Goal: Information Seeking & Learning: Learn about a topic

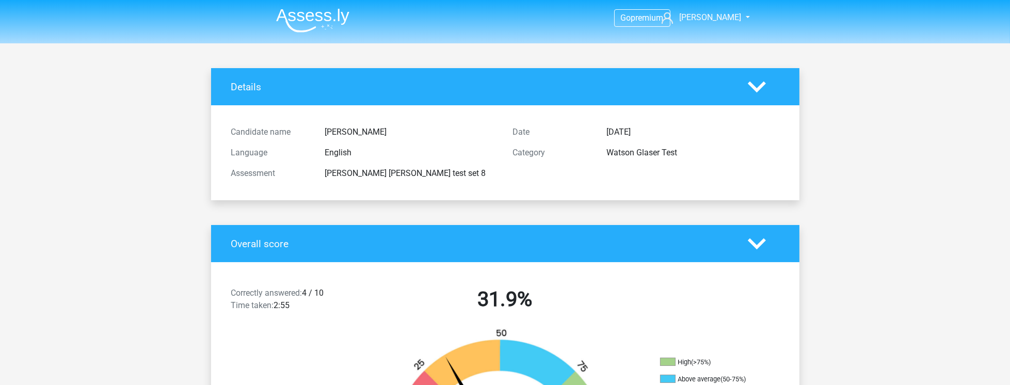
click at [316, 24] on img at bounding box center [312, 20] width 73 height 24
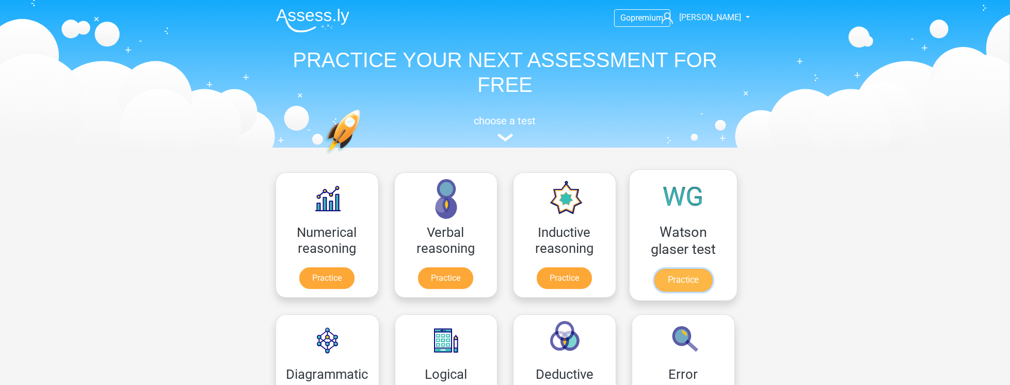
click at [691, 278] on link "Practice" at bounding box center [683, 280] width 58 height 23
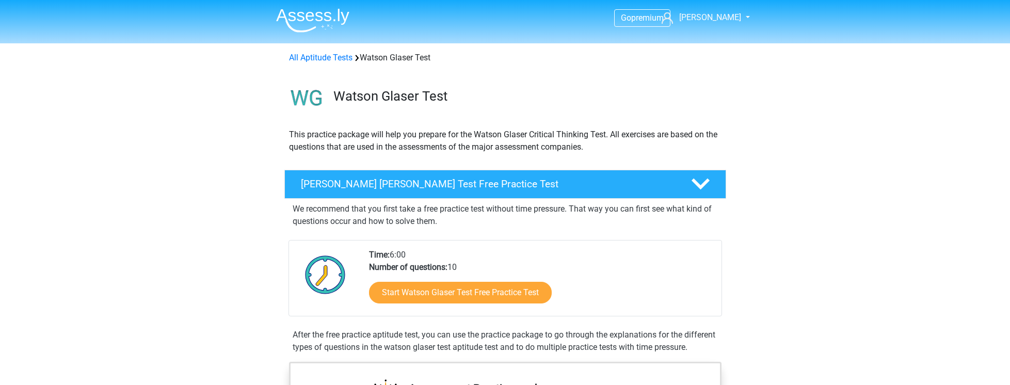
scroll to position [353, 0]
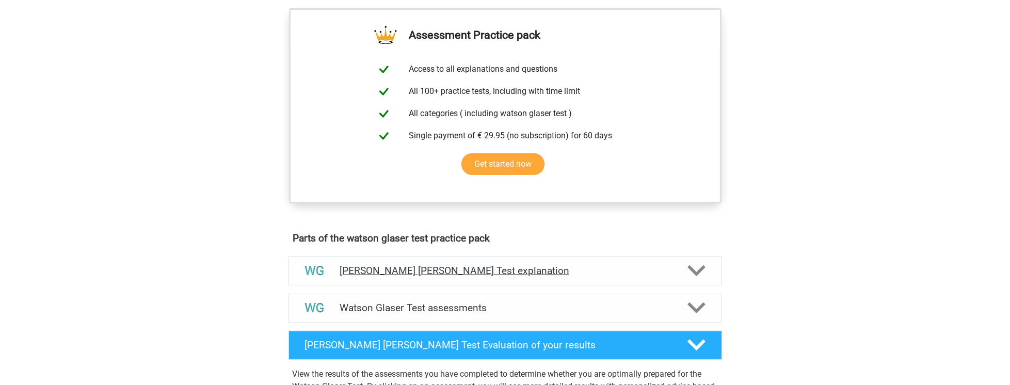
click at [444, 277] on h4 "Watson Glaser Test explanation" at bounding box center [505, 271] width 331 height 12
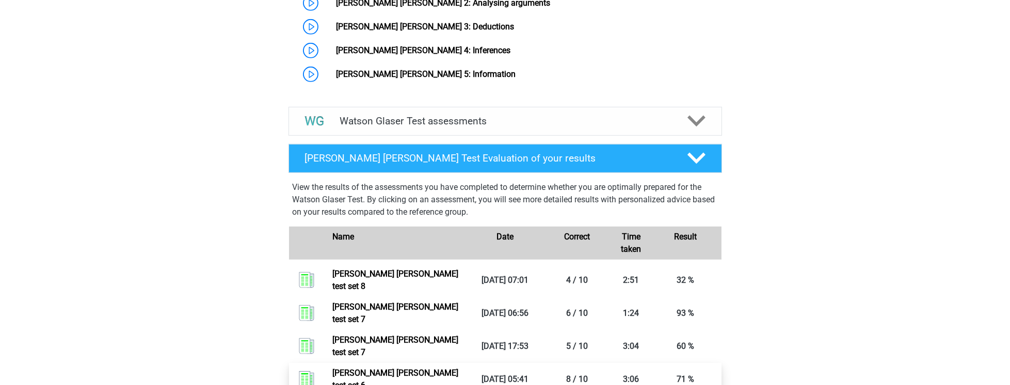
scroll to position [973, 0]
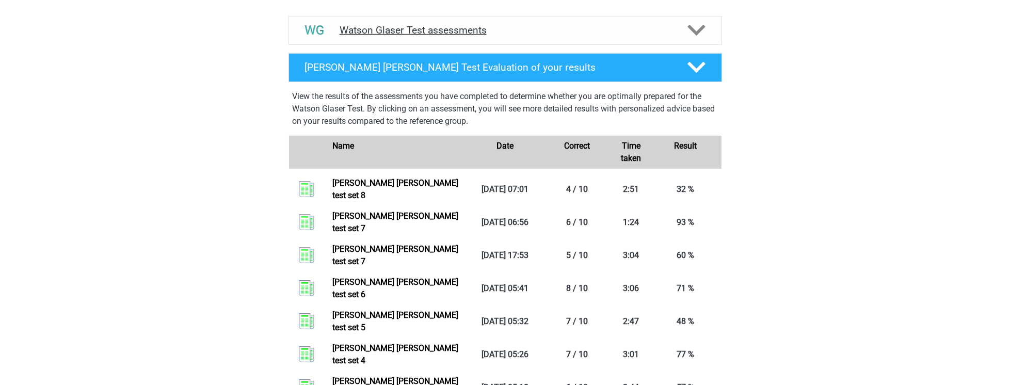
click at [455, 32] on h4 "Watson Glaser Test assessments" at bounding box center [505, 30] width 331 height 12
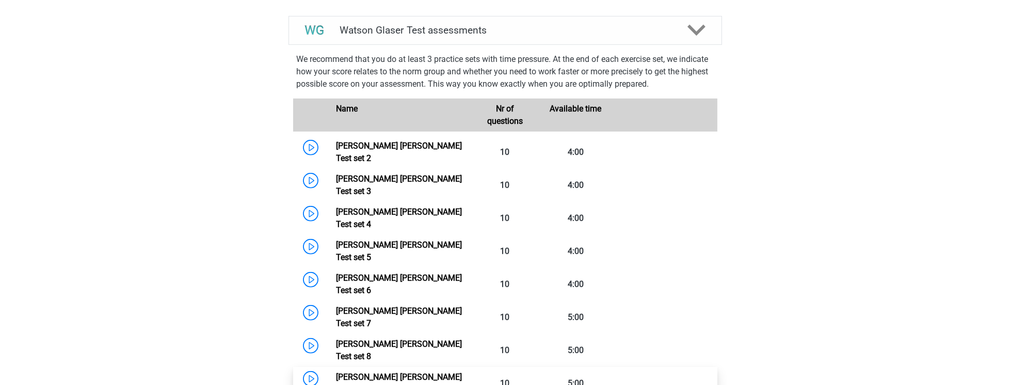
drag, startPoint x: 418, startPoint y: 321, endPoint x: 423, endPoint y: 316, distance: 7.3
click at [418, 372] on link "Watson Glaser Test set 9" at bounding box center [399, 383] width 126 height 22
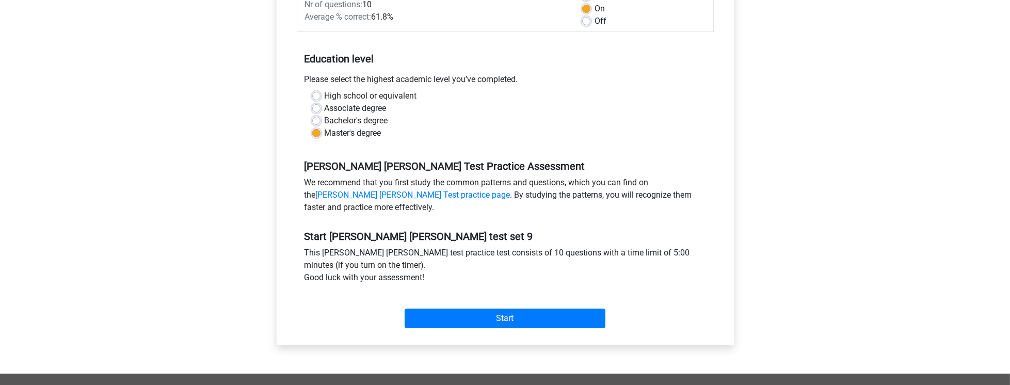
scroll to position [176, 0]
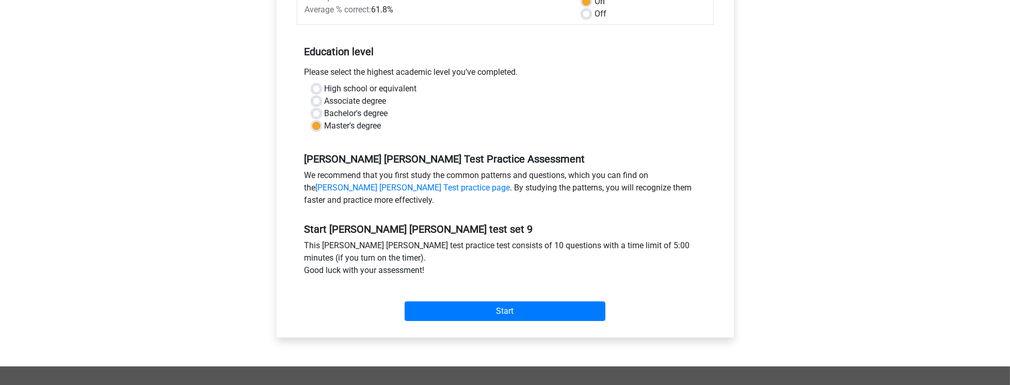
click at [506, 297] on div "Start" at bounding box center [505, 303] width 417 height 36
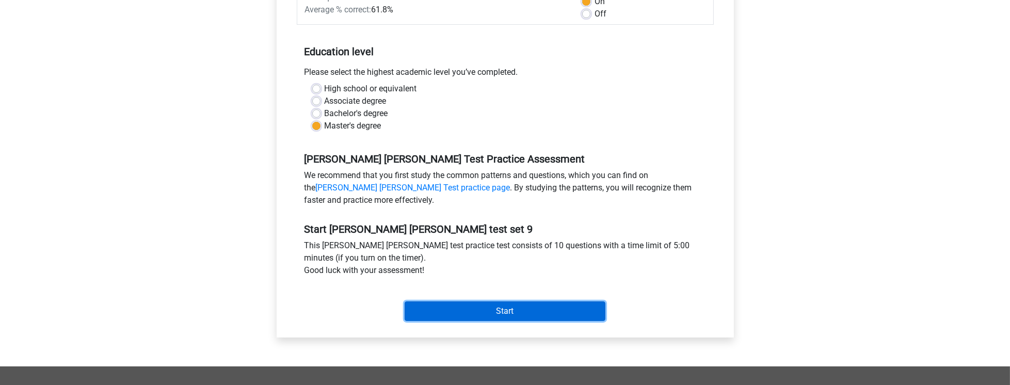
click at [503, 301] on input "Start" at bounding box center [505, 311] width 201 height 20
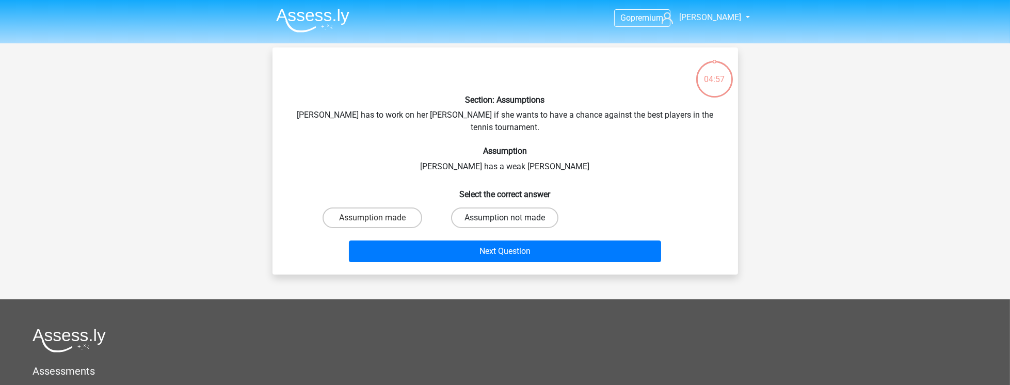
click at [492, 207] on label "Assumption not made" at bounding box center [504, 217] width 107 height 21
click at [505, 218] on input "Assumption not made" at bounding box center [508, 221] width 7 height 7
radio input "true"
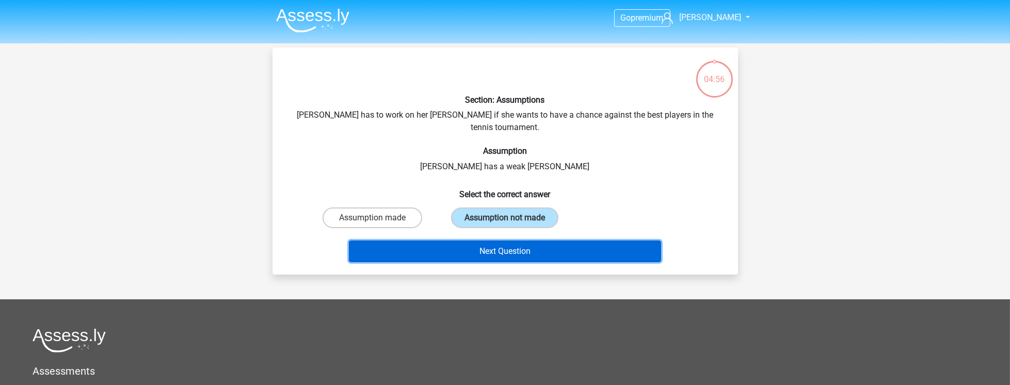
click at [508, 240] on button "Next Question" at bounding box center [505, 251] width 312 height 22
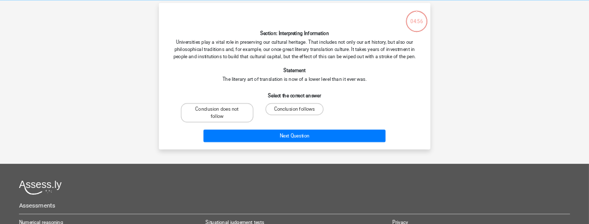
scroll to position [47, 0]
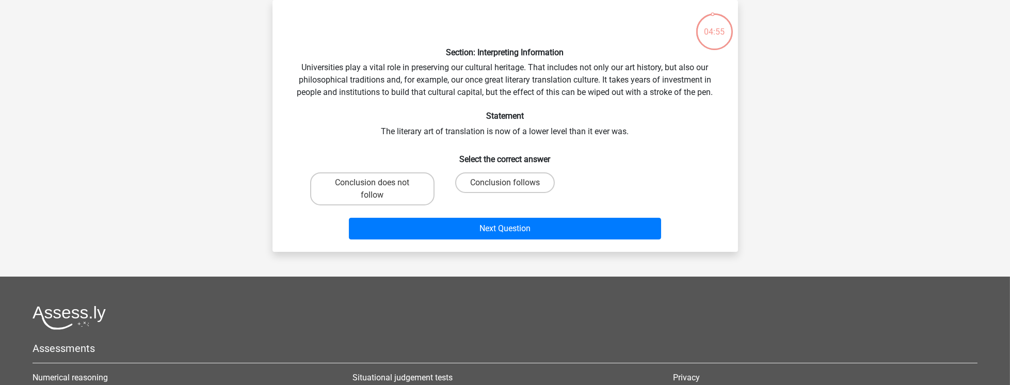
click at [388, 71] on div "Section: Interpreting Information Universities play a vital role in preserving …" at bounding box center [505, 125] width 457 height 235
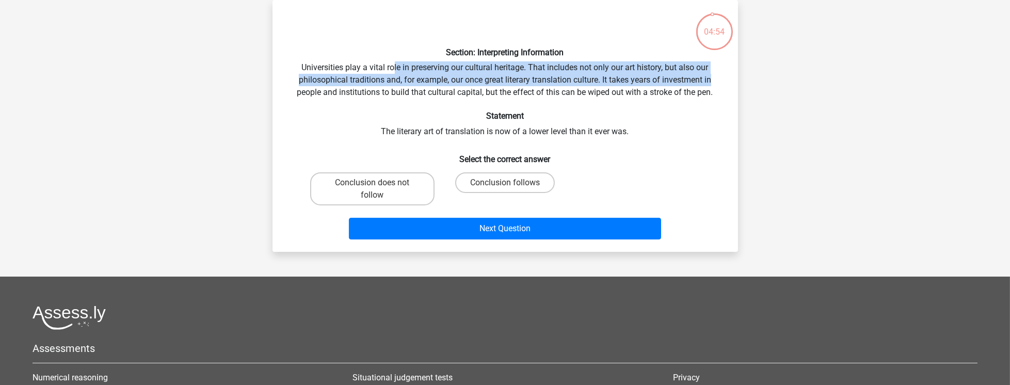
drag, startPoint x: 583, startPoint y: 58, endPoint x: 728, endPoint y: 81, distance: 146.2
click at [728, 81] on div "Section: Interpreting Information Universities play a vital role in preserving …" at bounding box center [505, 125] width 457 height 235
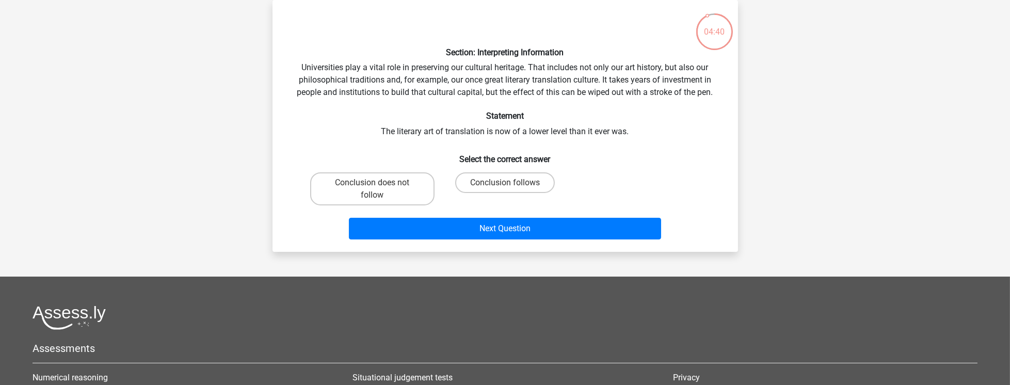
click at [466, 78] on div "Section: Interpreting Information Universities play a vital role in preserving …" at bounding box center [505, 125] width 457 height 235
drag, startPoint x: 472, startPoint y: 78, endPoint x: 482, endPoint y: 78, distance: 10.3
click at [481, 78] on div "Section: Interpreting Information Universities play a vital role in preserving …" at bounding box center [505, 125] width 457 height 235
click at [502, 77] on div "Section: Interpreting Information Universities play a vital role in preserving …" at bounding box center [505, 125] width 457 height 235
click at [521, 76] on div "Section: Interpreting Information Universities play a vital role in preserving …" at bounding box center [505, 125] width 457 height 235
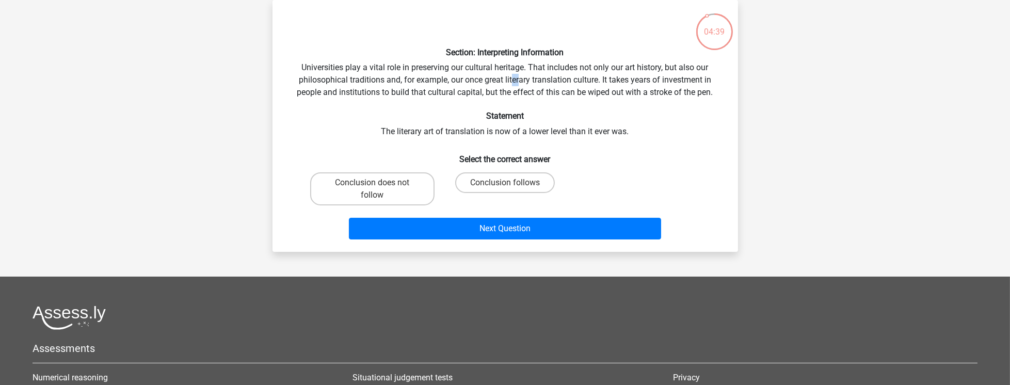
drag, startPoint x: 536, startPoint y: 76, endPoint x: 543, endPoint y: 75, distance: 7.8
click at [537, 76] on div "Section: Interpreting Information Universities play a vital role in preserving …" at bounding box center [505, 125] width 457 height 235
click at [543, 75] on div "Section: Interpreting Information Universities play a vital role in preserving …" at bounding box center [505, 125] width 457 height 235
click at [545, 75] on div "Section: Interpreting Information Universities play a vital role in preserving …" at bounding box center [505, 125] width 457 height 235
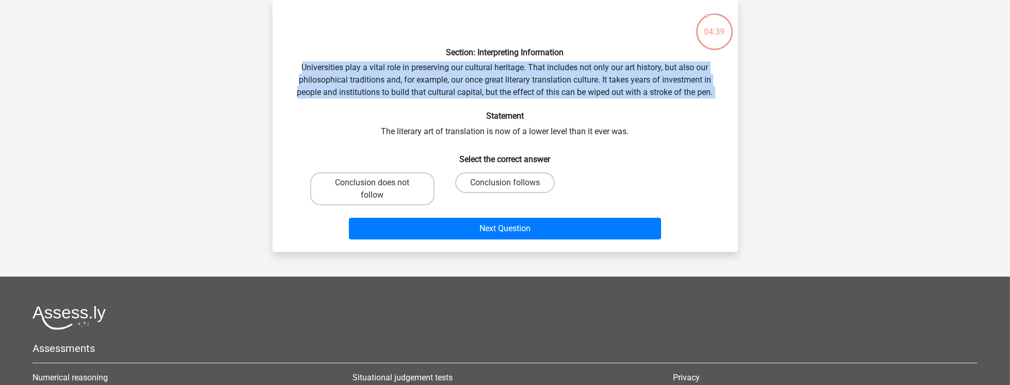
click at [545, 75] on div "Section: Interpreting Information Universities play a vital role in preserving …" at bounding box center [505, 125] width 457 height 235
click at [523, 79] on div "Section: Interpreting Information Universities play a vital role in preserving …" at bounding box center [505, 125] width 457 height 235
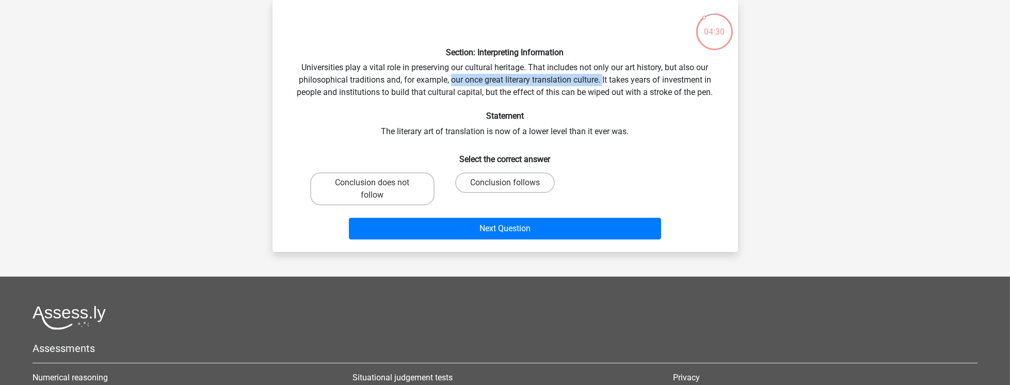
drag, startPoint x: 451, startPoint y: 78, endPoint x: 602, endPoint y: 75, distance: 151.2
click at [602, 75] on div "Section: Interpreting Information Universities play a vital role in preserving …" at bounding box center [505, 125] width 457 height 235
click at [598, 82] on div "Section: Interpreting Information Universities play a vital role in preserving …" at bounding box center [505, 125] width 457 height 235
drag, startPoint x: 601, startPoint y: 81, endPoint x: 453, endPoint y: 78, distance: 147.6
click at [453, 78] on div "Section: Interpreting Information Universities play a vital role in preserving …" at bounding box center [505, 125] width 457 height 235
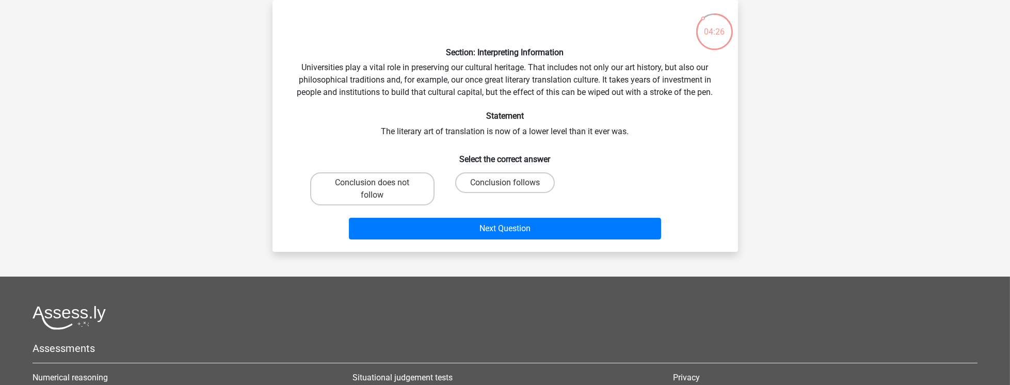
drag, startPoint x: 445, startPoint y: 81, endPoint x: 447, endPoint y: 101, distance: 20.2
click at [446, 81] on div "Section: Interpreting Information Universities play a vital role in preserving …" at bounding box center [505, 125] width 457 height 235
click at [408, 189] on label "Conclusion does not follow" at bounding box center [372, 188] width 124 height 33
click at [379, 189] on input "Conclusion does not follow" at bounding box center [375, 186] width 7 height 7
radio input "true"
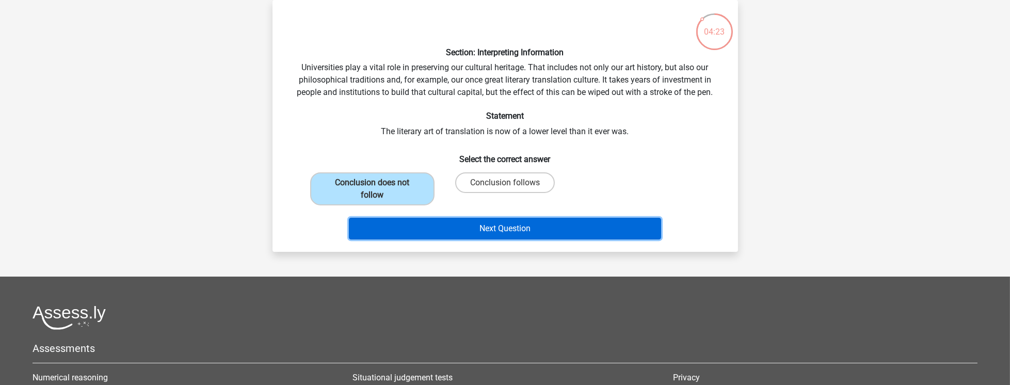
click at [487, 230] on button "Next Question" at bounding box center [505, 229] width 312 height 22
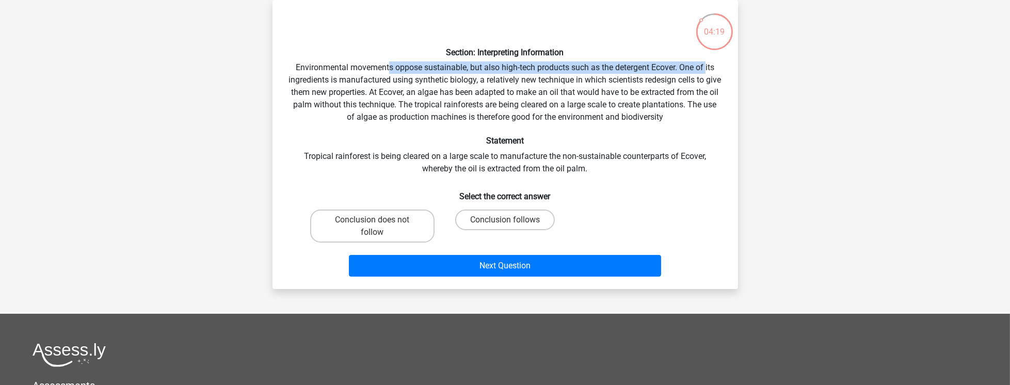
drag, startPoint x: 387, startPoint y: 62, endPoint x: 708, endPoint y: 63, distance: 321.5
click at [708, 63] on div "Section: Interpreting Information Environmental movements oppose sustainable, b…" at bounding box center [505, 144] width 457 height 272
click at [707, 63] on div "Section: Interpreting Information Environmental movements oppose sustainable, b…" at bounding box center [505, 144] width 457 height 272
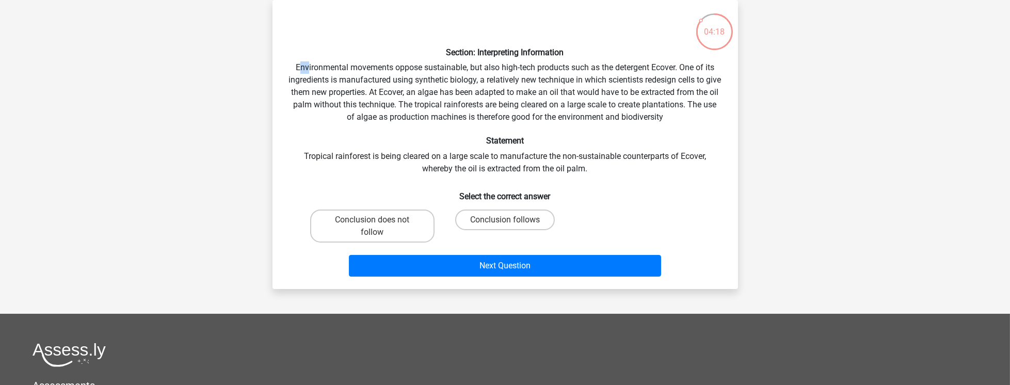
drag, startPoint x: 302, startPoint y: 65, endPoint x: 351, endPoint y: 62, distance: 49.1
click at [320, 63] on div "Section: Interpreting Information Environmental movements oppose sustainable, b…" at bounding box center [505, 144] width 457 height 272
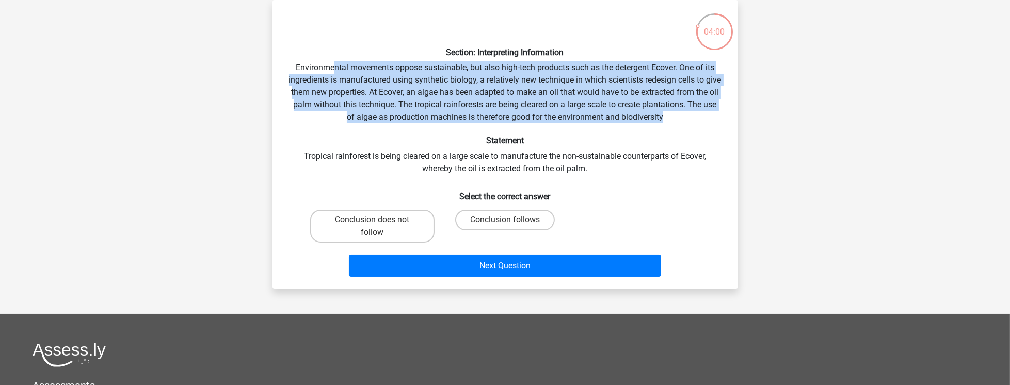
drag, startPoint x: 351, startPoint y: 62, endPoint x: 712, endPoint y: 112, distance: 364.7
click at [712, 112] on div "Section: Interpreting Information Environmental movements oppose sustainable, b…" at bounding box center [505, 144] width 457 height 272
click at [704, 114] on div "Section: Interpreting Information Environmental movements oppose sustainable, b…" at bounding box center [505, 144] width 457 height 272
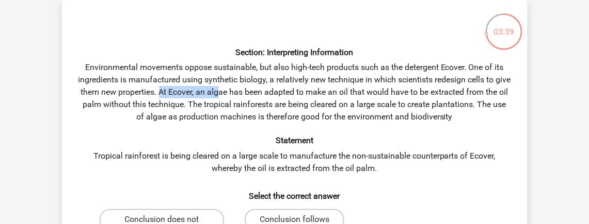
drag, startPoint x: 182, startPoint y: 93, endPoint x: 260, endPoint y: 104, distance: 79.3
click at [243, 99] on div "Section: Interpreting Information Environmental movements oppose sustainable, b…" at bounding box center [294, 144] width 457 height 272
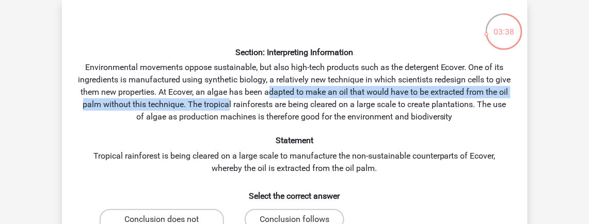
drag, startPoint x: 260, startPoint y: 104, endPoint x: 292, endPoint y: 91, distance: 34.0
click at [292, 91] on div "Section: Interpreting Information Environmental movements oppose sustainable, b…" at bounding box center [294, 144] width 457 height 272
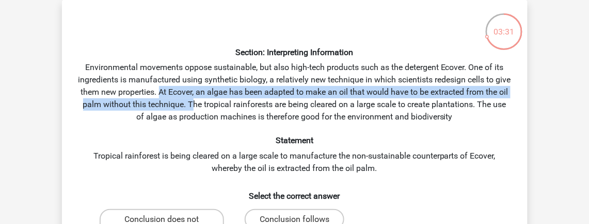
drag, startPoint x: 181, startPoint y: 88, endPoint x: 221, endPoint y: 101, distance: 41.8
click at [221, 101] on div "Section: Interpreting Information Environmental movements oppose sustainable, b…" at bounding box center [294, 144] width 457 height 272
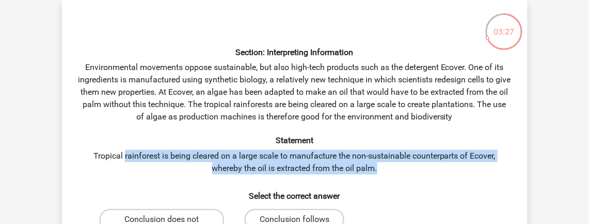
drag, startPoint x: 128, startPoint y: 150, endPoint x: 487, endPoint y: 168, distance: 359.1
click at [487, 168] on div "Section: Interpreting Information Environmental movements oppose sustainable, b…" at bounding box center [294, 144] width 457 height 272
click at [486, 168] on div "Section: Interpreting Information Environmental movements oppose sustainable, b…" at bounding box center [294, 144] width 457 height 272
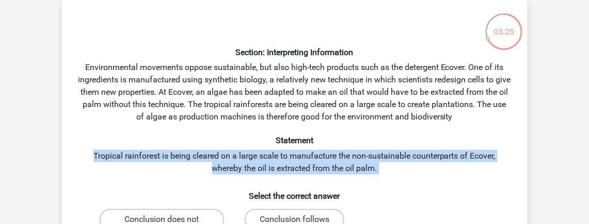
drag, startPoint x: 486, startPoint y: 168, endPoint x: 490, endPoint y: 155, distance: 13.5
click at [490, 155] on div "Section: Interpreting Information Environmental movements oppose sustainable, b…" at bounding box center [294, 144] width 457 height 272
drag, startPoint x: 478, startPoint y: 171, endPoint x: 487, endPoint y: 143, distance: 29.7
click at [487, 143] on div "Section: Interpreting Information Environmental movements oppose sustainable, b…" at bounding box center [294, 144] width 457 height 272
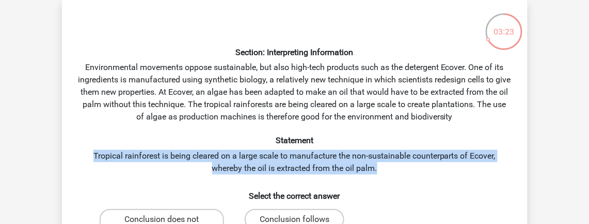
click at [487, 143] on h6 "Statement" at bounding box center [294, 141] width 432 height 10
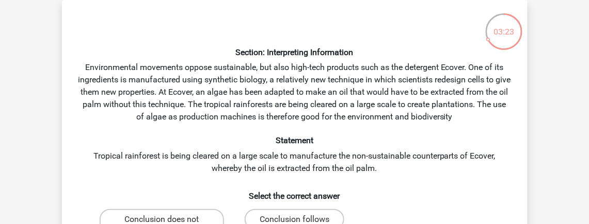
click at [487, 143] on h6 "Statement" at bounding box center [294, 141] width 432 height 10
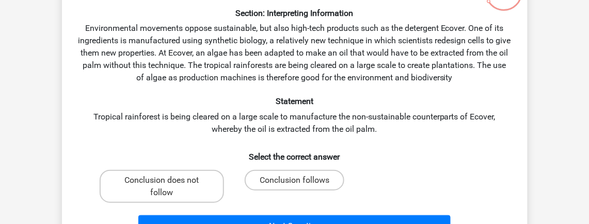
scroll to position [103, 0]
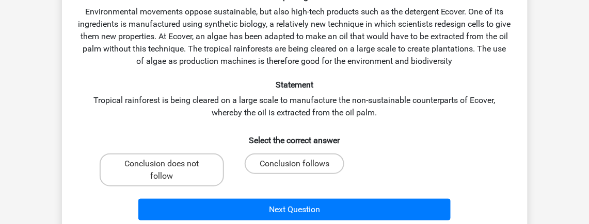
drag, startPoint x: 144, startPoint y: 95, endPoint x: 220, endPoint y: 101, distance: 75.6
click at [164, 96] on div "Section: Interpreting Information Environmental movements oppose sustainable, b…" at bounding box center [294, 89] width 457 height 272
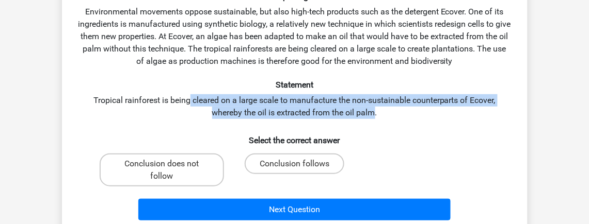
drag, startPoint x: 220, startPoint y: 101, endPoint x: 374, endPoint y: 109, distance: 154.5
click at [374, 109] on div "Section: Interpreting Information Environmental movements oppose sustainable, b…" at bounding box center [294, 89] width 457 height 272
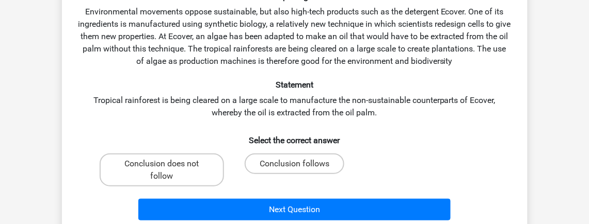
scroll to position [52, 0]
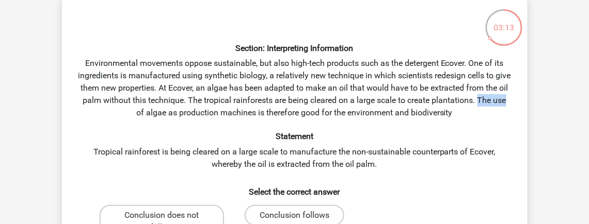
drag, startPoint x: 118, startPoint y: 112, endPoint x: 223, endPoint y: 121, distance: 105.6
click at [176, 116] on div "Section: Interpreting Information Environmental movements oppose sustainable, b…" at bounding box center [294, 140] width 457 height 272
drag, startPoint x: 223, startPoint y: 121, endPoint x: 124, endPoint y: 108, distance: 100.4
click at [124, 108] on div "Section: Interpreting Information Environmental movements oppose sustainable, b…" at bounding box center [294, 140] width 457 height 272
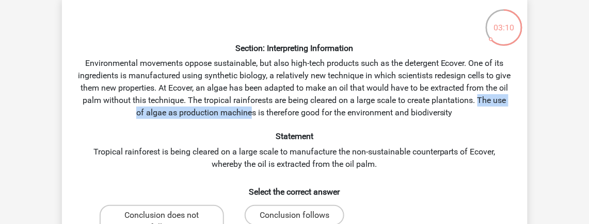
drag, startPoint x: 156, startPoint y: 112, endPoint x: 263, endPoint y: 116, distance: 106.9
click at [266, 116] on div "Section: Interpreting Information Environmental movements oppose sustainable, b…" at bounding box center [294, 140] width 457 height 272
click at [263, 116] on div "Section: Interpreting Information Environmental movements oppose sustainable, b…" at bounding box center [294, 140] width 457 height 272
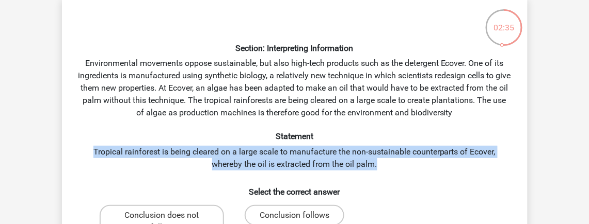
drag, startPoint x: 74, startPoint y: 151, endPoint x: 495, endPoint y: 165, distance: 420.8
click at [495, 165] on div "Section: Interpreting Information Environmental movements oppose sustainable, b…" at bounding box center [294, 140] width 457 height 272
click at [493, 165] on div "Section: Interpreting Information Environmental movements oppose sustainable, b…" at bounding box center [294, 140] width 457 height 272
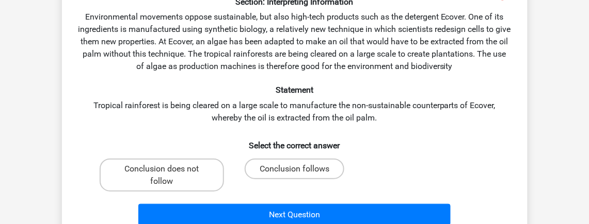
scroll to position [103, 0]
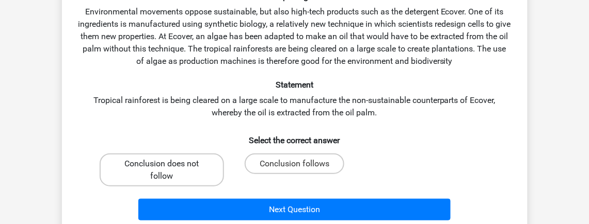
drag, startPoint x: 188, startPoint y: 168, endPoint x: 197, endPoint y: 171, distance: 8.7
click at [190, 168] on label "Conclusion does not follow" at bounding box center [162, 170] width 124 height 33
click at [168, 168] on input "Conclusion does not follow" at bounding box center [165, 167] width 7 height 7
radio input "true"
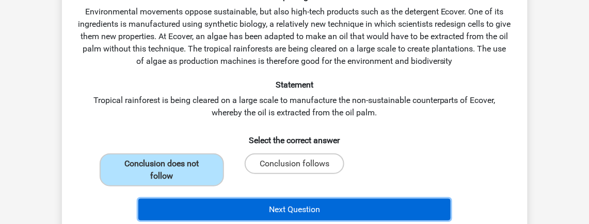
click at [260, 208] on button "Next Question" at bounding box center [294, 210] width 312 height 22
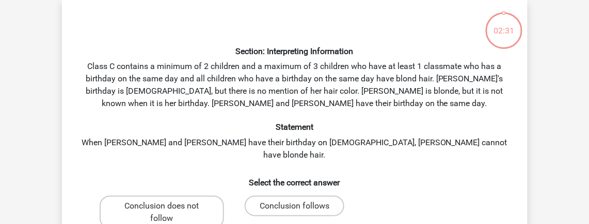
scroll to position [47, 0]
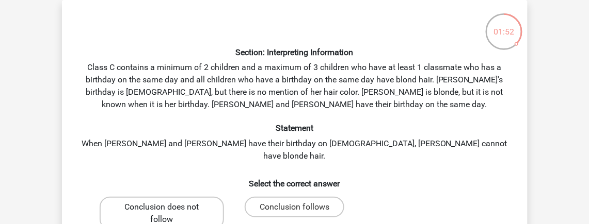
drag, startPoint x: 216, startPoint y: 196, endPoint x: 210, endPoint y: 195, distance: 6.8
click at [216, 197] on label "Conclusion does not follow" at bounding box center [162, 213] width 124 height 33
click at [168, 207] on input "Conclusion does not follow" at bounding box center [165, 210] width 7 height 7
radio input "true"
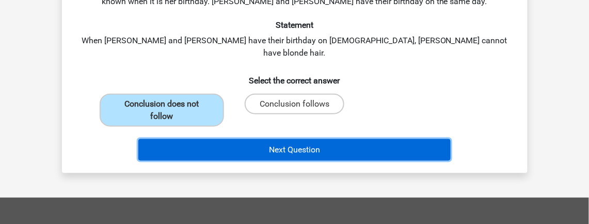
click at [315, 146] on button "Next Question" at bounding box center [294, 150] width 312 height 22
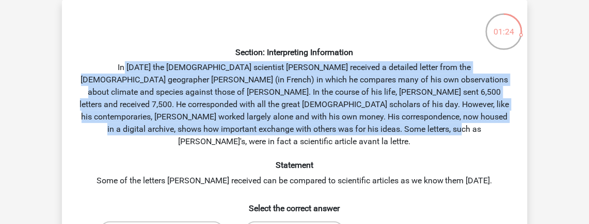
drag, startPoint x: 92, startPoint y: 66, endPoint x: 359, endPoint y: 124, distance: 272.6
click at [359, 124] on div "Section: Interpreting Information In 1839 the English scientist Charles Darwin …" at bounding box center [294, 150] width 457 height 285
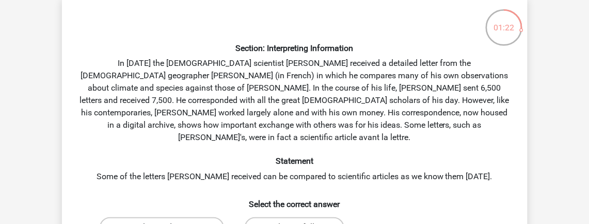
scroll to position [103, 0]
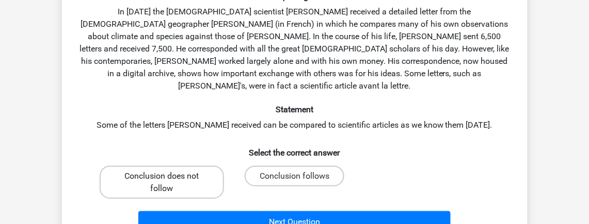
click at [177, 166] on label "Conclusion does not follow" at bounding box center [162, 182] width 124 height 33
click at [168, 176] on input "Conclusion does not follow" at bounding box center [165, 179] width 7 height 7
radio input "true"
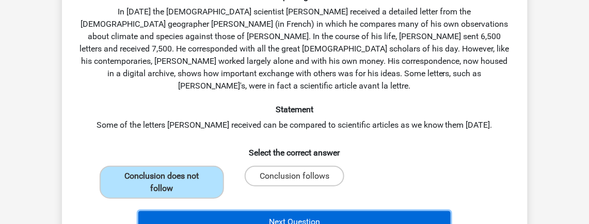
click at [260, 212] on button "Next Question" at bounding box center [294, 223] width 312 height 22
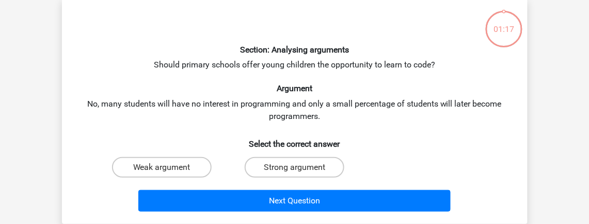
scroll to position [47, 0]
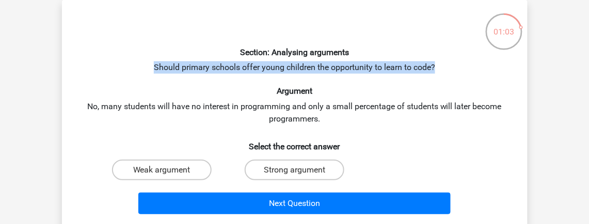
drag, startPoint x: 446, startPoint y: 61, endPoint x: 152, endPoint y: 69, distance: 294.7
click at [152, 69] on div "Section: Analysing arguments Should primary schools offer young children the op…" at bounding box center [294, 113] width 457 height 211
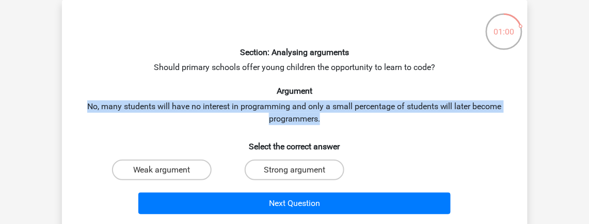
drag, startPoint x: 75, startPoint y: 99, endPoint x: 342, endPoint y: 120, distance: 268.1
click at [342, 120] on div "Section: Analysing arguments Should primary schools offer young children the op…" at bounding box center [294, 113] width 457 height 211
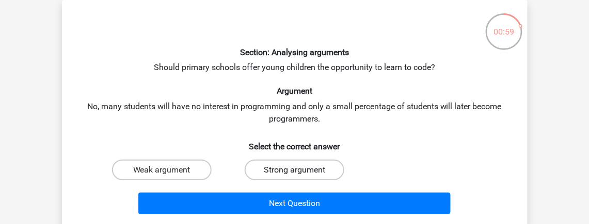
click at [281, 163] on label "Strong argument" at bounding box center [295, 170] width 100 height 21
click at [294, 170] on input "Strong argument" at bounding box center [297, 173] width 7 height 7
radio input "true"
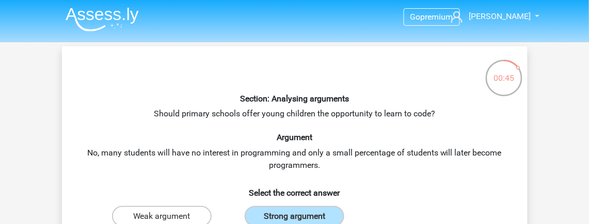
scroll to position [103, 0]
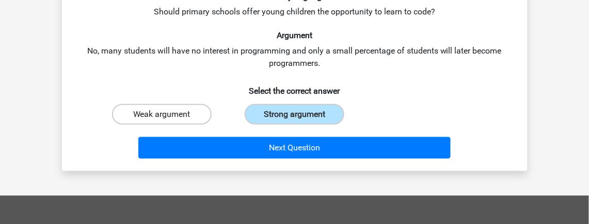
click at [197, 119] on label "Weak argument" at bounding box center [162, 114] width 100 height 21
click at [168, 119] on input "Weak argument" at bounding box center [165, 118] width 7 height 7
radio input "true"
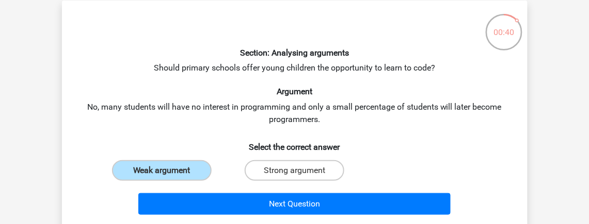
scroll to position [52, 0]
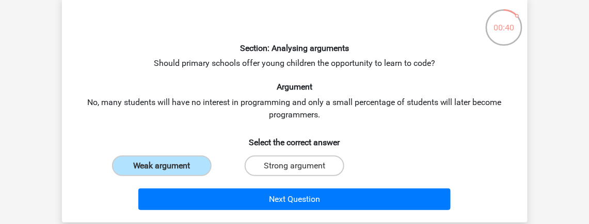
click at [281, 153] on div "Strong argument" at bounding box center [294, 166] width 133 height 29
click at [271, 167] on label "Strong argument" at bounding box center [295, 166] width 100 height 21
click at [294, 167] on input "Strong argument" at bounding box center [297, 169] width 7 height 7
radio input "true"
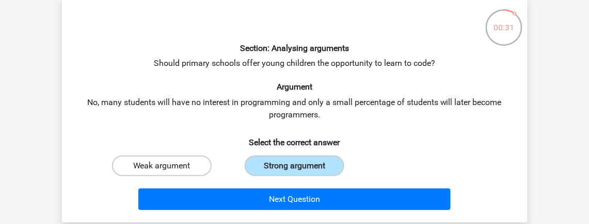
click at [192, 168] on label "Weak argument" at bounding box center [162, 166] width 100 height 21
click at [168, 168] on input "Weak argument" at bounding box center [165, 169] width 7 height 7
radio input "true"
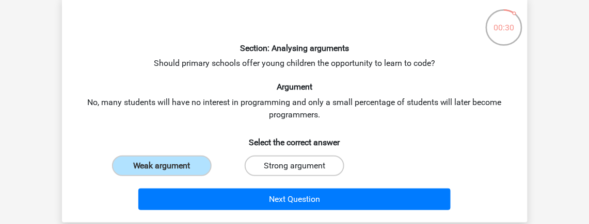
click at [265, 172] on label "Strong argument" at bounding box center [295, 166] width 100 height 21
click at [294, 172] on input "Strong argument" at bounding box center [297, 169] width 7 height 7
radio input "true"
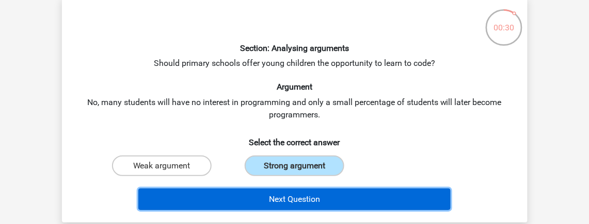
click at [255, 191] on button "Next Question" at bounding box center [294, 200] width 312 height 22
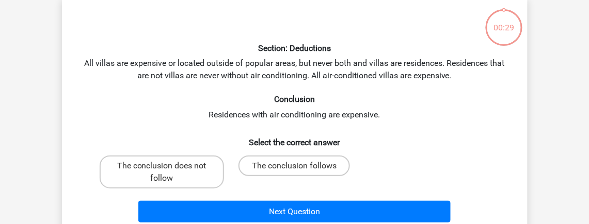
scroll to position [47, 0]
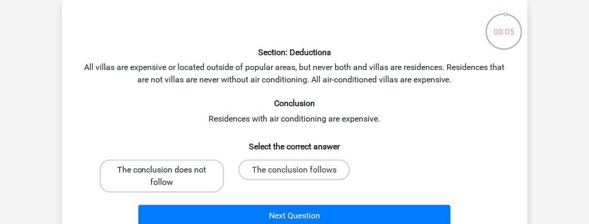
click at [201, 185] on label "The conclusion does not follow" at bounding box center [162, 176] width 124 height 33
click at [168, 177] on input "The conclusion does not follow" at bounding box center [165, 173] width 7 height 7
radio input "true"
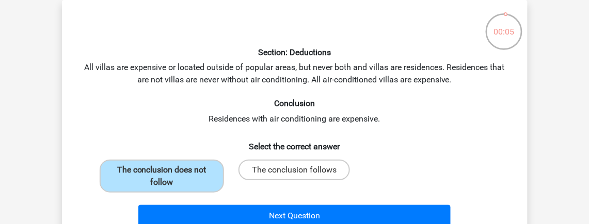
click at [247, 205] on div "Next Question" at bounding box center [294, 214] width 432 height 34
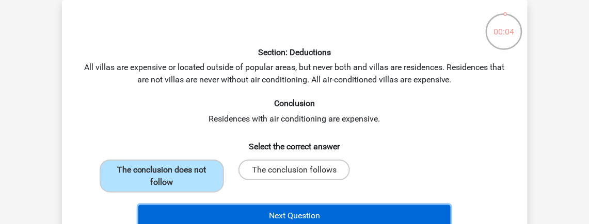
click at [256, 209] on button "Next Question" at bounding box center [294, 216] width 312 height 22
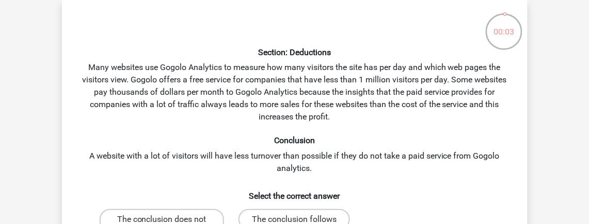
scroll to position [99, 0]
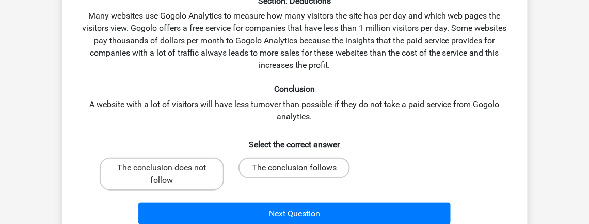
click at [283, 166] on label "The conclusion follows" at bounding box center [293, 168] width 111 height 21
click at [294, 168] on input "The conclusion follows" at bounding box center [297, 171] width 7 height 7
radio input "true"
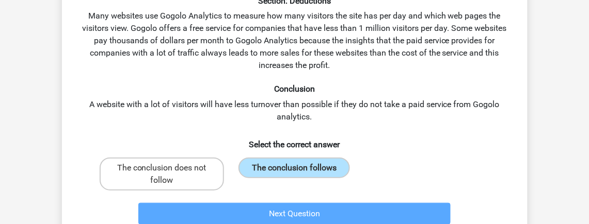
scroll to position [0, 0]
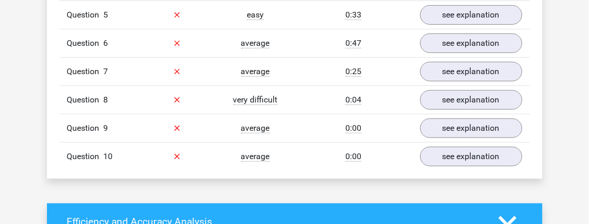
scroll to position [827, 0]
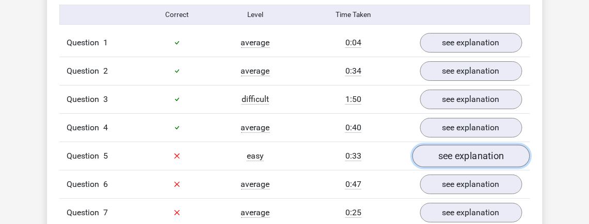
click at [447, 145] on link "see explanation" at bounding box center [471, 156] width 118 height 23
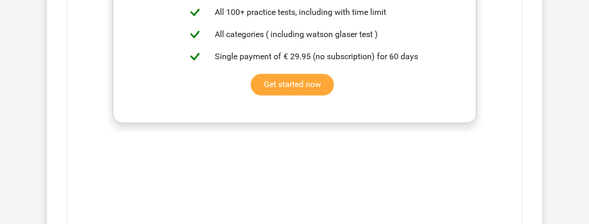
scroll to position [1446, 0]
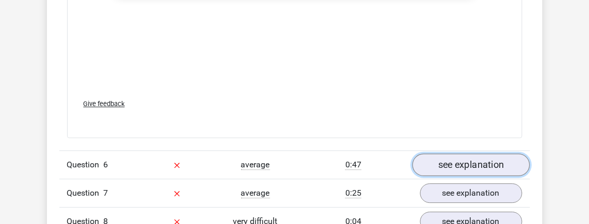
click at [453, 154] on link "see explanation" at bounding box center [471, 165] width 118 height 23
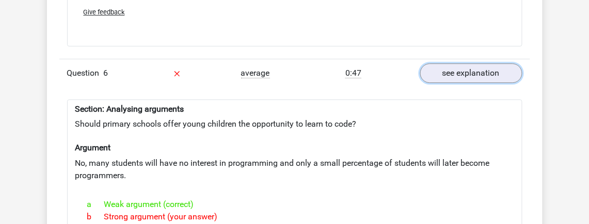
scroll to position [1549, 0]
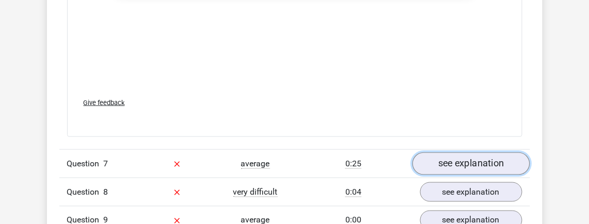
click at [434, 153] on link "see explanation" at bounding box center [471, 164] width 118 height 23
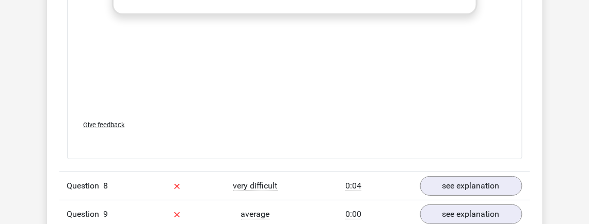
scroll to position [2581, 0]
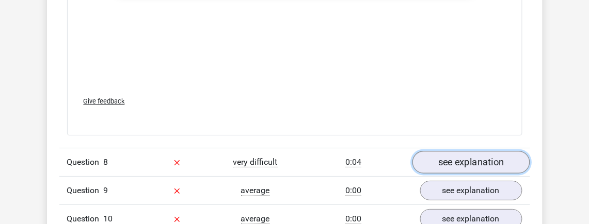
click at [460, 152] on link "see explanation" at bounding box center [471, 163] width 118 height 23
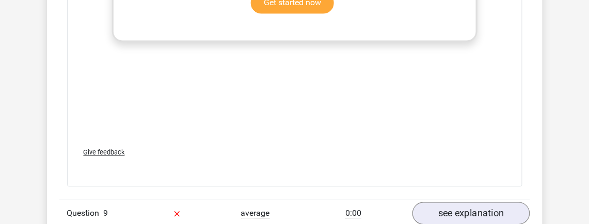
scroll to position [3200, 0]
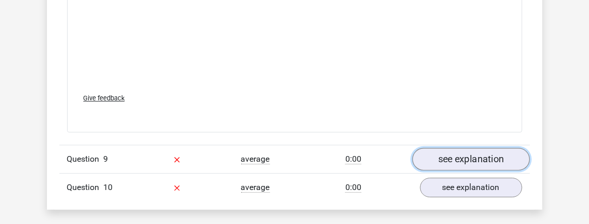
click at [461, 148] on link "see explanation" at bounding box center [471, 159] width 118 height 23
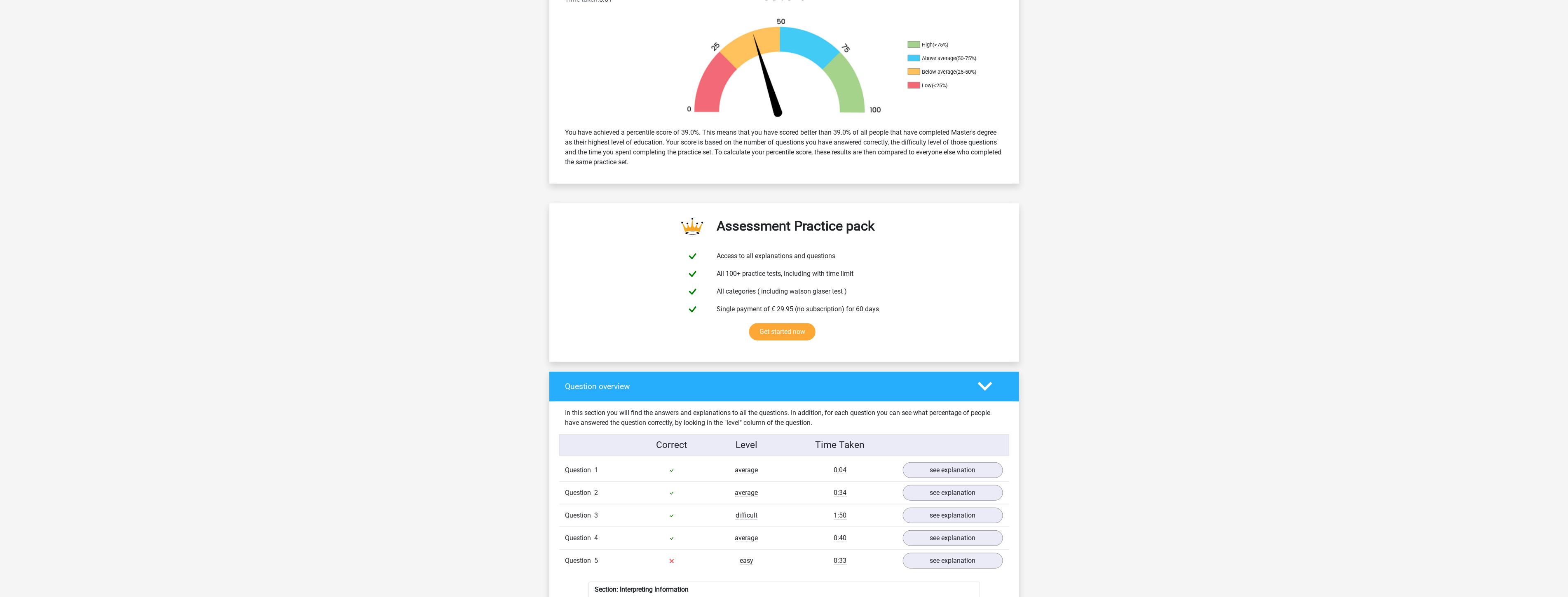
scroll to position [0, 0]
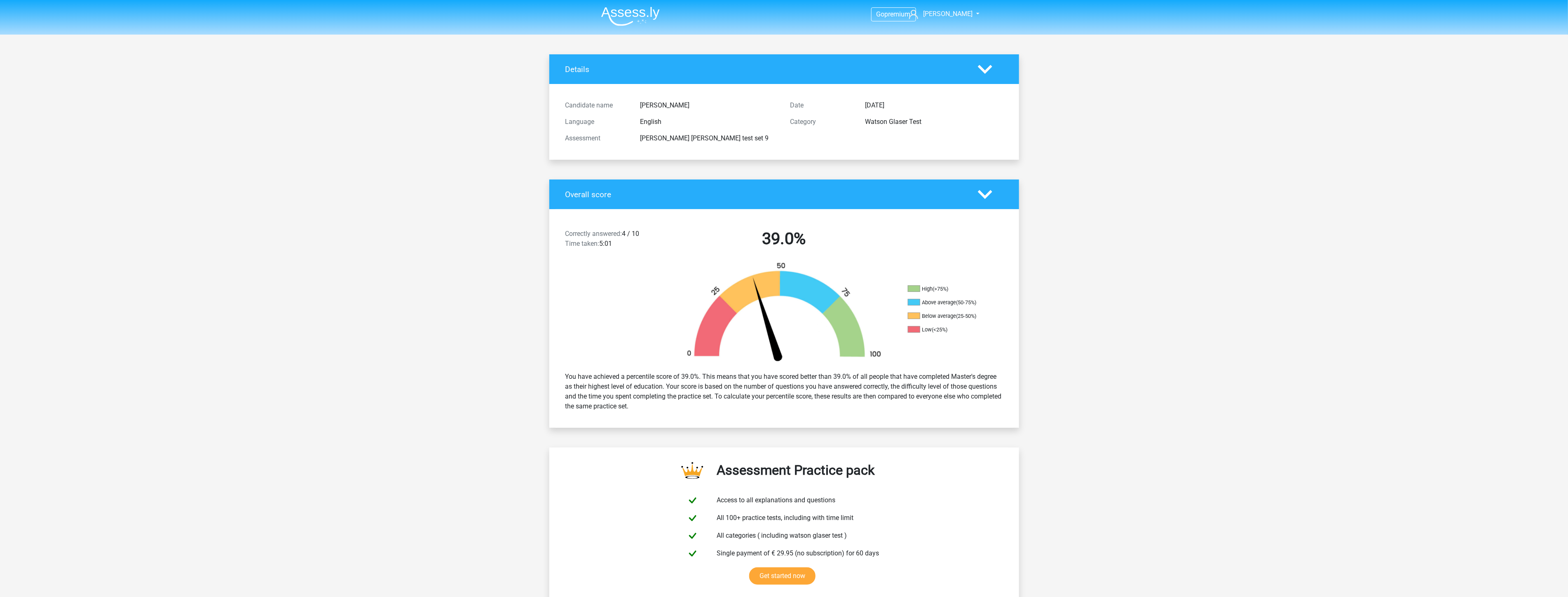
click at [469, 10] on img at bounding box center [630, 16] width 58 height 19
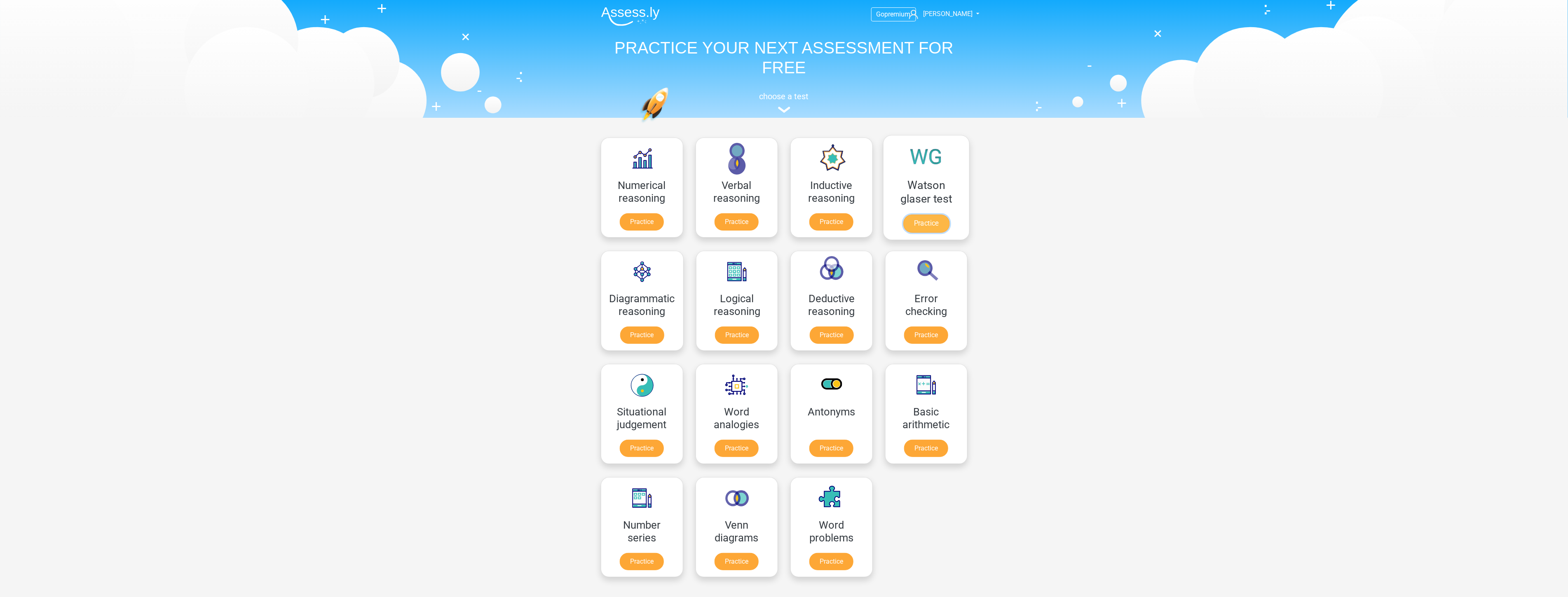
click at [919, 220] on link "Practice" at bounding box center [926, 223] width 46 height 18
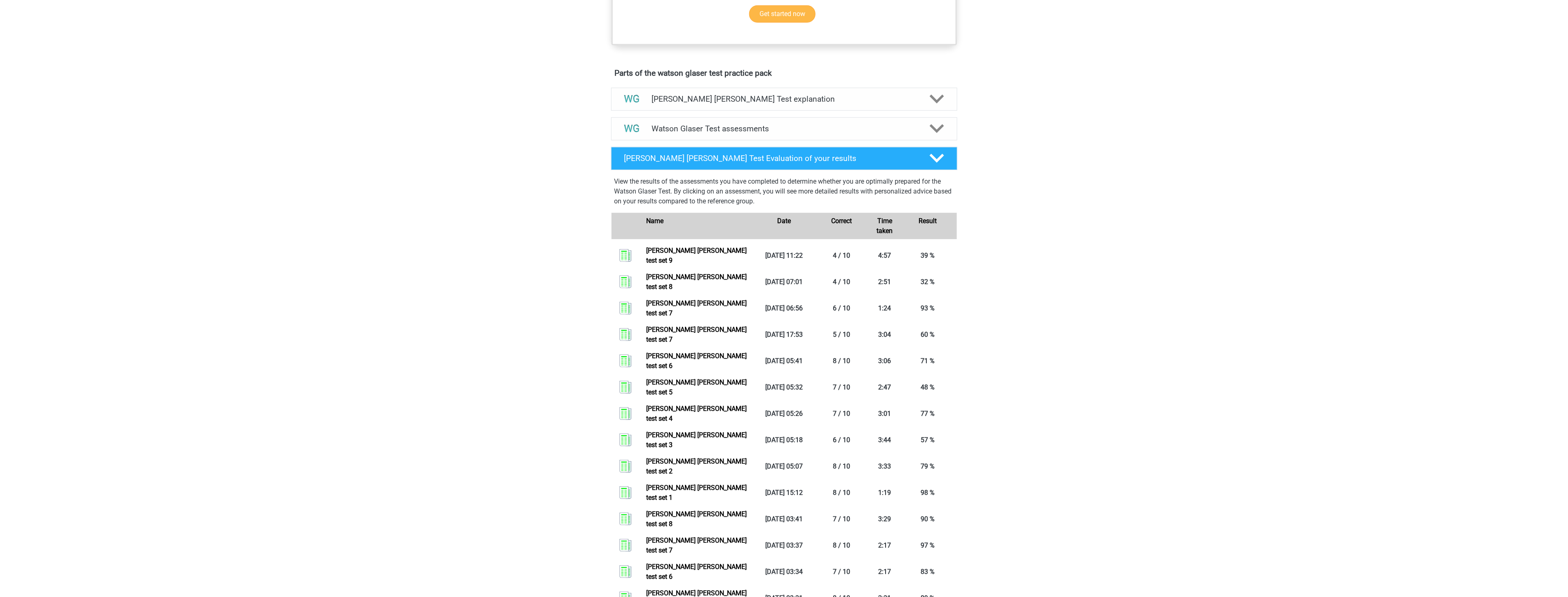
scroll to position [412, 0]
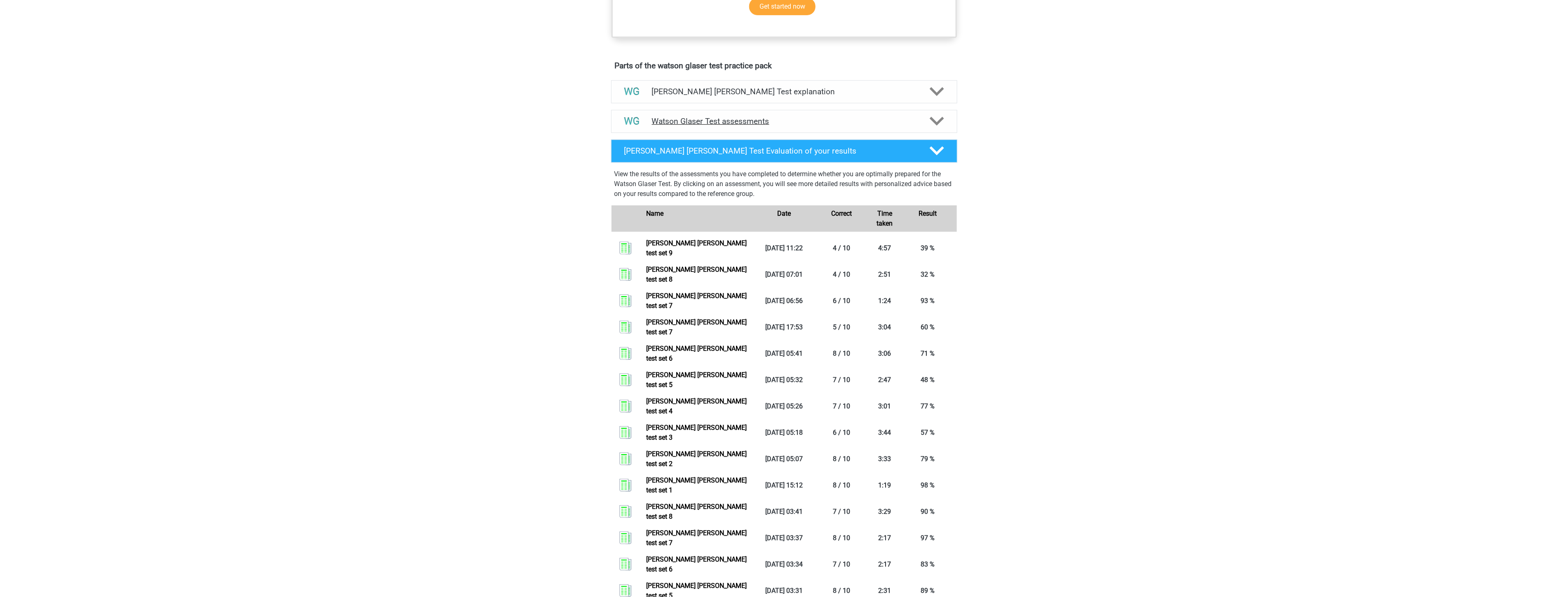
click at [795, 126] on h4 "Watson Glaser Test assessments" at bounding box center [783, 121] width 264 height 10
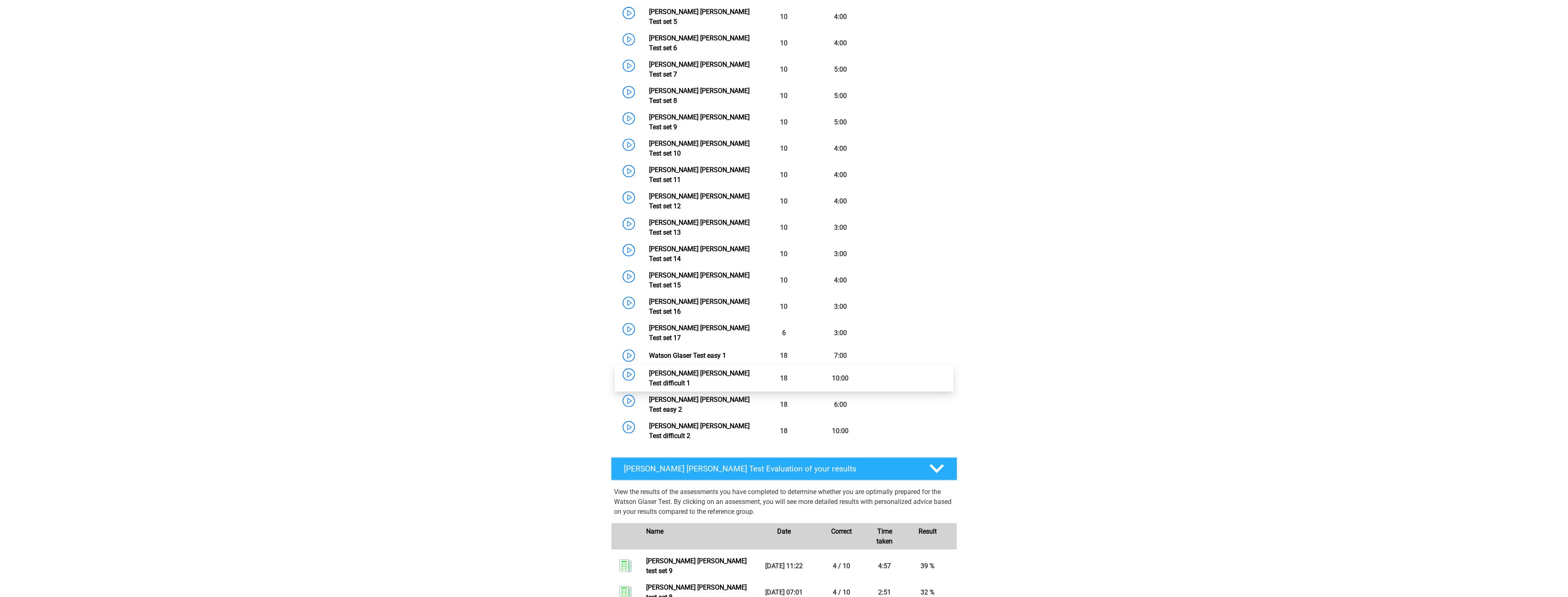
scroll to position [686, 0]
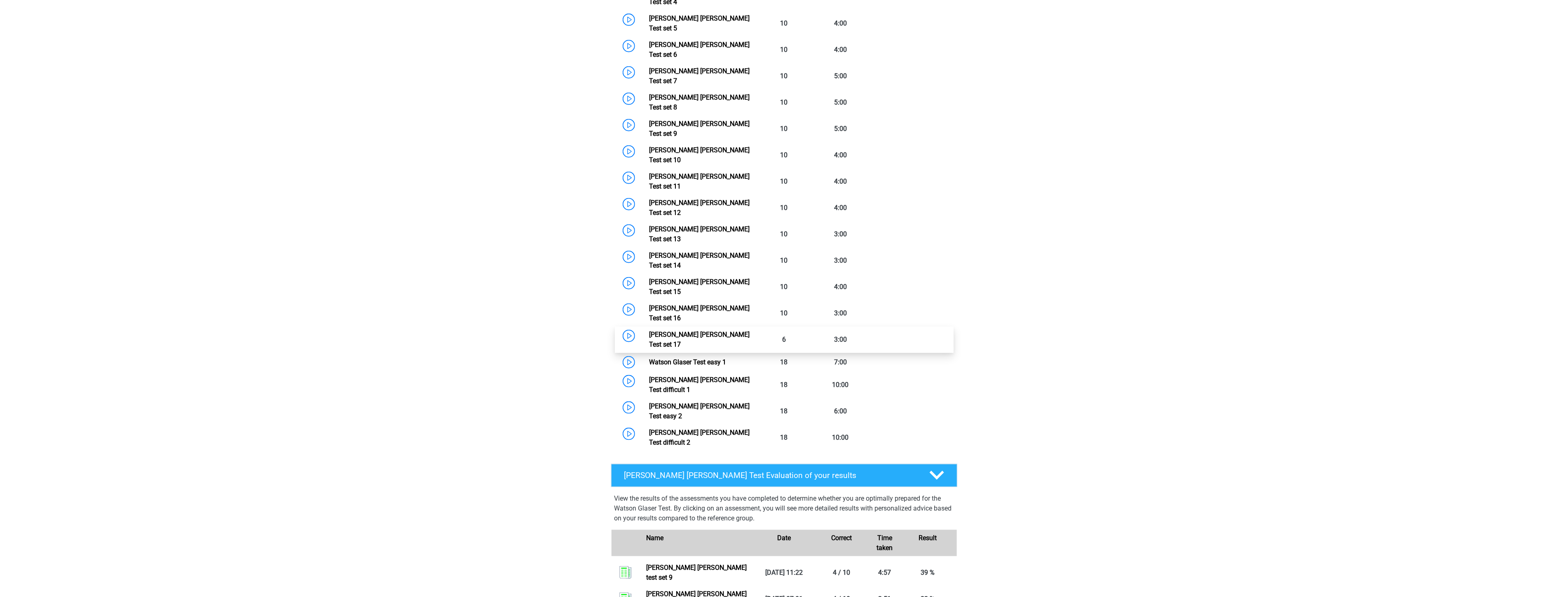
click at [742, 330] on link "[PERSON_NAME] [PERSON_NAME] Test set 17" at bounding box center [699, 339] width 101 height 18
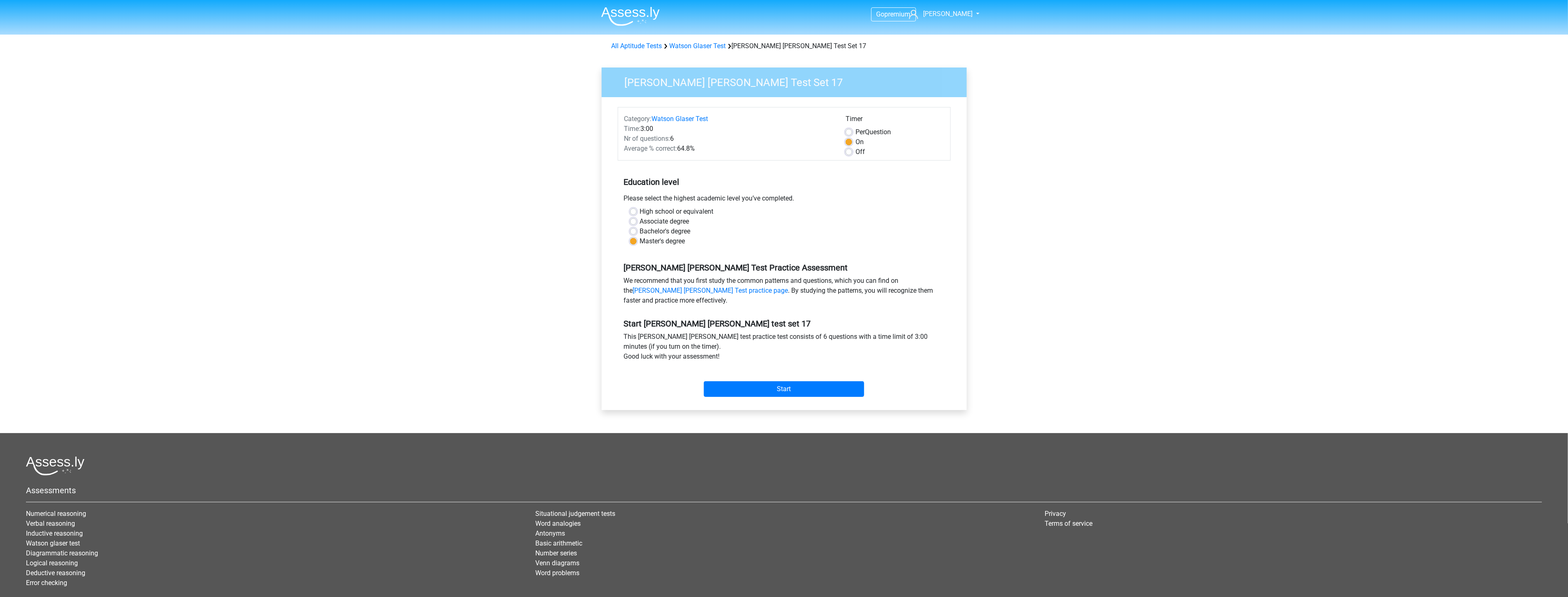
click at [761, 378] on div "Start" at bounding box center [784, 382] width 333 height 29
click at [794, 393] on input "Start" at bounding box center [783, 389] width 160 height 16
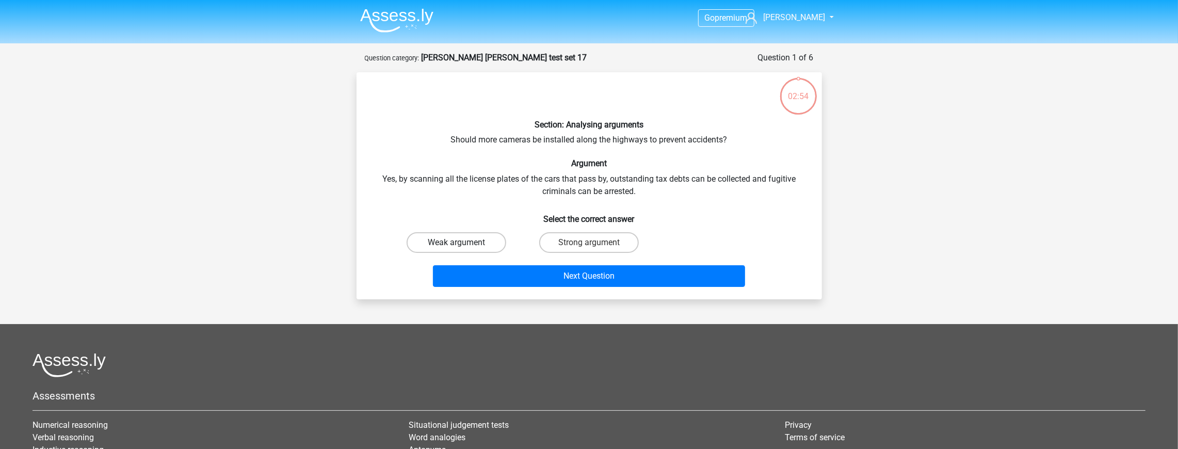
click at [479, 239] on label "Weak argument" at bounding box center [457, 242] width 100 height 21
click at [463, 243] on input "Weak argument" at bounding box center [459, 246] width 7 height 7
radio input "true"
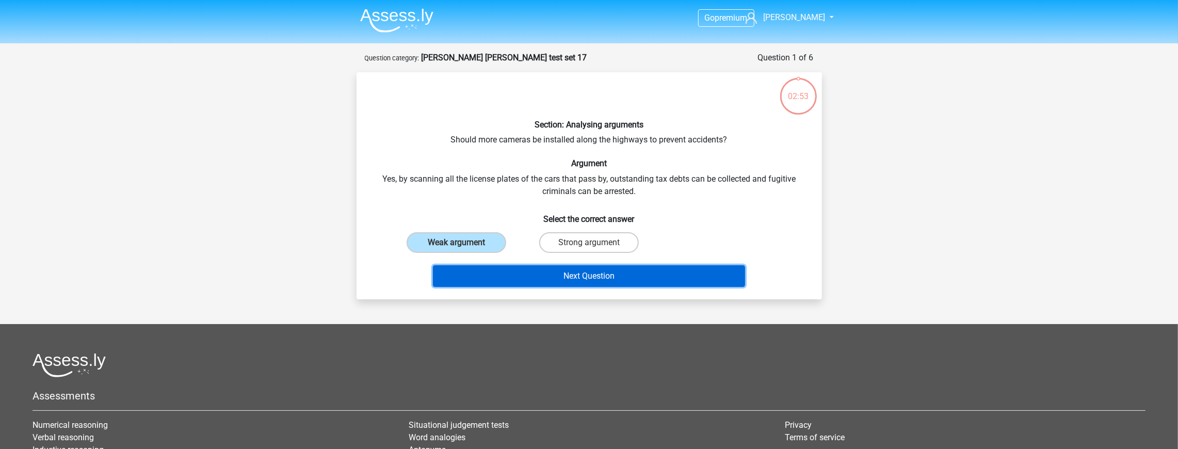
click at [551, 276] on button "Next Question" at bounding box center [589, 276] width 312 height 22
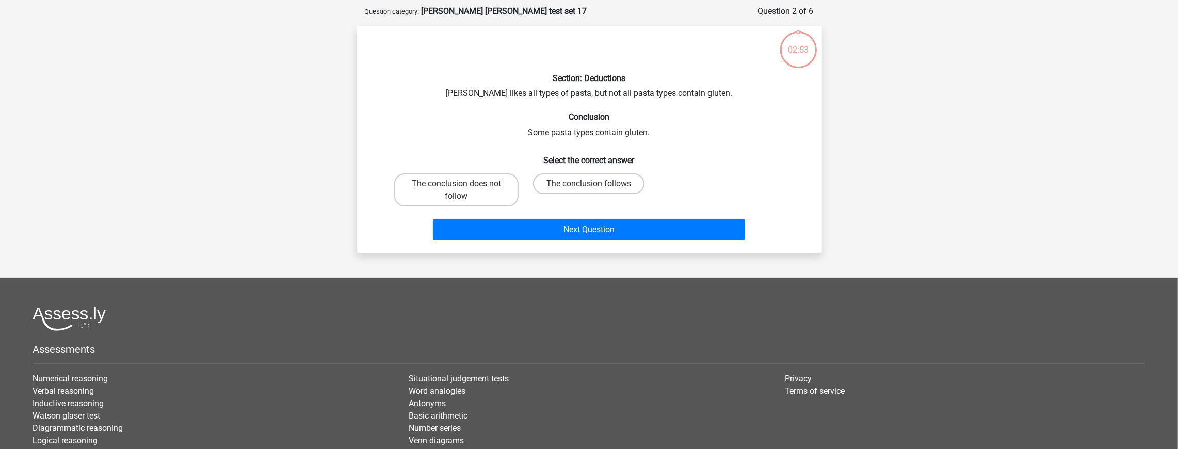
scroll to position [52, 0]
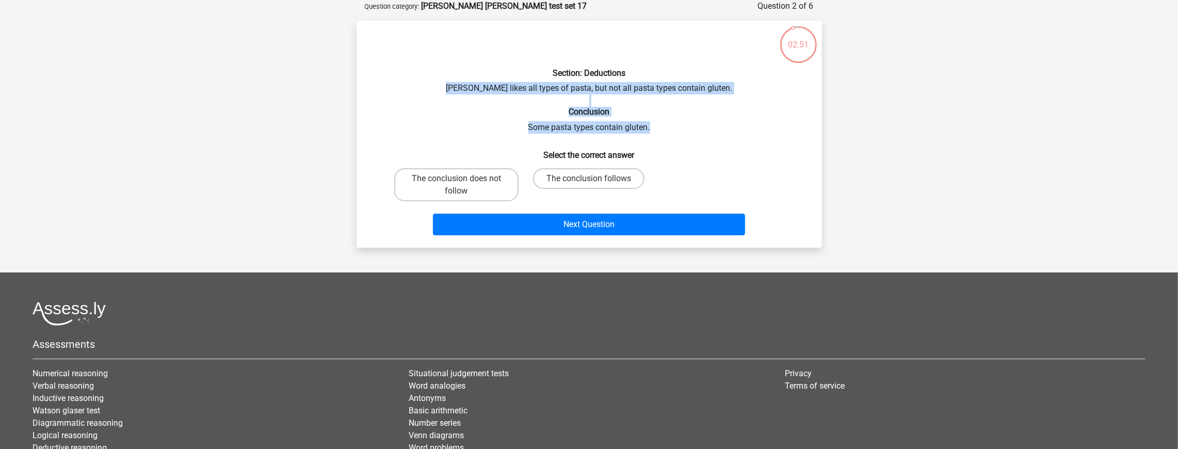
drag, startPoint x: 489, startPoint y: 95, endPoint x: 681, endPoint y: 132, distance: 195.9
click at [681, 132] on div "Section: Deductions [PERSON_NAME] likes all types of pasta, but not all pasta t…" at bounding box center [589, 134] width 457 height 211
click at [678, 131] on div "Section: Deductions [PERSON_NAME] likes all types of pasta, but not all pasta t…" at bounding box center [589, 134] width 457 height 211
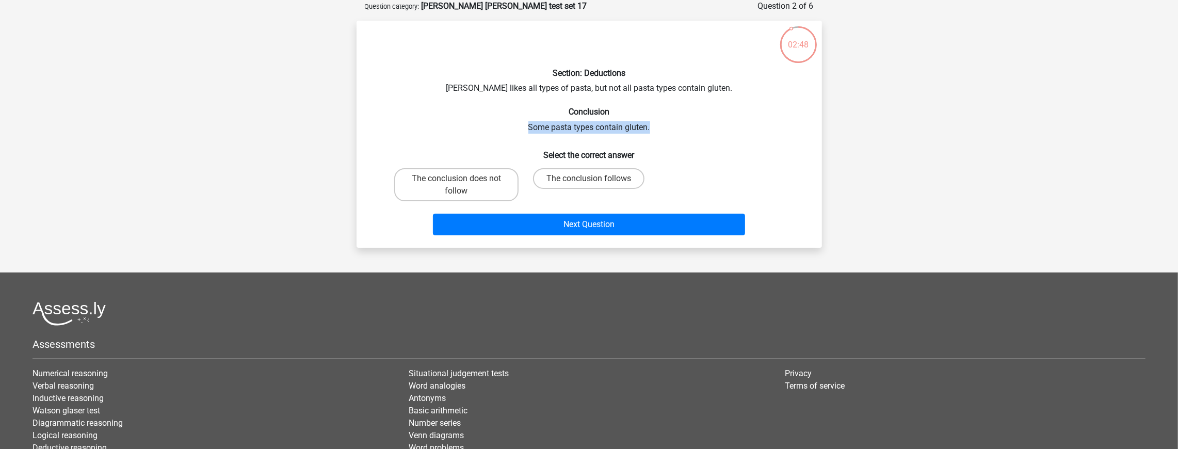
drag, startPoint x: 672, startPoint y: 131, endPoint x: 522, endPoint y: 132, distance: 150.7
click at [522, 132] on div "Section: Deductions Sofia likes all types of pasta, but not all pasta types con…" at bounding box center [589, 134] width 457 height 211
click at [577, 182] on label "The conclusion follows" at bounding box center [588, 178] width 111 height 21
click at [589, 182] on input "The conclusion follows" at bounding box center [592, 182] width 7 height 7
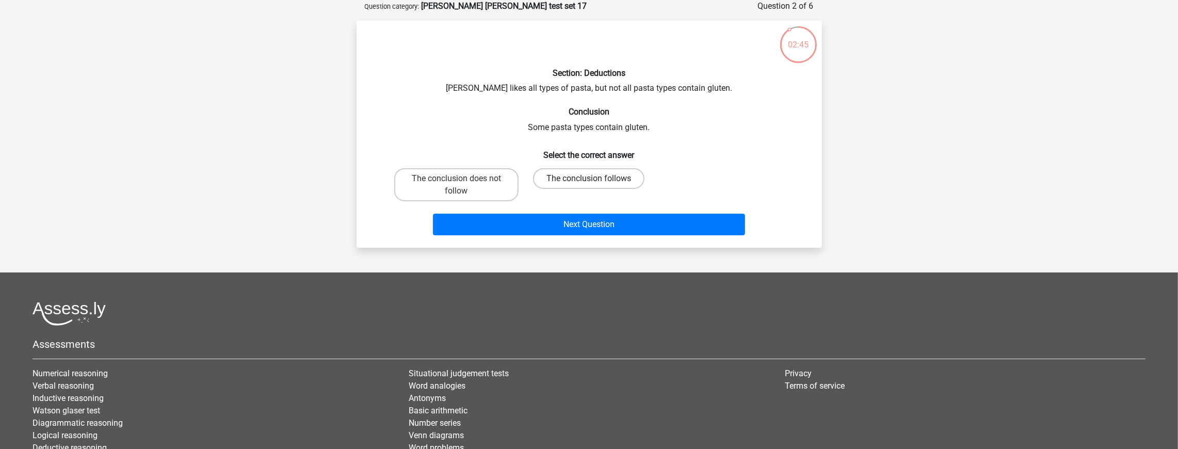
radio input "true"
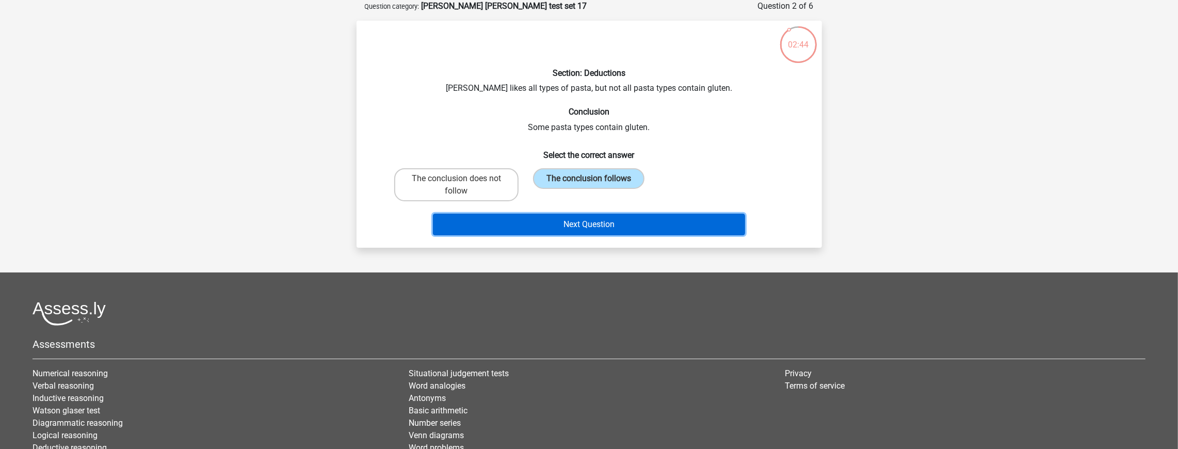
click at [565, 229] on button "Next Question" at bounding box center [589, 225] width 312 height 22
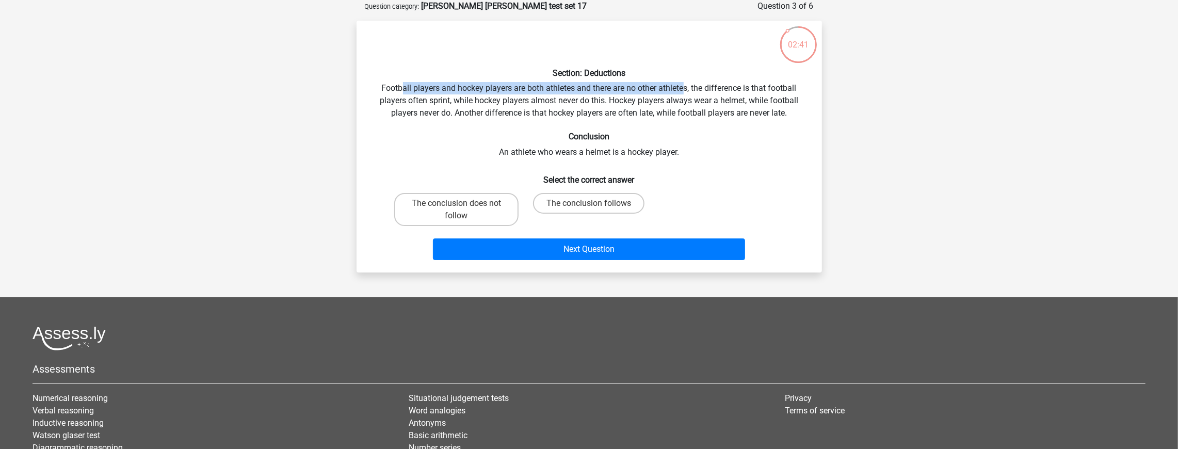
drag, startPoint x: 403, startPoint y: 86, endPoint x: 683, endPoint y: 90, distance: 280.7
click at [683, 90] on div "Section: Deductions Football players and hockey players are both athletes and t…" at bounding box center [589, 146] width 457 height 235
click at [609, 210] on label "The conclusion follows" at bounding box center [588, 203] width 111 height 21
click at [596, 210] on input "The conclusion follows" at bounding box center [592, 206] width 7 height 7
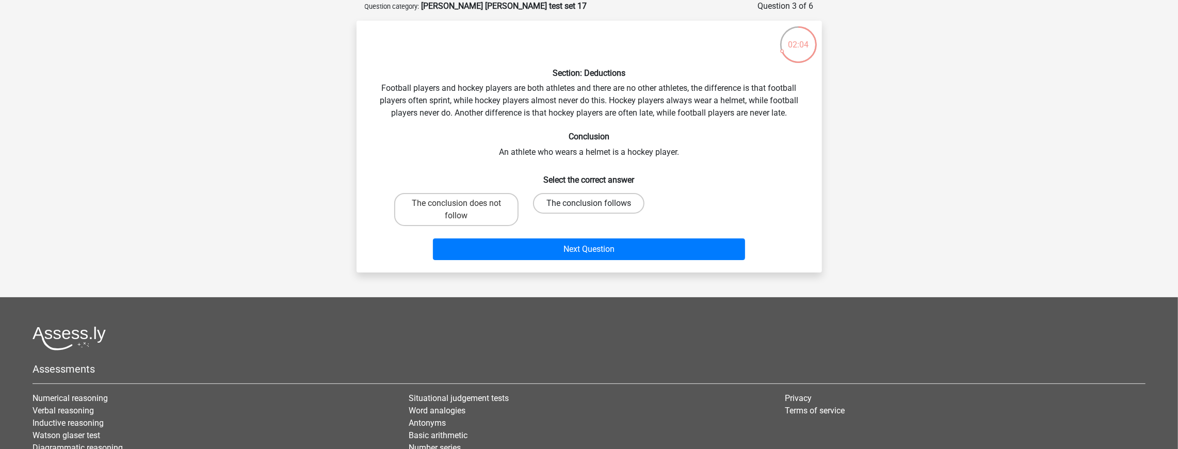
radio input "true"
drag, startPoint x: 610, startPoint y: 100, endPoint x: 744, endPoint y: 105, distance: 134.3
click at [744, 105] on div "Section: Deductions Football players and hockey players are both athletes and t…" at bounding box center [589, 146] width 457 height 235
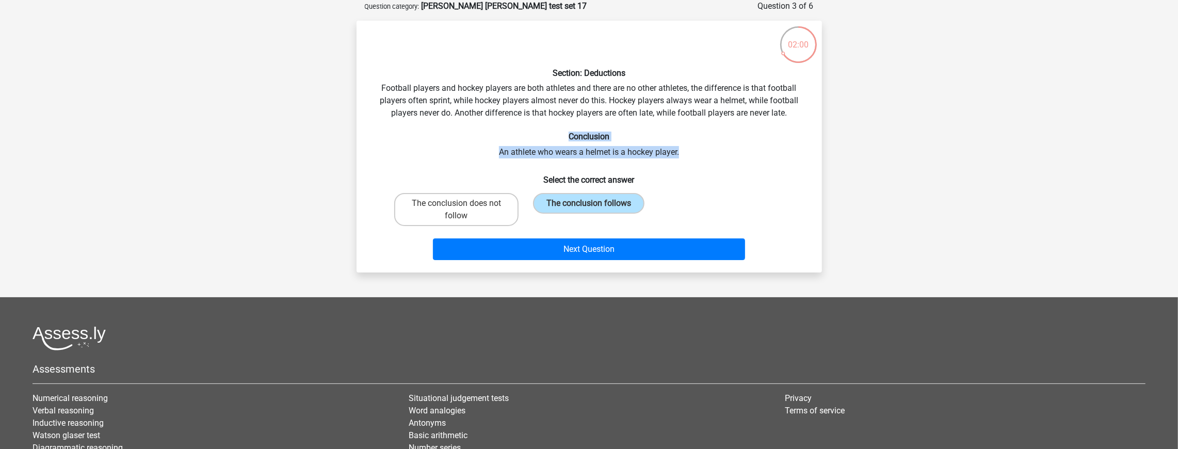
drag, startPoint x: 688, startPoint y: 148, endPoint x: 471, endPoint y: 138, distance: 218.0
click at [470, 138] on div "Section: Deductions Football players and hockey players are both athletes and t…" at bounding box center [589, 146] width 457 height 235
click at [487, 166] on div "Section: Deductions Football players and hockey players are both athletes and t…" at bounding box center [589, 146] width 457 height 235
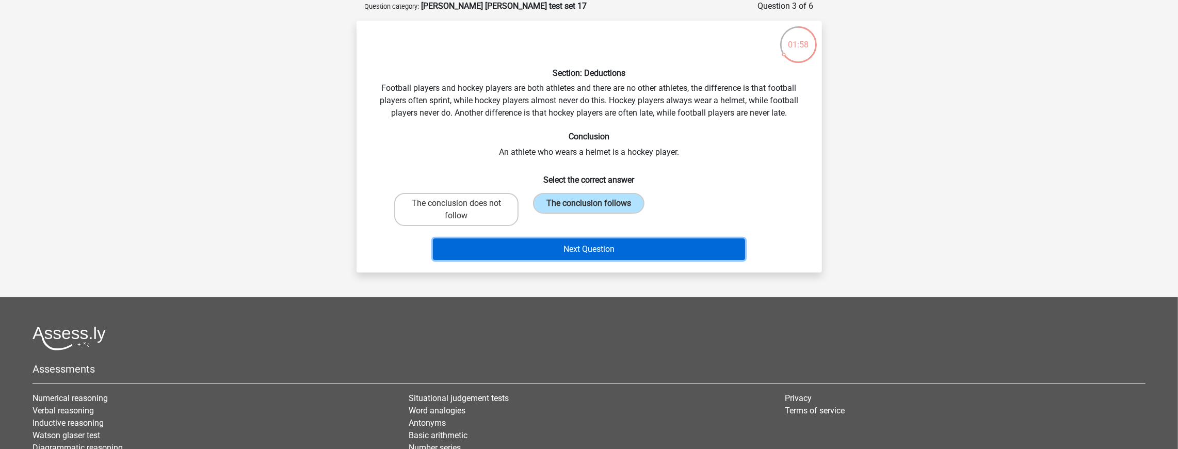
click at [619, 249] on button "Next Question" at bounding box center [589, 249] width 312 height 22
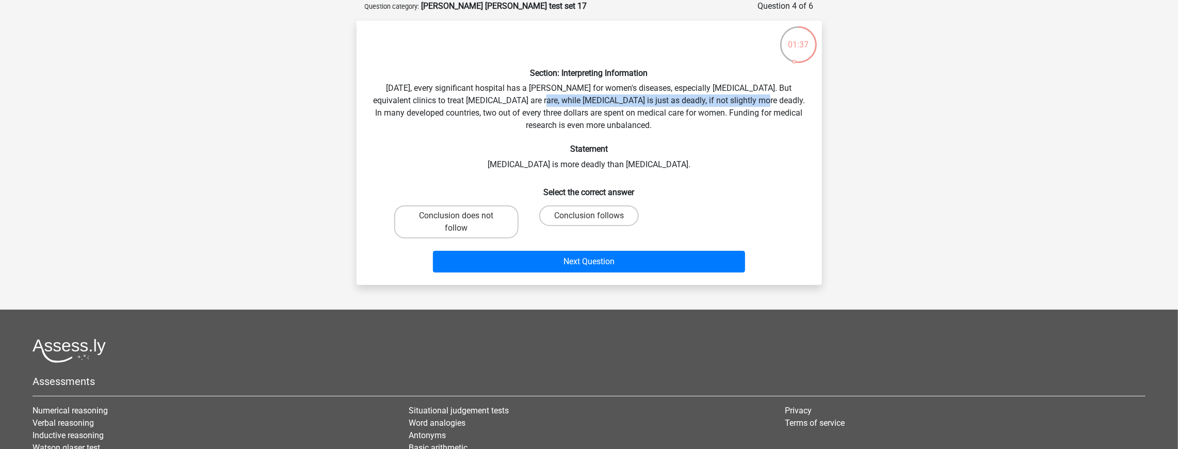
drag, startPoint x: 506, startPoint y: 103, endPoint x: 726, endPoint y: 100, distance: 219.9
click at [726, 100] on div "Section: Interpreting Information Today, every significant hospital has a ward …" at bounding box center [589, 153] width 457 height 248
click at [492, 217] on label "Conclusion does not follow" at bounding box center [456, 221] width 124 height 33
click at [463, 217] on input "Conclusion does not follow" at bounding box center [459, 219] width 7 height 7
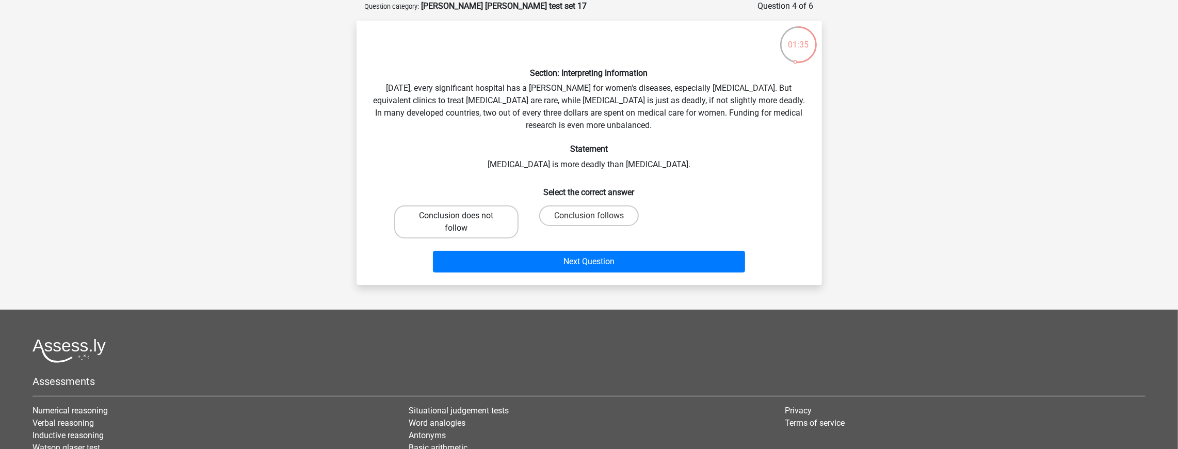
radio input "true"
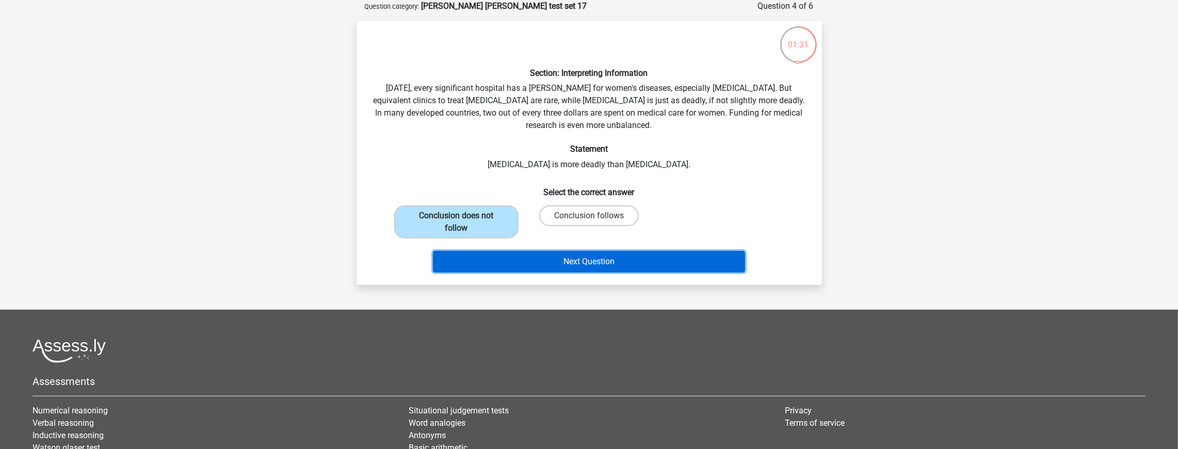
click at [533, 253] on button "Next Question" at bounding box center [589, 262] width 312 height 22
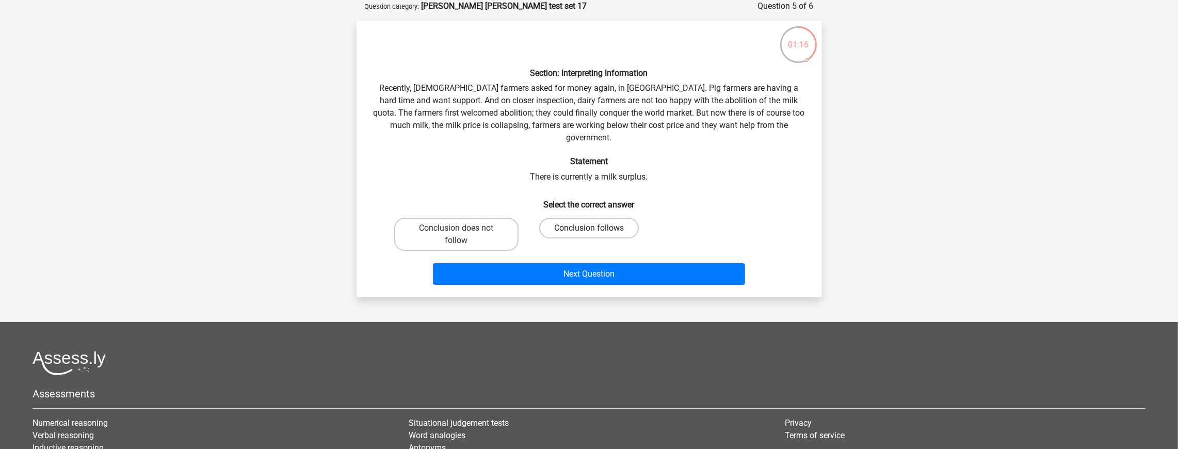
click at [576, 218] on label "Conclusion follows" at bounding box center [589, 228] width 100 height 21
click at [589, 228] on input "Conclusion follows" at bounding box center [592, 231] width 7 height 7
radio input "true"
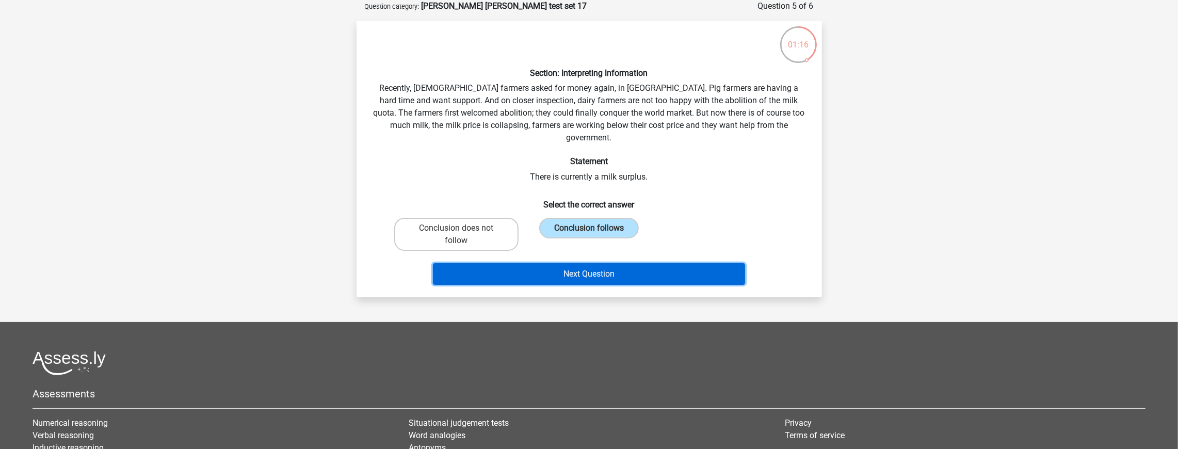
click at [588, 263] on button "Next Question" at bounding box center [589, 274] width 312 height 22
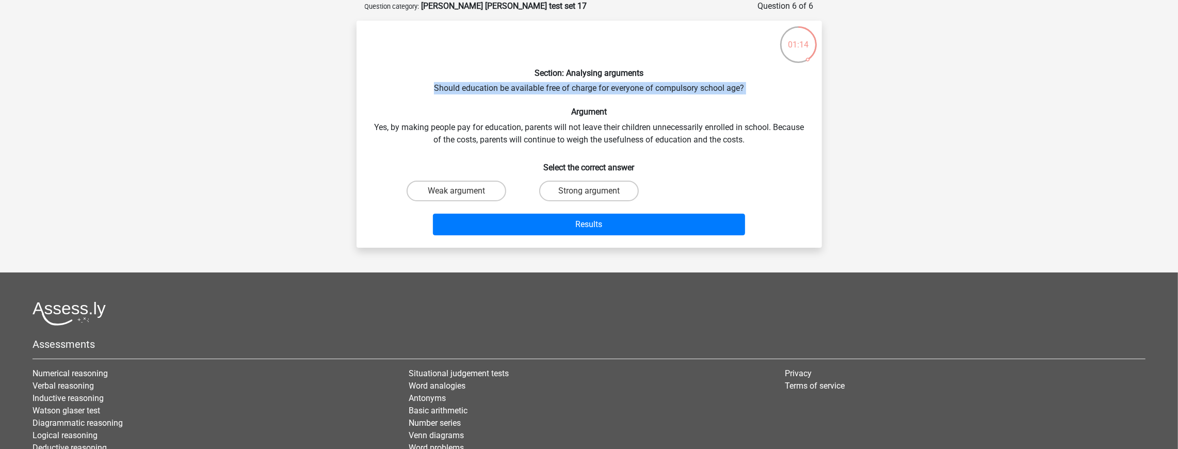
drag, startPoint x: 445, startPoint y: 87, endPoint x: 737, endPoint y: 98, distance: 292.3
click at [737, 98] on div "Section: Analysing arguments Should education be available free of charge for e…" at bounding box center [589, 134] width 457 height 211
click at [733, 98] on div "Section: Analysing arguments Should education be available free of charge for e…" at bounding box center [589, 134] width 457 height 211
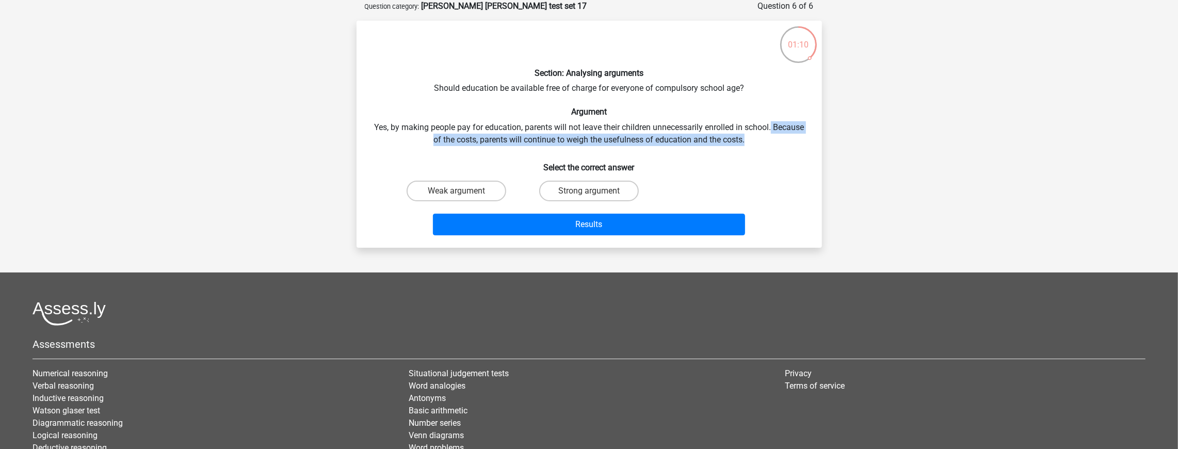
drag, startPoint x: 801, startPoint y: 124, endPoint x: 803, endPoint y: 138, distance: 14.2
click at [803, 138] on div "Section: Analysing arguments Should education be available free of charge for e…" at bounding box center [589, 134] width 457 height 211
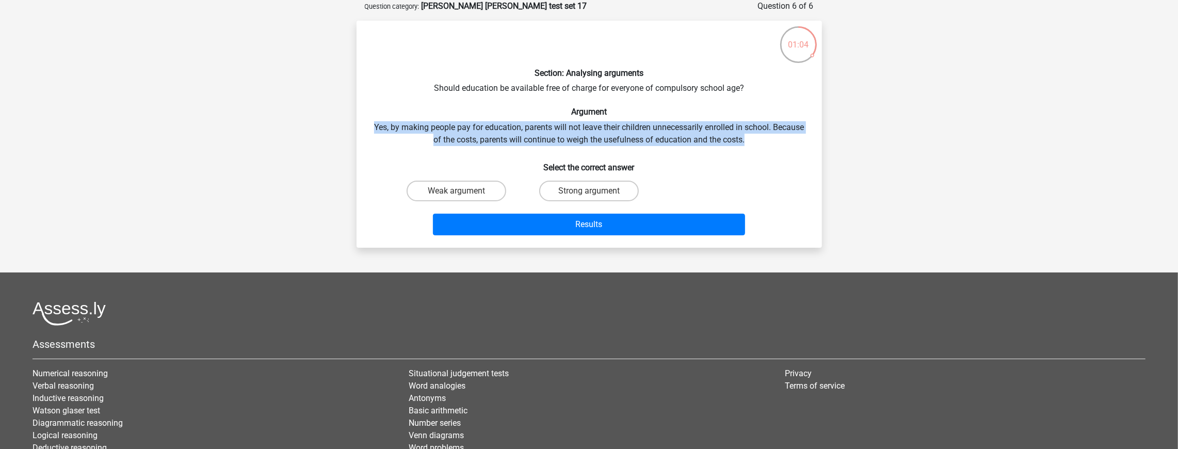
drag, startPoint x: 787, startPoint y: 141, endPoint x: 809, endPoint y: 108, distance: 39.5
click at [809, 108] on div "Section: Analysing arguments Should education be available free of charge for e…" at bounding box center [589, 134] width 457 height 211
click at [792, 112] on h6 "Argument" at bounding box center [589, 112] width 432 height 10
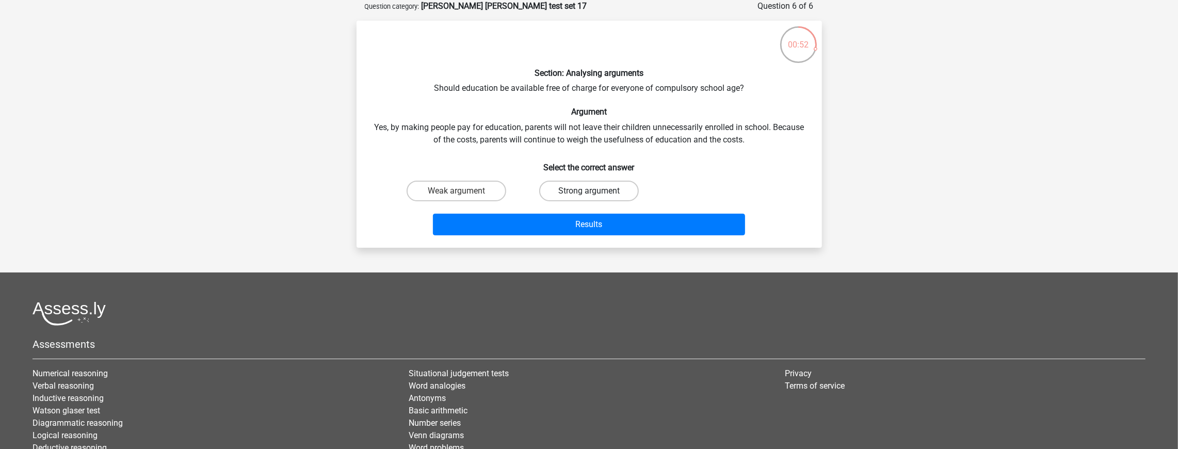
click at [598, 187] on label "Strong argument" at bounding box center [589, 191] width 100 height 21
click at [596, 191] on input "Strong argument" at bounding box center [592, 194] width 7 height 7
radio input "true"
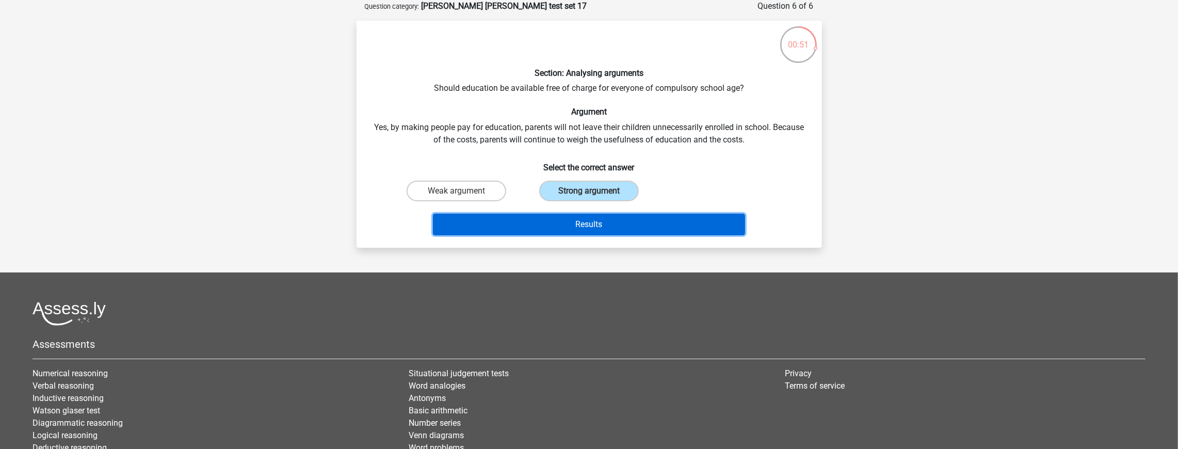
click at [564, 220] on button "Results" at bounding box center [589, 225] width 312 height 22
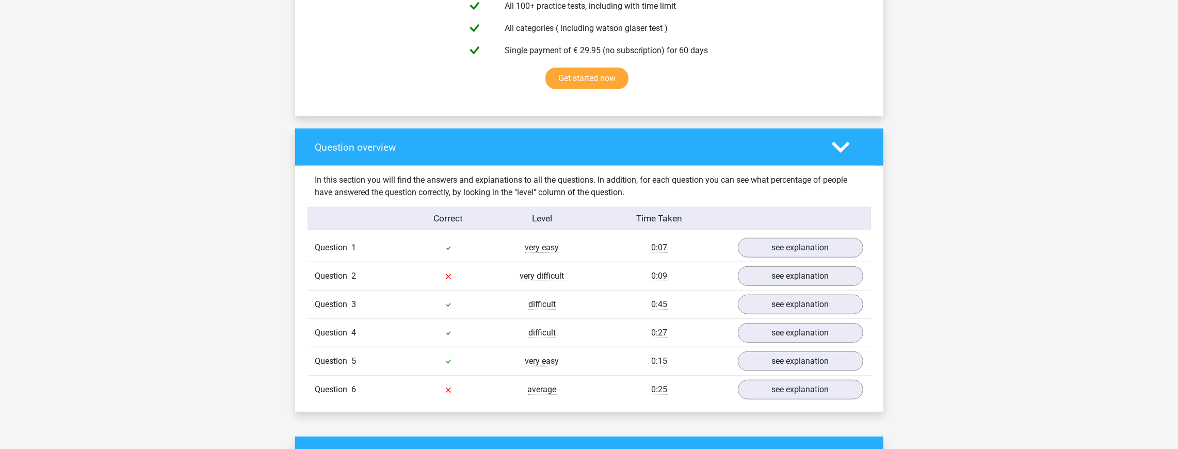
scroll to position [826, 0]
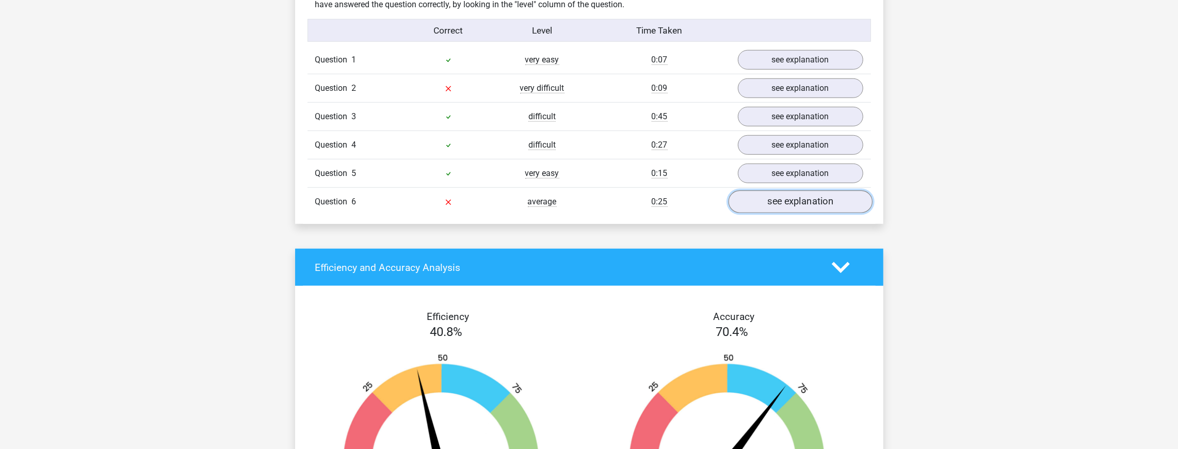
click at [760, 207] on link "see explanation" at bounding box center [800, 201] width 144 height 23
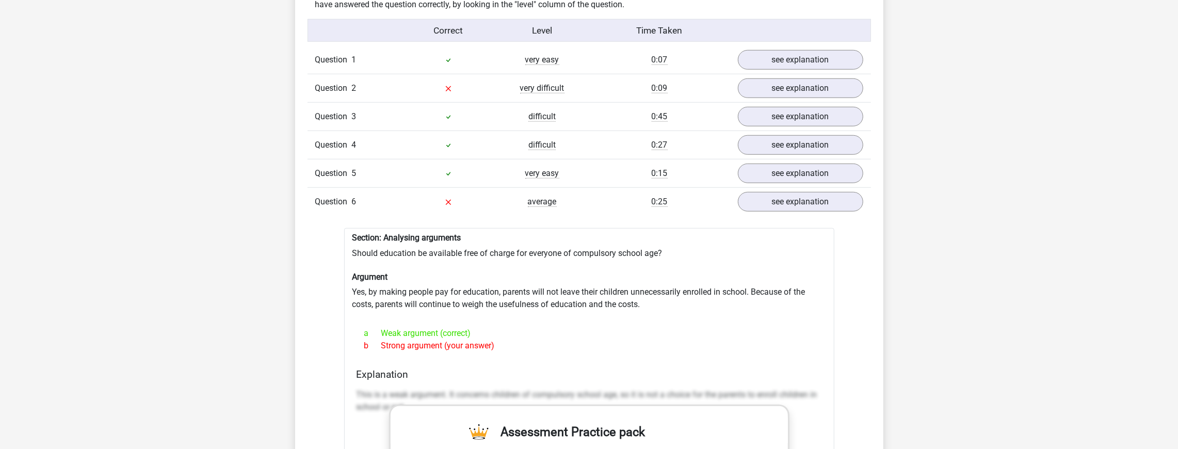
drag, startPoint x: 512, startPoint y: 346, endPoint x: 516, endPoint y: 326, distance: 21.1
click at [516, 326] on div "a Weak argument (correct) b Strong argument (your answer)" at bounding box center [589, 339] width 465 height 33
click at [516, 327] on div "a Weak argument (correct)" at bounding box center [589, 333] width 465 height 12
drag, startPoint x: 494, startPoint y: 330, endPoint x: 376, endPoint y: 332, distance: 117.7
click at [376, 332] on div "a Weak argument (correct)" at bounding box center [589, 333] width 465 height 12
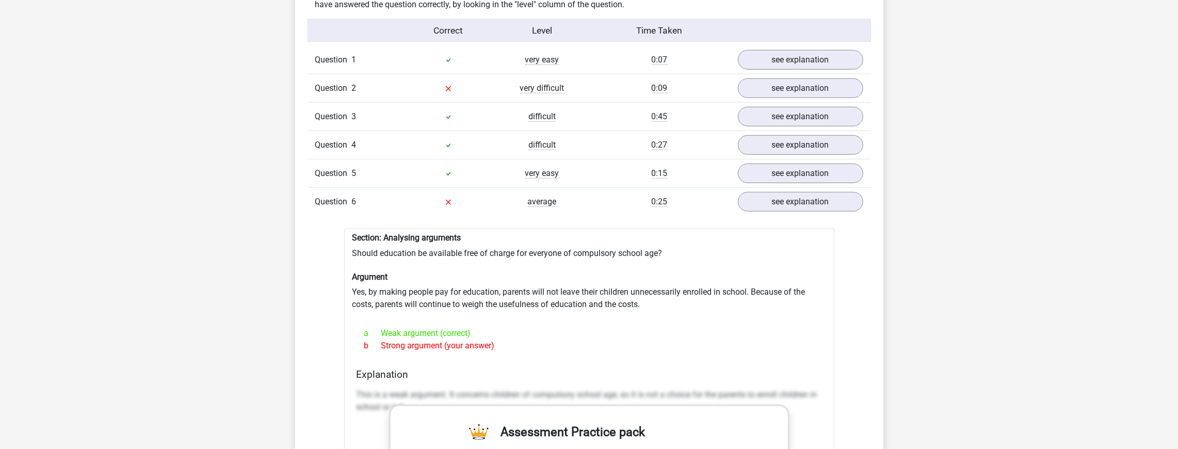
drag, startPoint x: 379, startPoint y: 332, endPoint x: 590, endPoint y: 250, distance: 226.6
click at [380, 332] on span "a" at bounding box center [372, 333] width 17 height 12
click at [788, 88] on link "see explanation" at bounding box center [800, 88] width 144 height 23
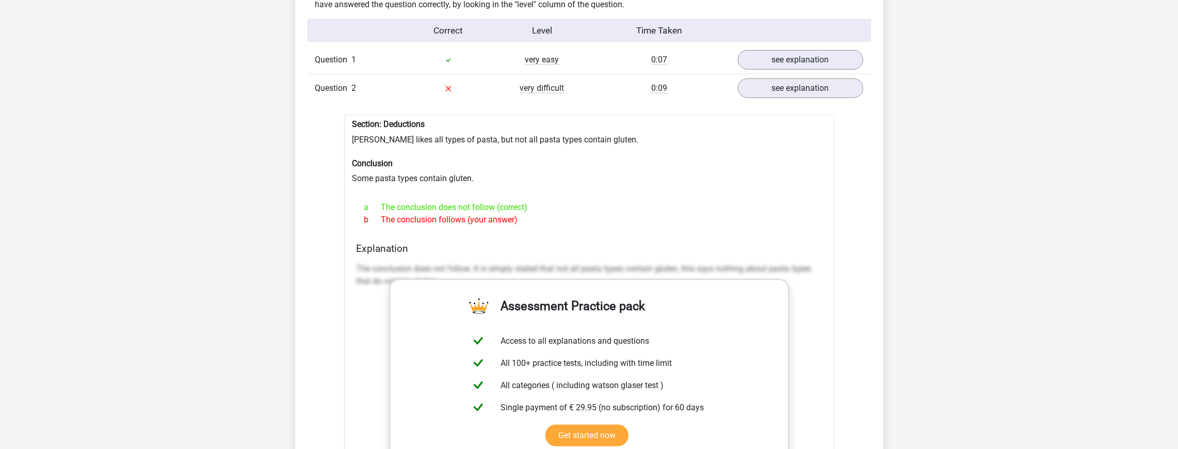
click at [458, 171] on div "Section: Deductions Sofia likes all types of pasta, but not all pasta types con…" at bounding box center [589, 365] width 490 height 501
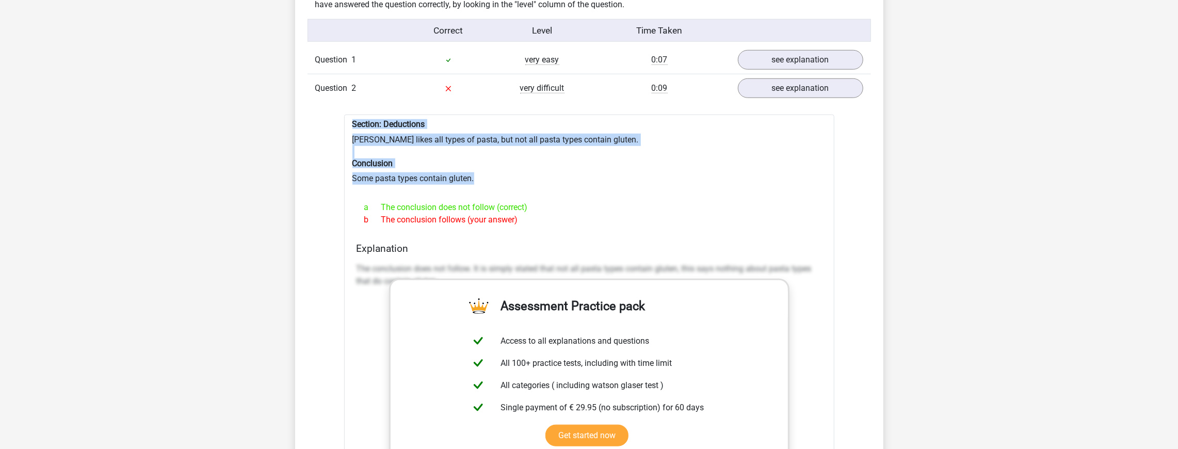
drag, startPoint x: 478, startPoint y: 181, endPoint x: 340, endPoint y: 123, distance: 149.4
copy div "Section: Deductions Sofia likes all types of pasta, but not all pasta types con…"
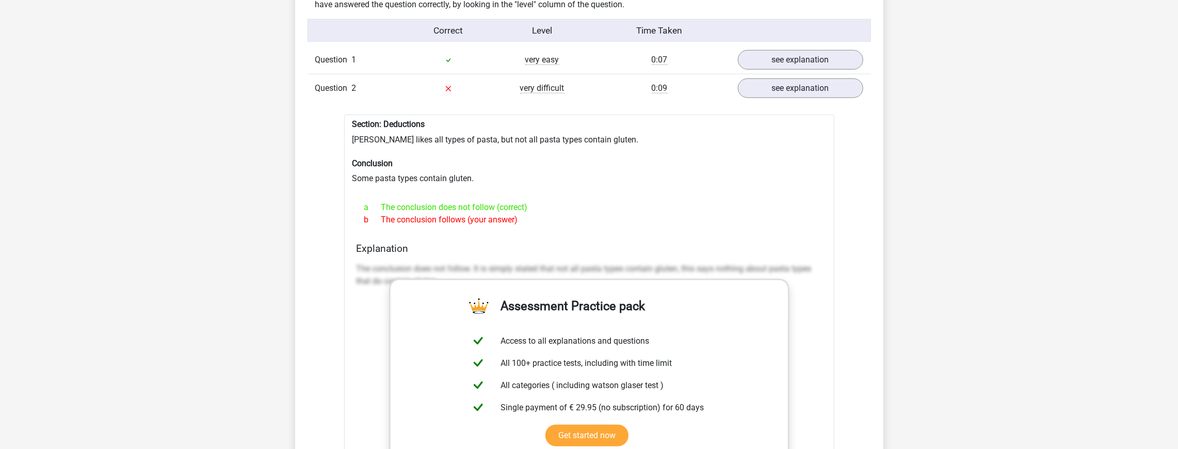
click at [626, 192] on div "Section: Deductions Sofia likes all types of pasta, but not all pasta types con…" at bounding box center [589, 365] width 490 height 501
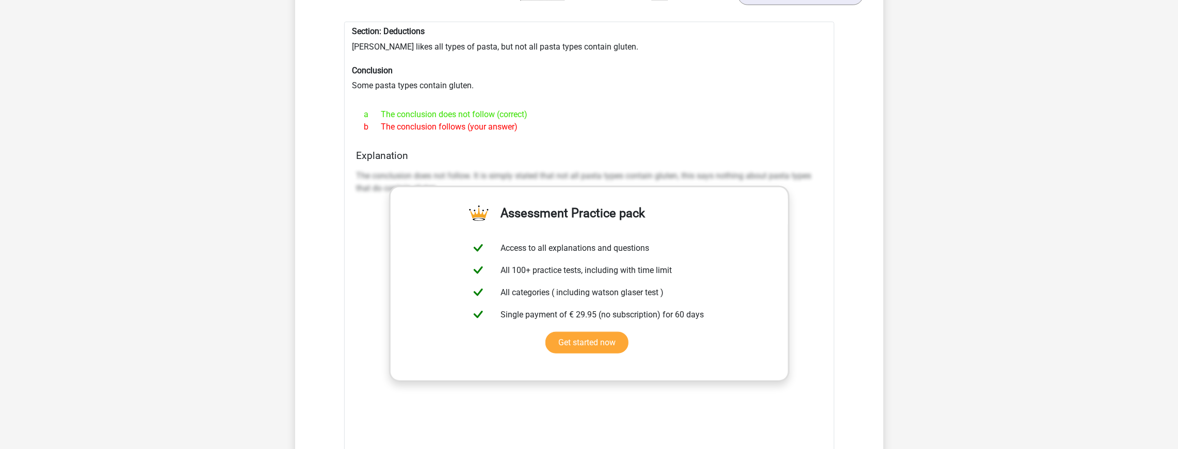
scroll to position [929, 0]
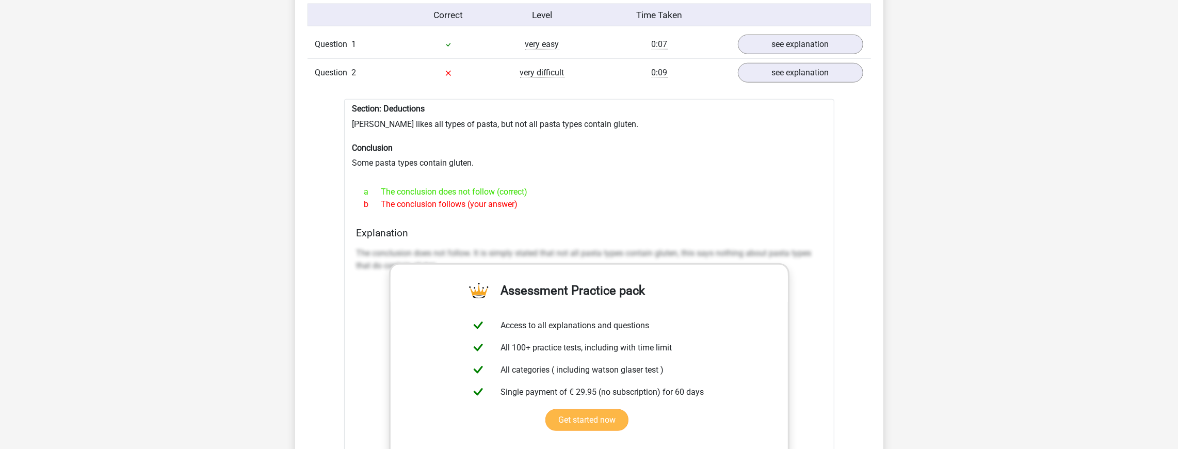
scroll to position [826, 0]
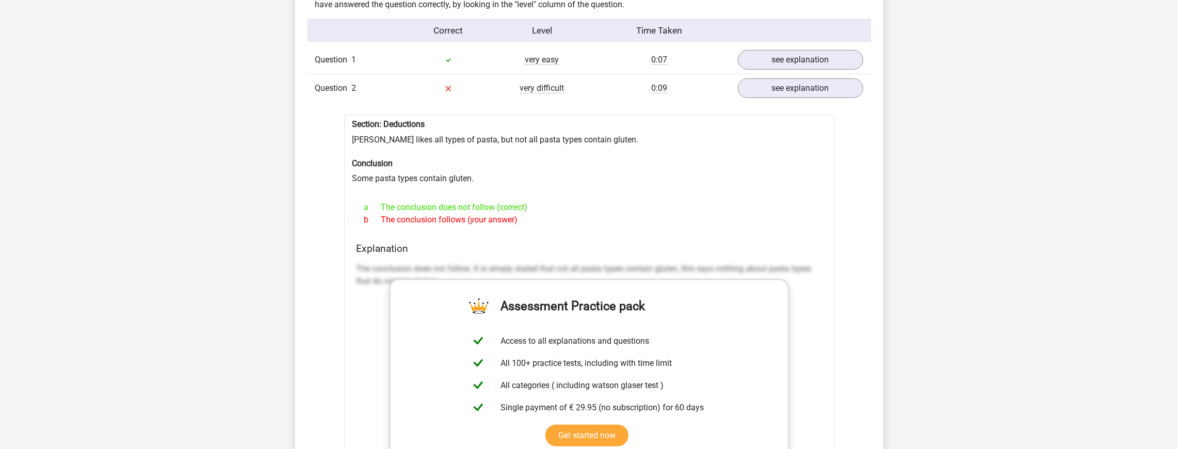
drag, startPoint x: 133, startPoint y: 158, endPoint x: 161, endPoint y: 137, distance: 35.4
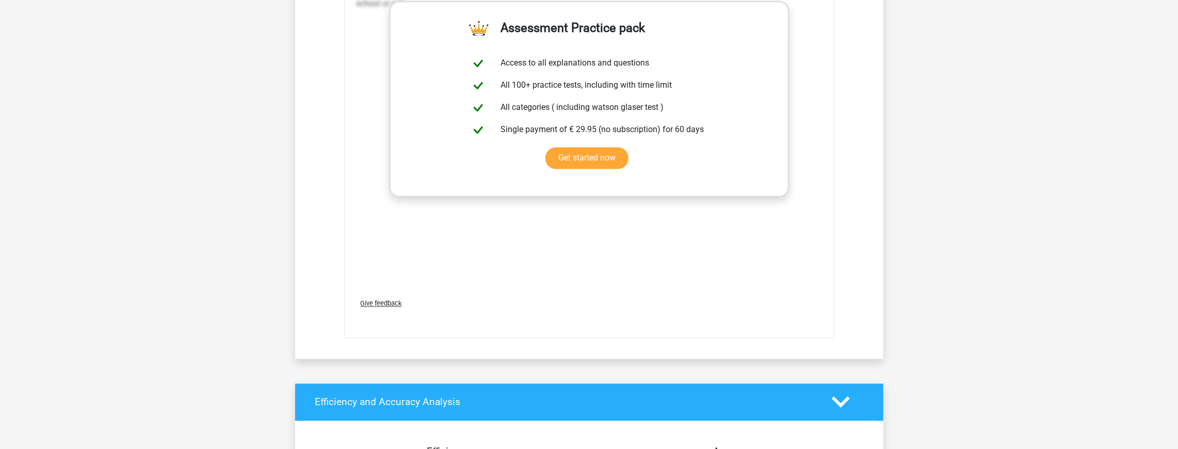
scroll to position [1135, 0]
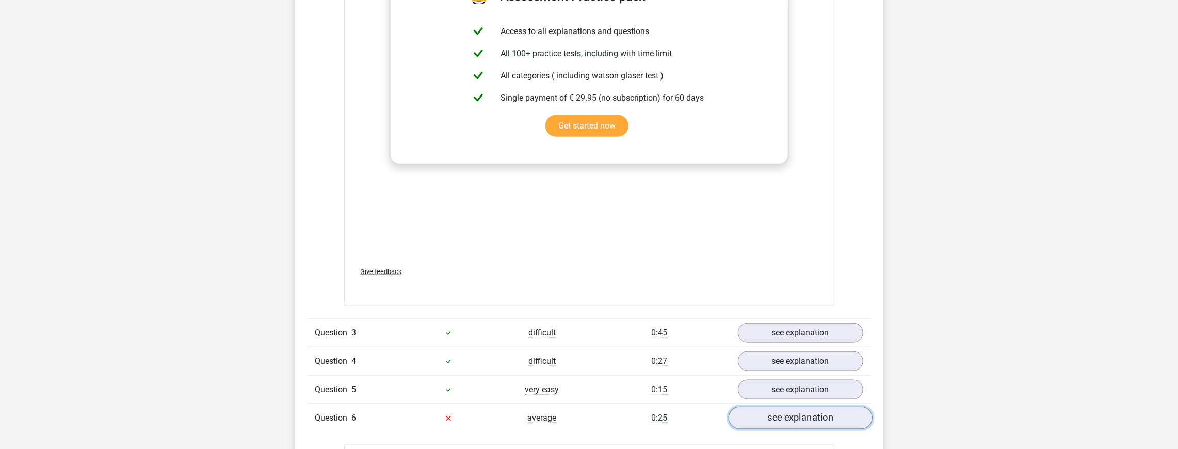
click at [767, 407] on link "see explanation" at bounding box center [800, 418] width 144 height 23
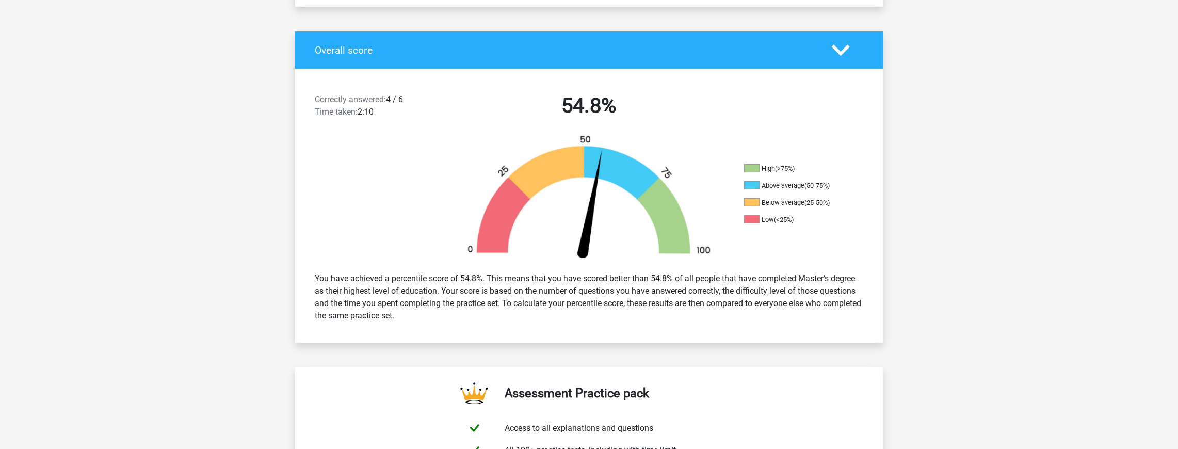
scroll to position [0, 0]
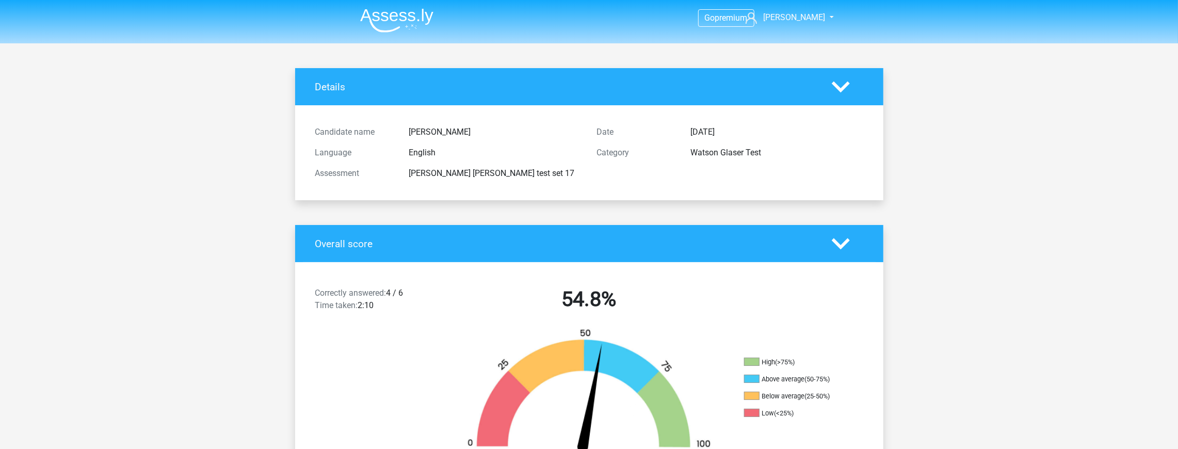
click at [397, 35] on header "Go premium james sakurakingswoosh@gmail.com" at bounding box center [589, 21] width 1178 height 43
click at [395, 20] on img at bounding box center [396, 20] width 73 height 24
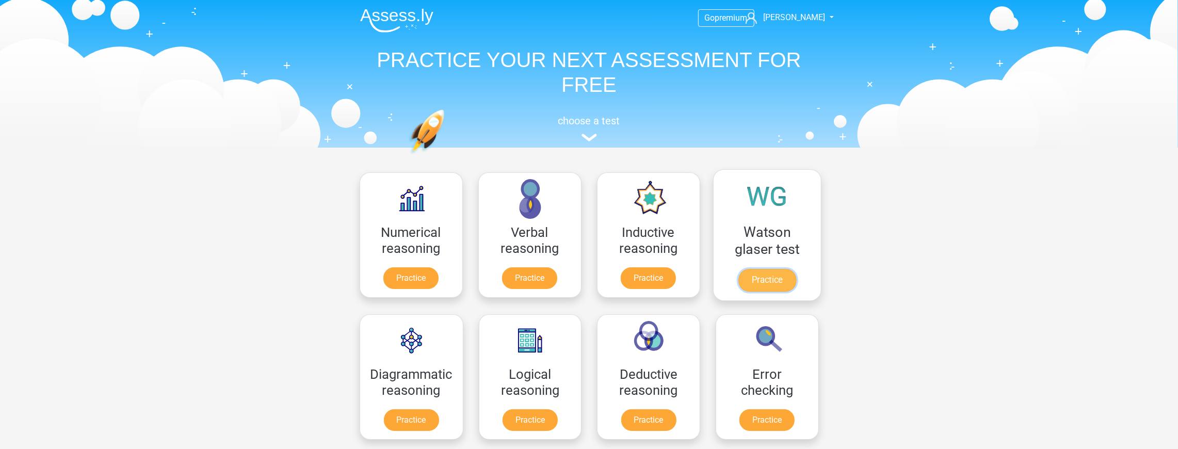
click at [757, 281] on link "Practice" at bounding box center [767, 280] width 58 height 23
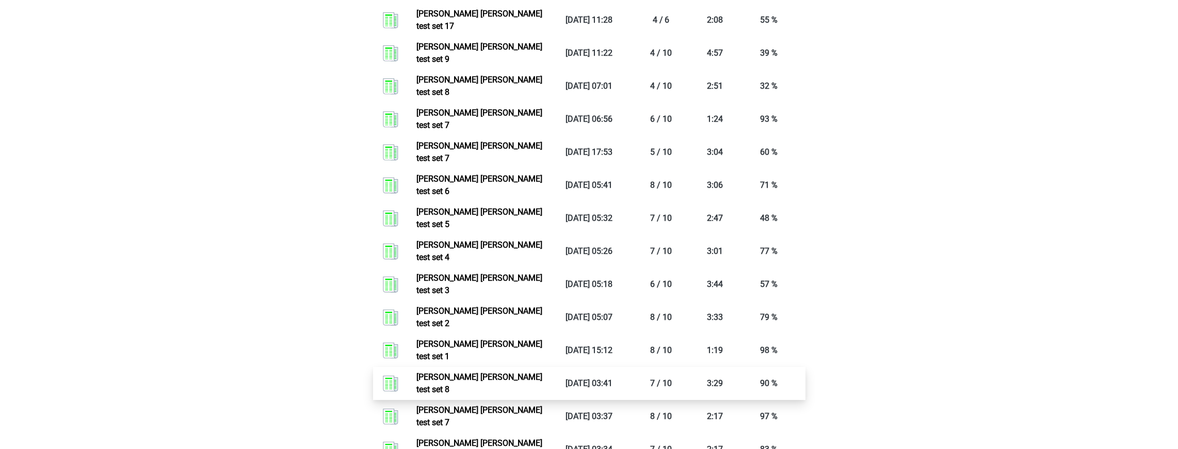
scroll to position [619, 0]
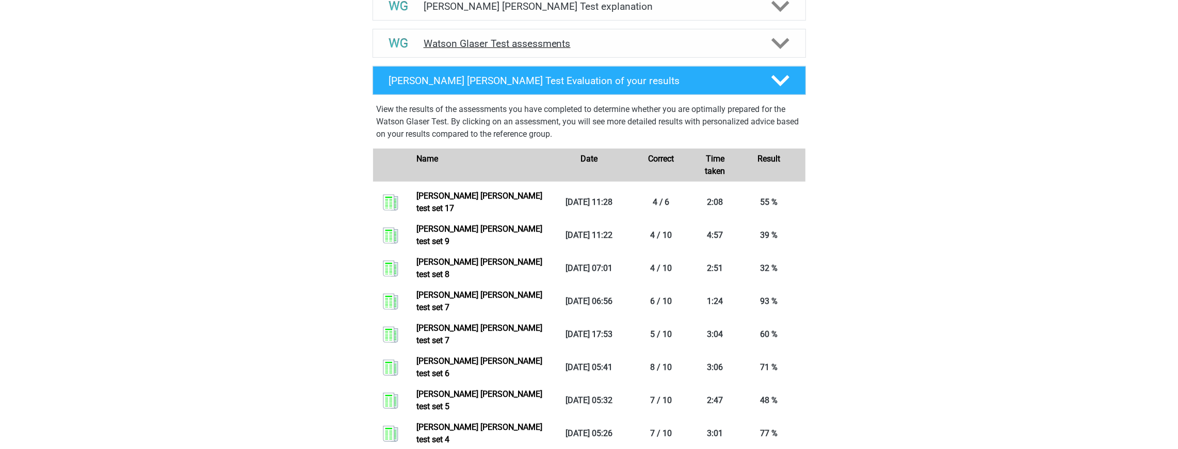
click at [565, 50] on h4 "Watson Glaser Test assessments" at bounding box center [589, 44] width 331 height 12
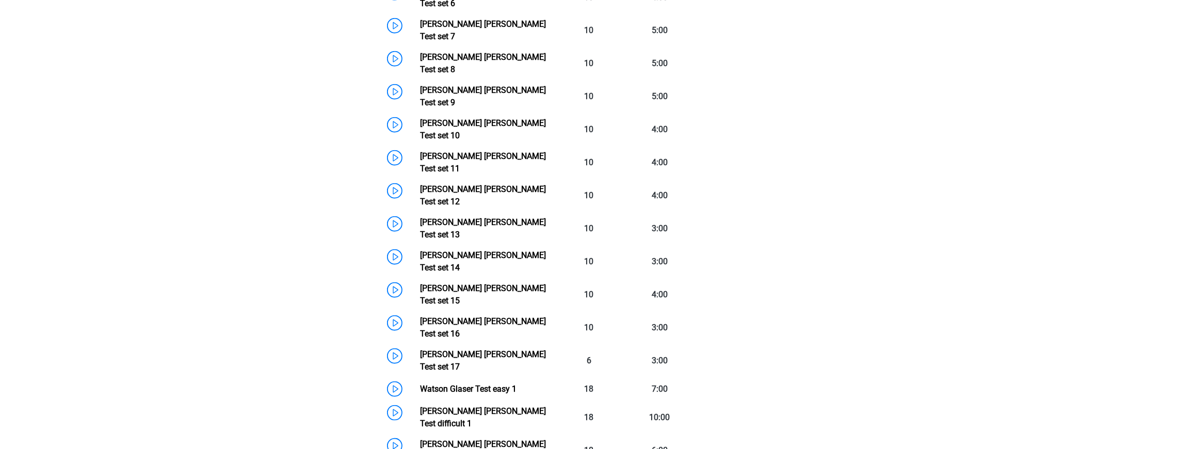
scroll to position [1032, 0]
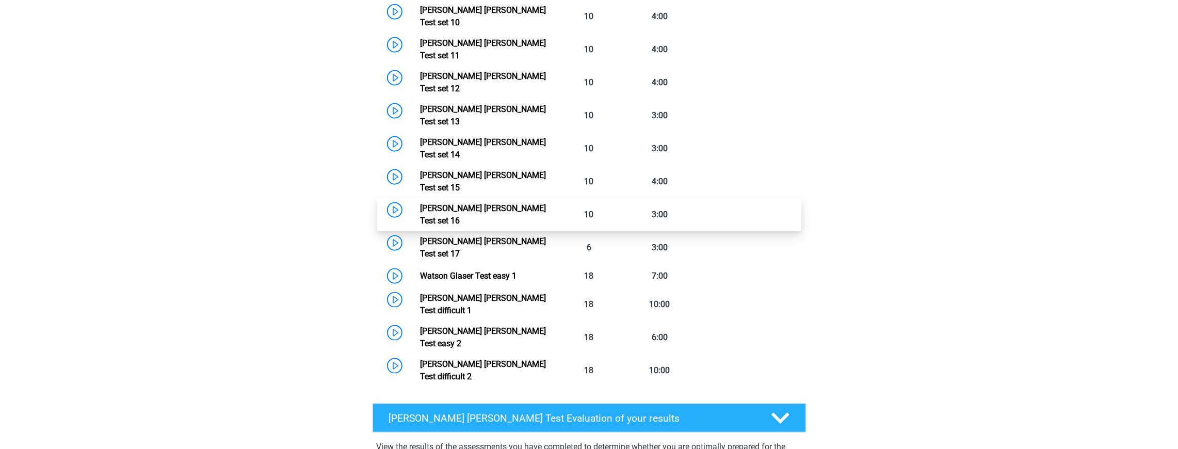
click at [535, 203] on link "[PERSON_NAME] [PERSON_NAME] Test set 16" at bounding box center [483, 214] width 126 height 22
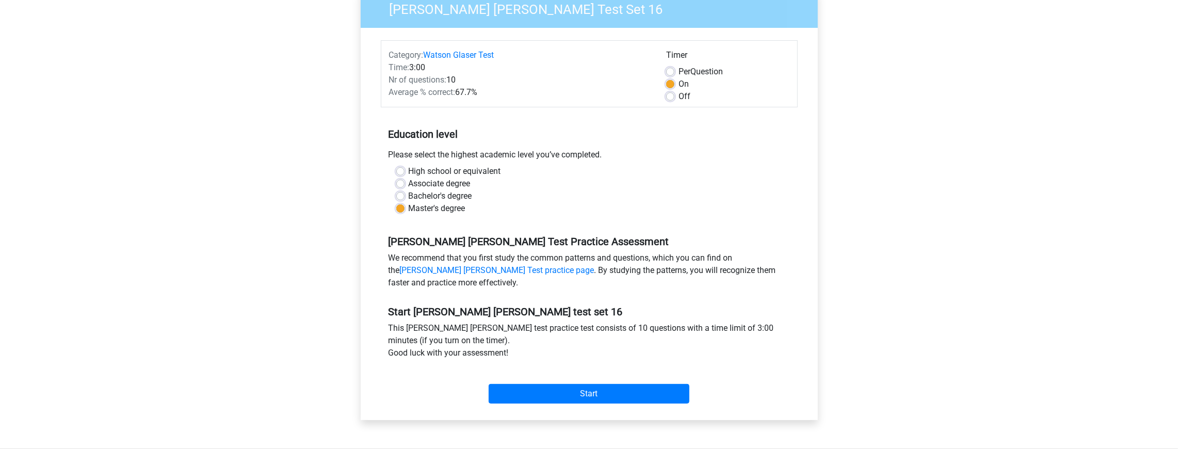
scroll to position [103, 0]
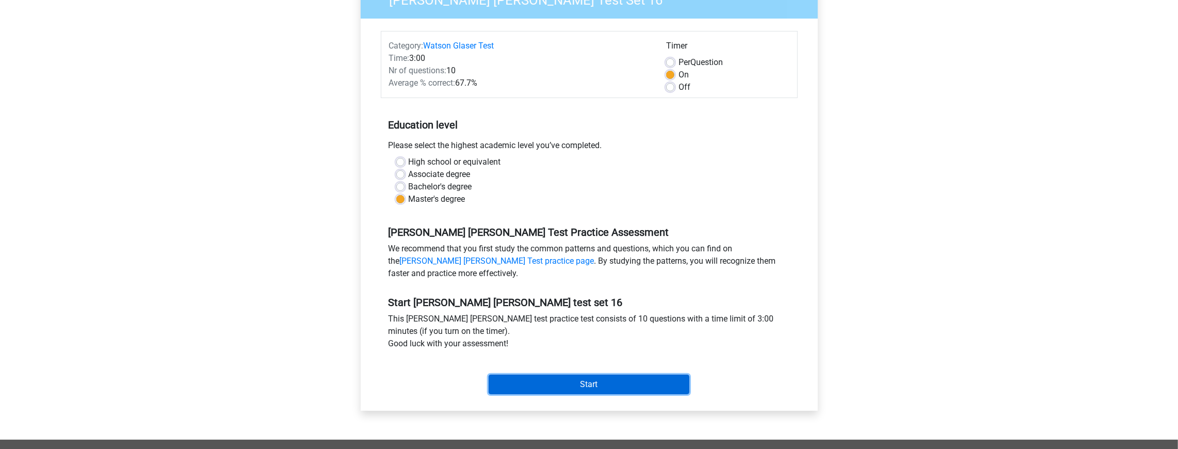
drag, startPoint x: 586, startPoint y: 382, endPoint x: 597, endPoint y: 371, distance: 15.7
click at [586, 382] on input "Start" at bounding box center [589, 385] width 201 height 20
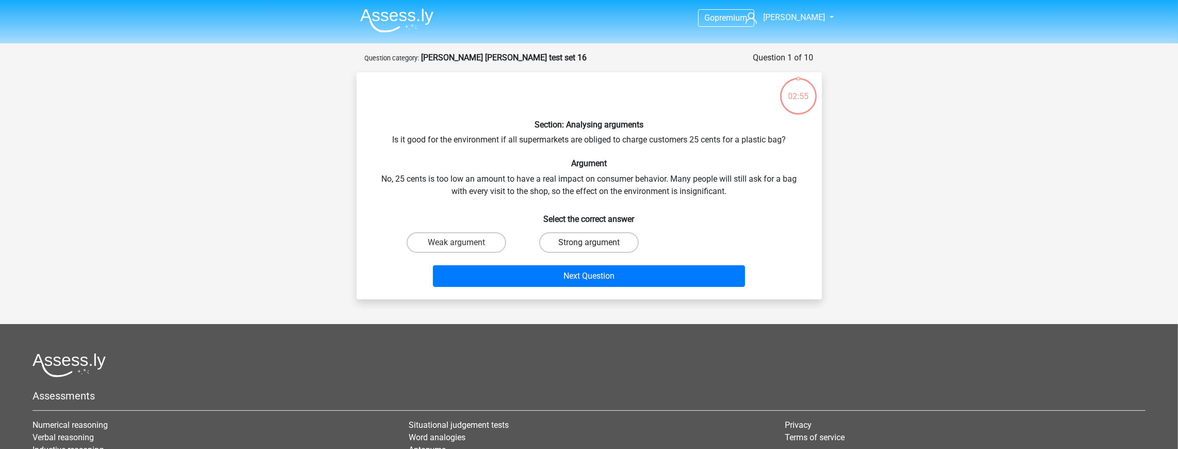
click at [582, 237] on label "Strong argument" at bounding box center [589, 242] width 100 height 21
click at [589, 243] on input "Strong argument" at bounding box center [592, 246] width 7 height 7
radio input "true"
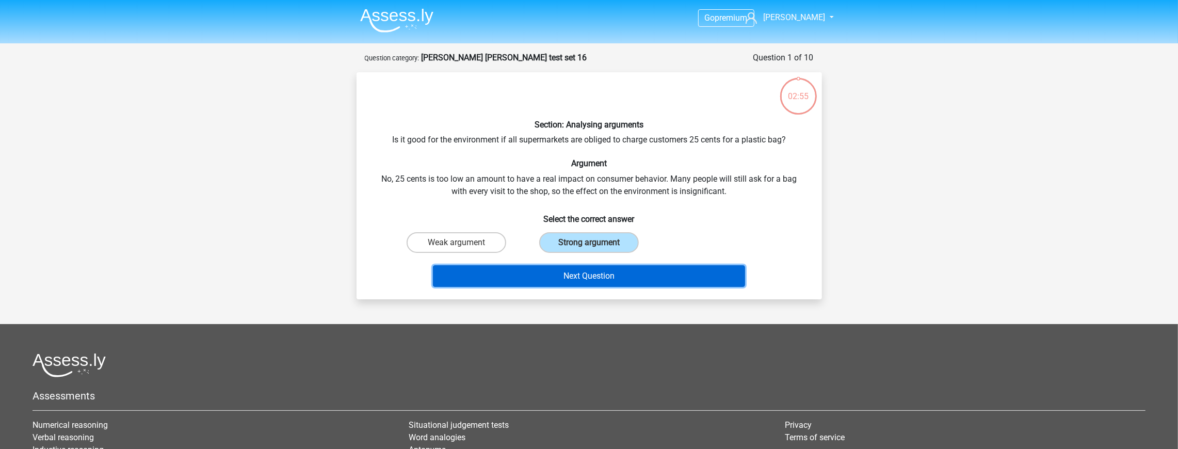
click at [612, 278] on button "Next Question" at bounding box center [589, 276] width 312 height 22
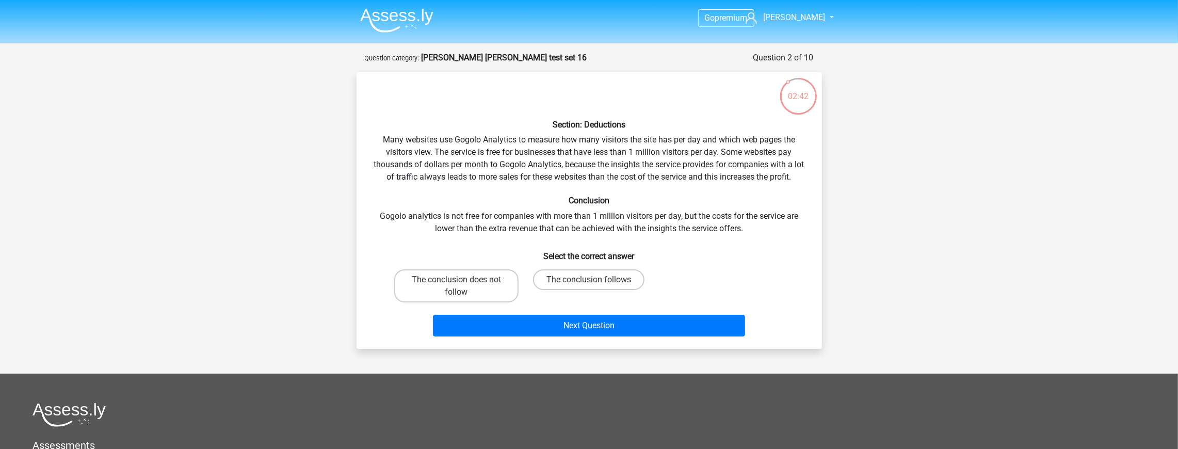
click at [681, 219] on div "Section: Deductions Many websites use Gogolo Analytics to measure how many visi…" at bounding box center [589, 211] width 457 height 260
drag, startPoint x: 691, startPoint y: 228, endPoint x: 758, endPoint y: 234, distance: 66.3
click at [758, 234] on div "Section: Deductions Many websites use Gogolo Analytics to measure how many visi…" at bounding box center [589, 211] width 457 height 260
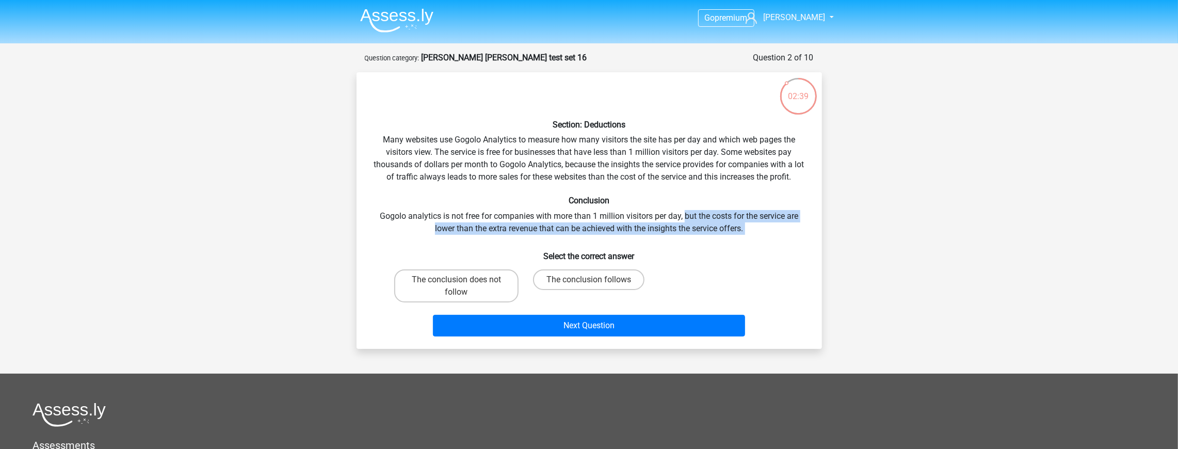
drag, startPoint x: 758, startPoint y: 234, endPoint x: 687, endPoint y: 213, distance: 73.3
click at [687, 213] on div "Section: Deductions Many websites use Gogolo Analytics to measure how many visi…" at bounding box center [589, 211] width 457 height 260
click at [580, 276] on label "The conclusion follows" at bounding box center [588, 279] width 111 height 21
click at [589, 280] on input "The conclusion follows" at bounding box center [592, 283] width 7 height 7
radio input "true"
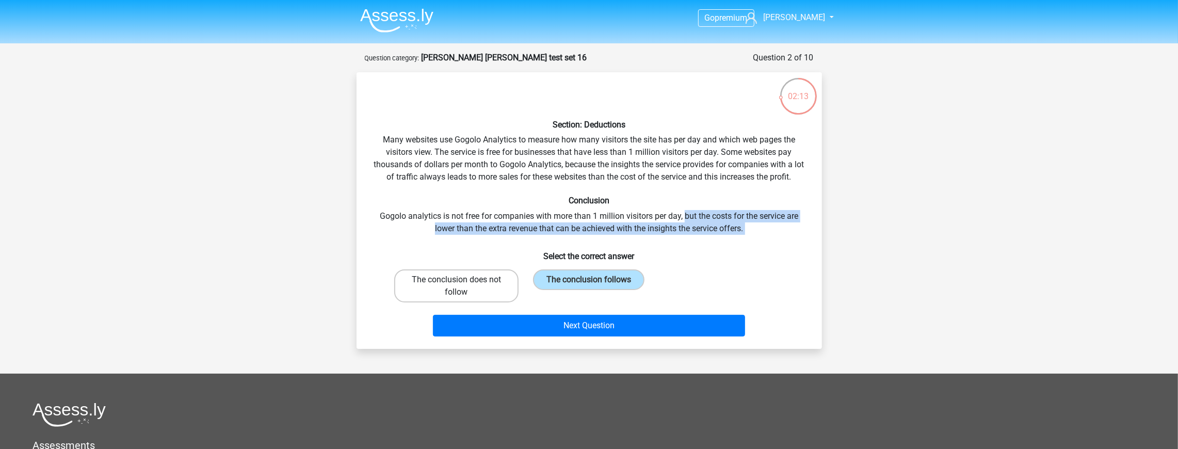
click at [484, 280] on label "The conclusion does not follow" at bounding box center [456, 285] width 124 height 33
click at [463, 280] on input "The conclusion does not follow" at bounding box center [459, 283] width 7 height 7
radio input "true"
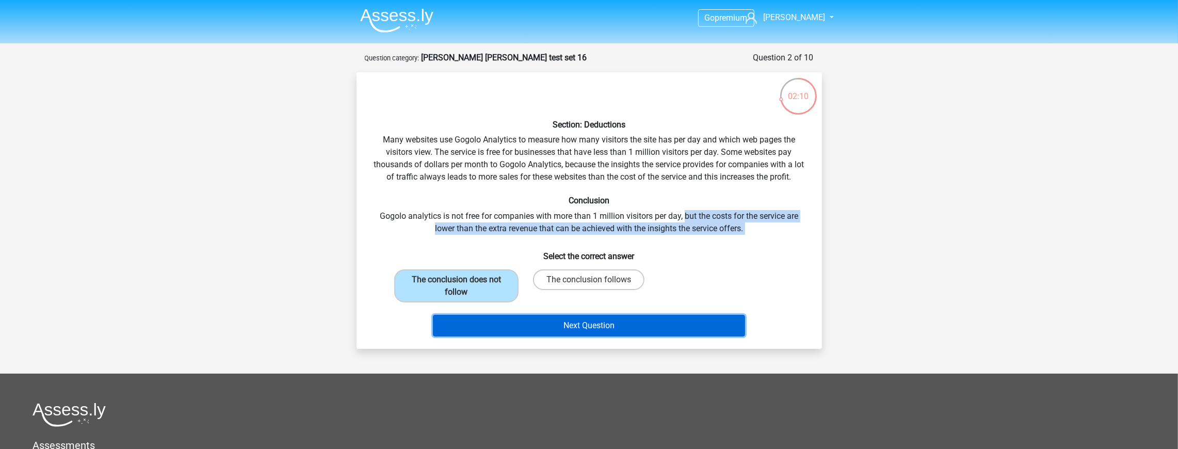
click at [545, 319] on button "Next Question" at bounding box center [589, 326] width 312 height 22
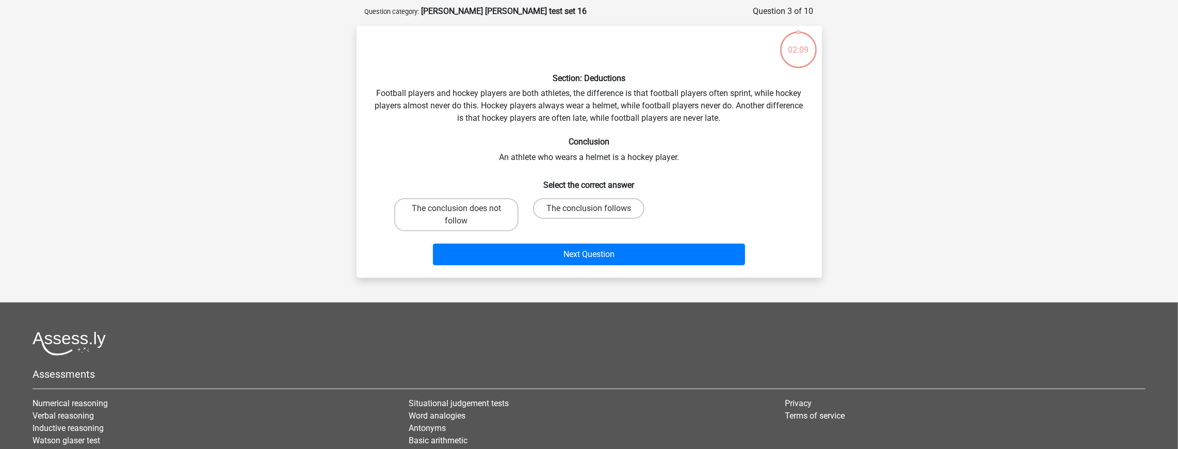
scroll to position [52, 0]
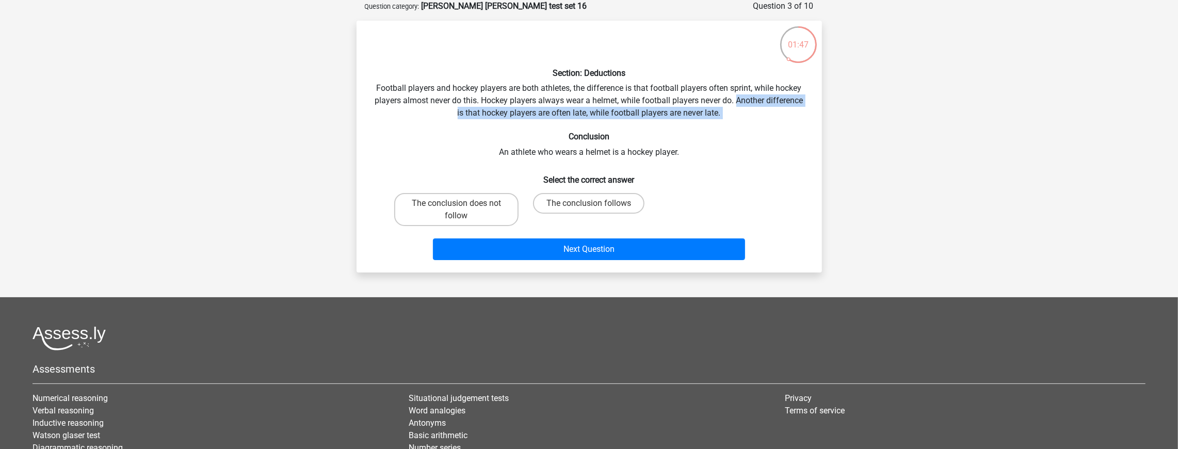
drag, startPoint x: 736, startPoint y: 106, endPoint x: 740, endPoint y: 131, distance: 25.5
click at [740, 131] on div "Section: Deductions Football players and hockey players are both athletes, the …" at bounding box center [589, 146] width 457 height 235
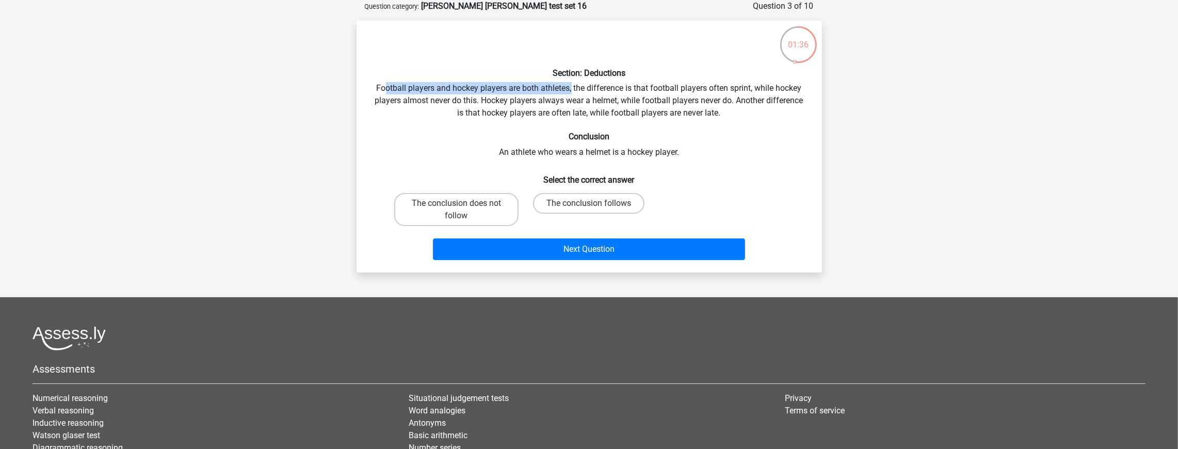
drag, startPoint x: 385, startPoint y: 87, endPoint x: 572, endPoint y: 90, distance: 186.8
click at [572, 90] on div "Section: Deductions Football players and hockey players are both athletes, the …" at bounding box center [589, 146] width 457 height 235
click at [576, 198] on label "The conclusion follows" at bounding box center [588, 203] width 111 height 21
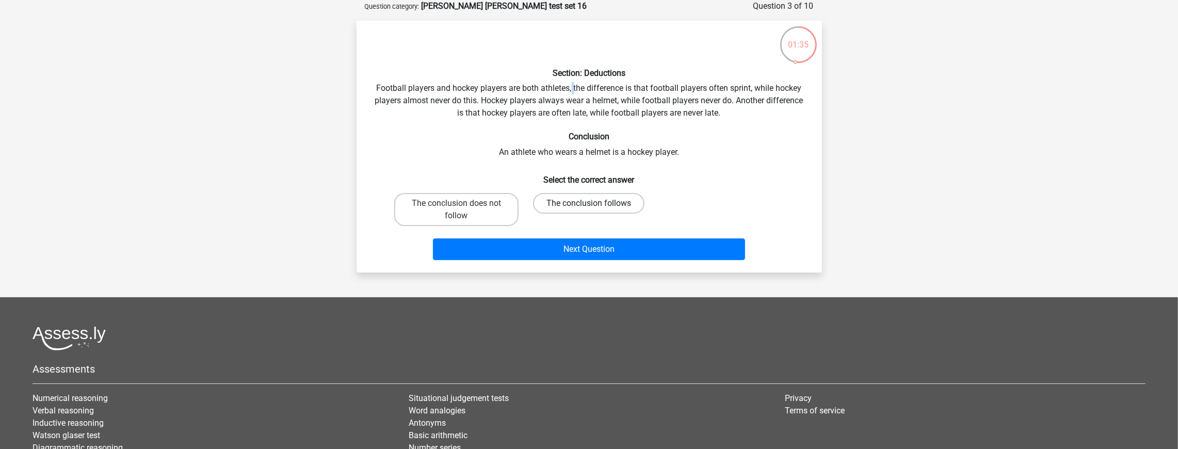
click at [589, 203] on input "The conclusion follows" at bounding box center [592, 206] width 7 height 7
radio input "true"
click at [765, 165] on div "Section: Deductions Football players and hockey players are both athletes, the …" at bounding box center [589, 146] width 457 height 235
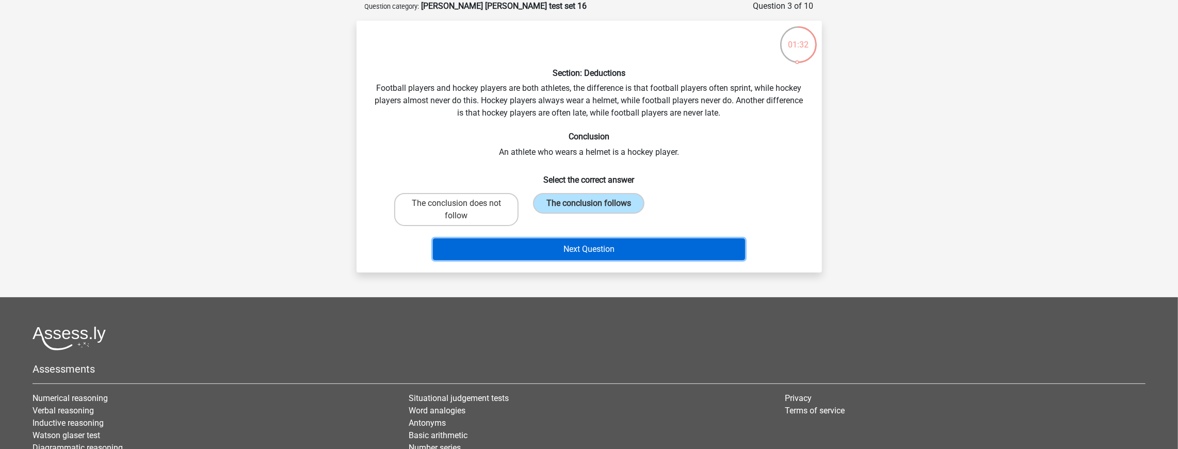
click at [727, 247] on button "Next Question" at bounding box center [589, 249] width 312 height 22
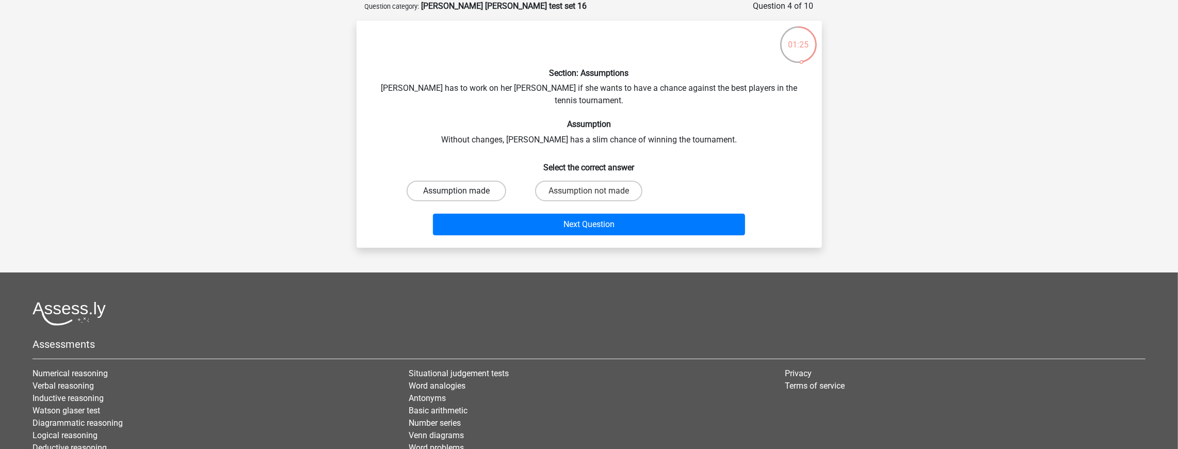
click at [498, 181] on label "Assumption made" at bounding box center [457, 191] width 100 height 21
click at [463, 191] on input "Assumption made" at bounding box center [459, 194] width 7 height 7
radio input "true"
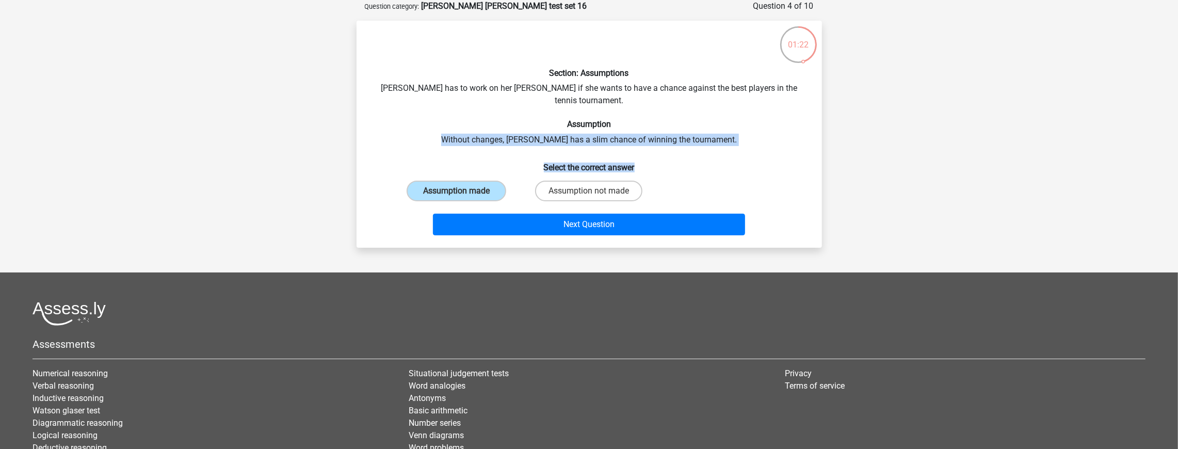
drag, startPoint x: 748, startPoint y: 133, endPoint x: 763, endPoint y: 111, distance: 26.8
click at [763, 111] on div "Section: Assumptions Suzan has to work on her forehand if she wants to have a c…" at bounding box center [589, 134] width 457 height 211
click at [763, 119] on h6 "Assumption" at bounding box center [589, 124] width 432 height 10
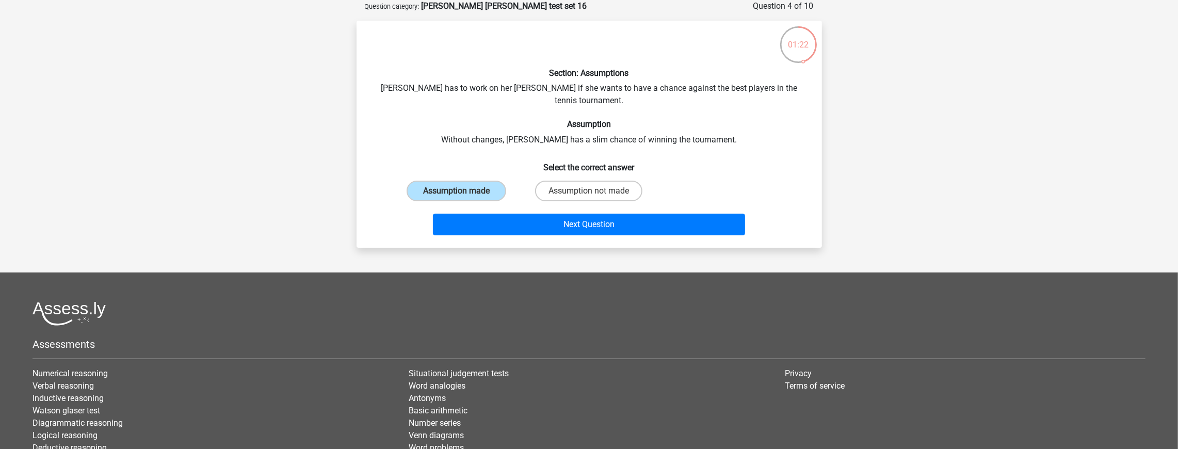
click at [763, 119] on h6 "Assumption" at bounding box center [589, 124] width 432 height 10
drag, startPoint x: 727, startPoint y: 126, endPoint x: 460, endPoint y: 126, distance: 267.3
click at [460, 126] on div "Section: Assumptions Suzan has to work on her forehand if she wants to have a c…" at bounding box center [589, 134] width 457 height 211
click at [545, 89] on div "Section: Assumptions Suzan has to work on her forehand if she wants to have a c…" at bounding box center [589, 134] width 457 height 211
drag, startPoint x: 520, startPoint y: 79, endPoint x: 615, endPoint y: 85, distance: 95.6
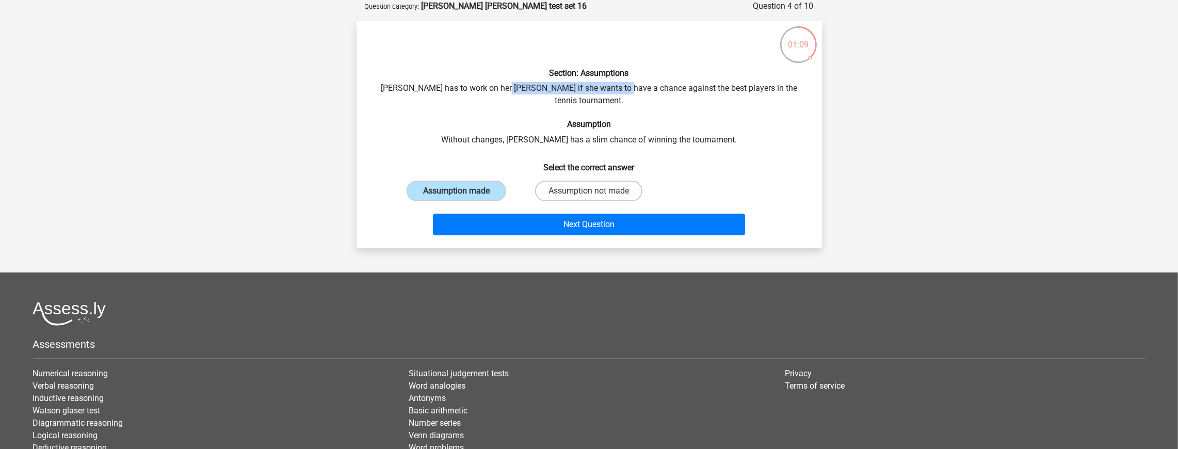
click at [615, 85] on div "Section: Assumptions Suzan has to work on her forehand if she wants to have a c…" at bounding box center [589, 134] width 457 height 211
drag, startPoint x: 615, startPoint y: 85, endPoint x: 377, endPoint y: 80, distance: 237.4
click at [377, 80] on div "Section: Assumptions Suzan has to work on her forehand if she wants to have a c…" at bounding box center [589, 134] width 457 height 211
drag, startPoint x: 614, startPoint y: 183, endPoint x: 606, endPoint y: 182, distance: 8.4
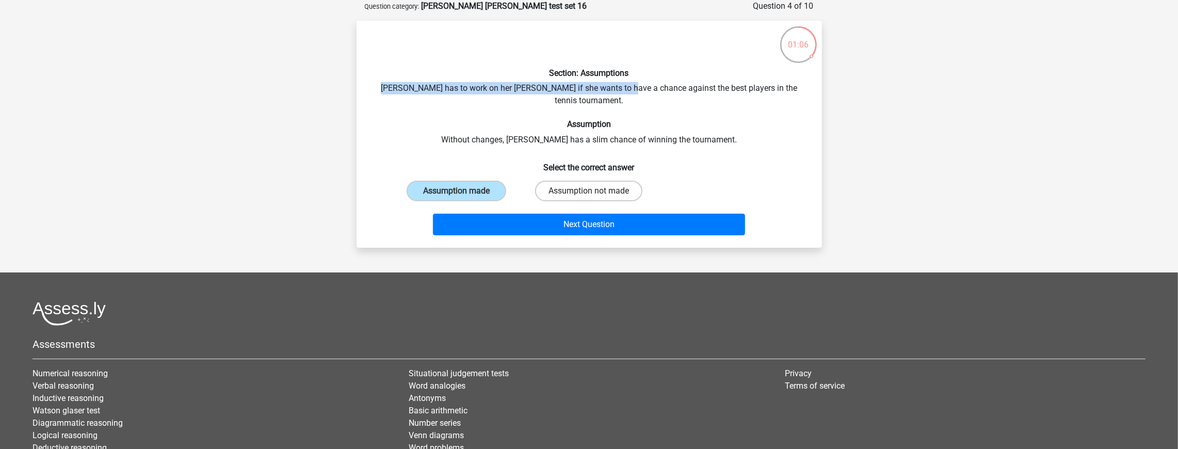
click at [614, 183] on label "Assumption not made" at bounding box center [588, 191] width 107 height 21
click at [596, 191] on input "Assumption not made" at bounding box center [592, 194] width 7 height 7
radio input "true"
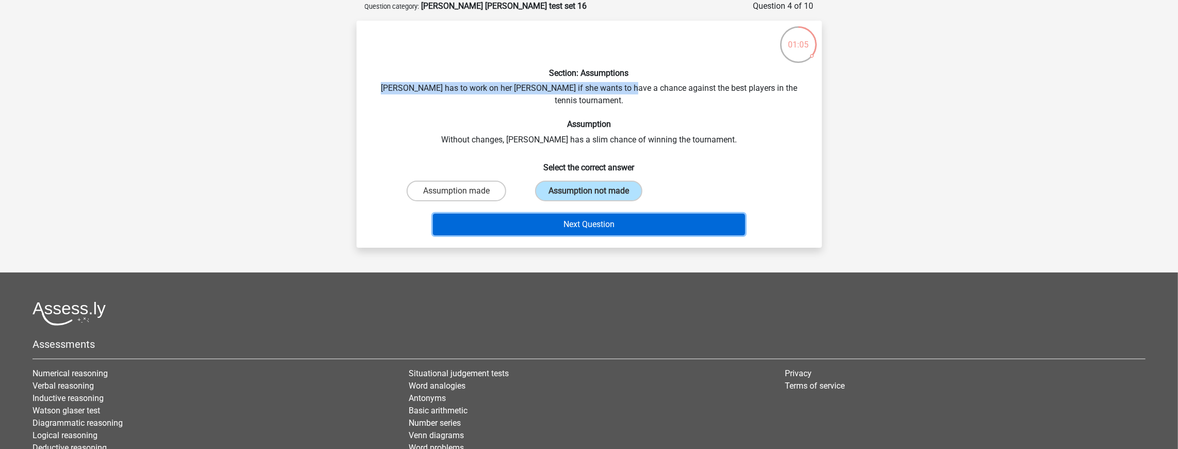
click at [604, 214] on button "Next Question" at bounding box center [589, 225] width 312 height 22
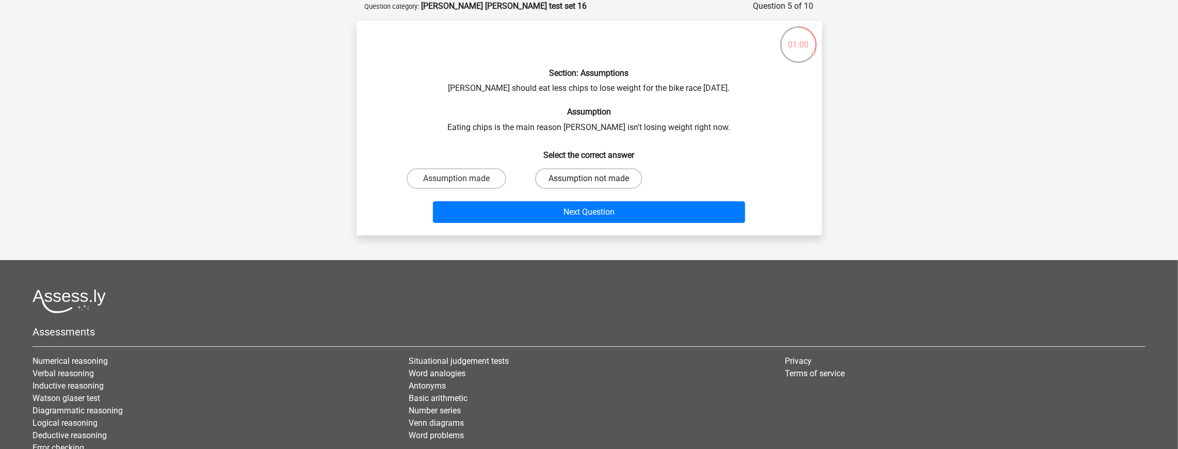
click at [597, 179] on label "Assumption not made" at bounding box center [588, 178] width 107 height 21
click at [596, 179] on input "Assumption not made" at bounding box center [592, 182] width 7 height 7
radio input "true"
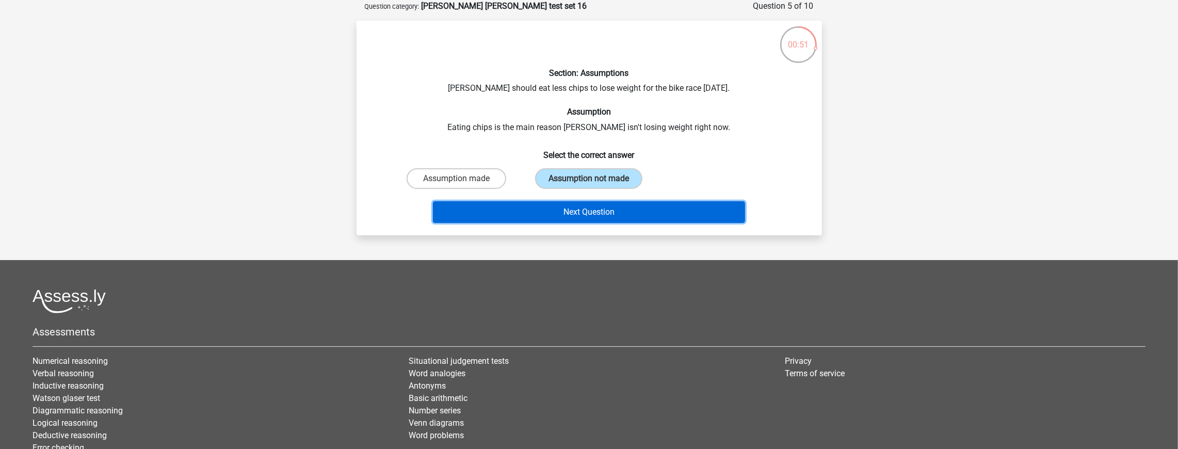
click at [662, 220] on button "Next Question" at bounding box center [589, 212] width 312 height 22
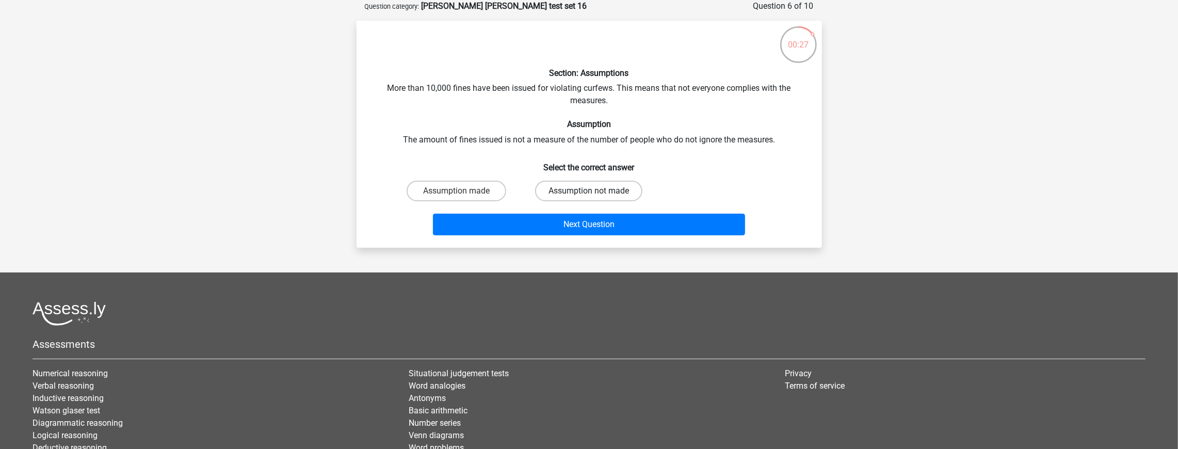
drag, startPoint x: 612, startPoint y: 197, endPoint x: 622, endPoint y: 197, distance: 10.3
click at [614, 197] on label "Assumption not made" at bounding box center [588, 191] width 107 height 21
click at [596, 197] on input "Assumption not made" at bounding box center [592, 194] width 7 height 7
radio input "true"
click at [463, 197] on label "Assumption made" at bounding box center [457, 191] width 100 height 21
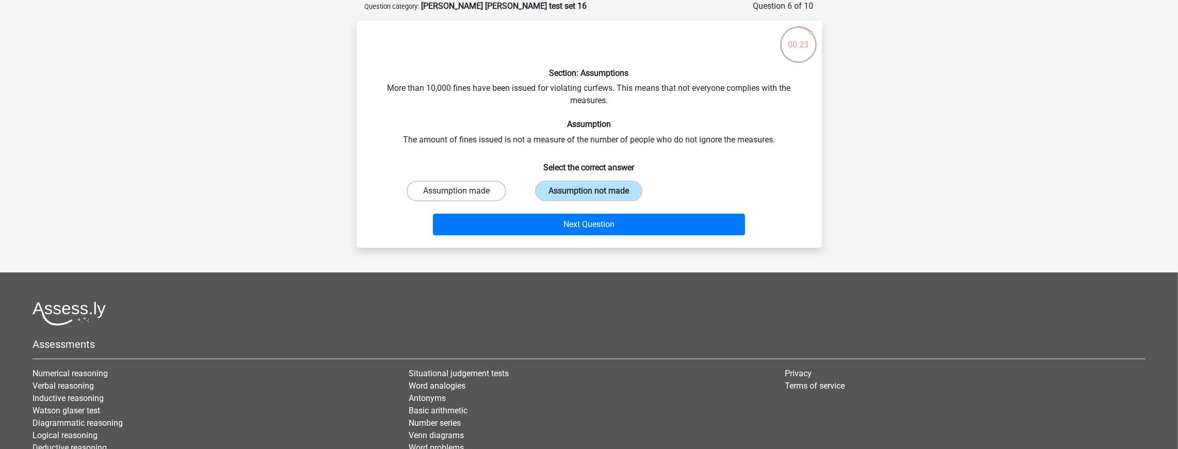
click at [463, 197] on input "Assumption made" at bounding box center [459, 194] width 7 height 7
radio input "true"
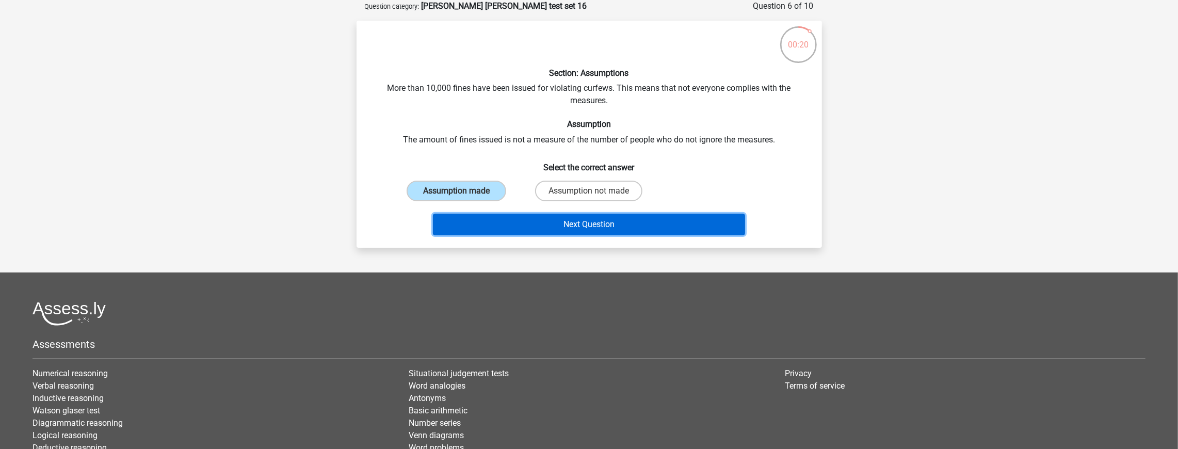
click at [538, 220] on button "Next Question" at bounding box center [589, 225] width 312 height 22
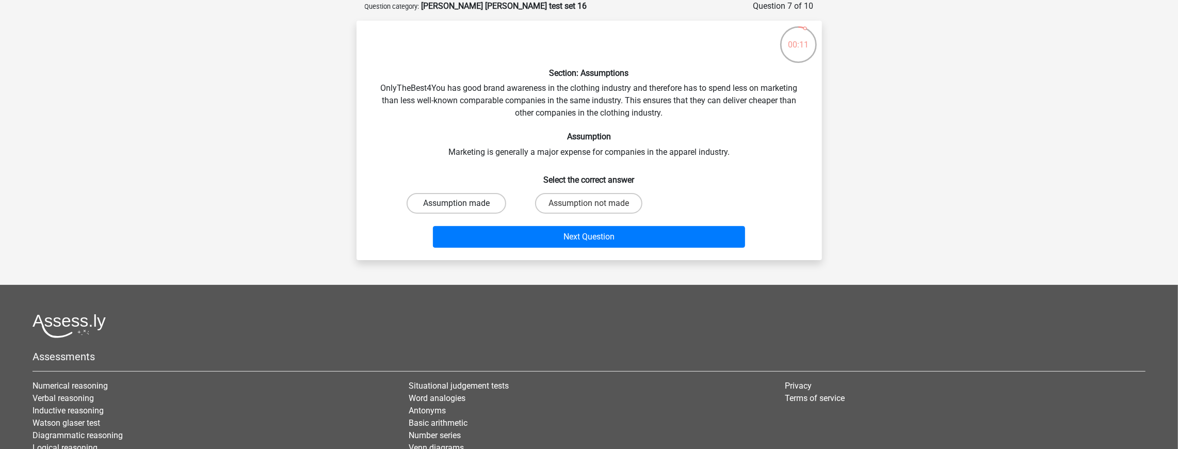
click at [487, 196] on label "Assumption made" at bounding box center [457, 203] width 100 height 21
click at [463, 203] on input "Assumption made" at bounding box center [459, 206] width 7 height 7
radio input "true"
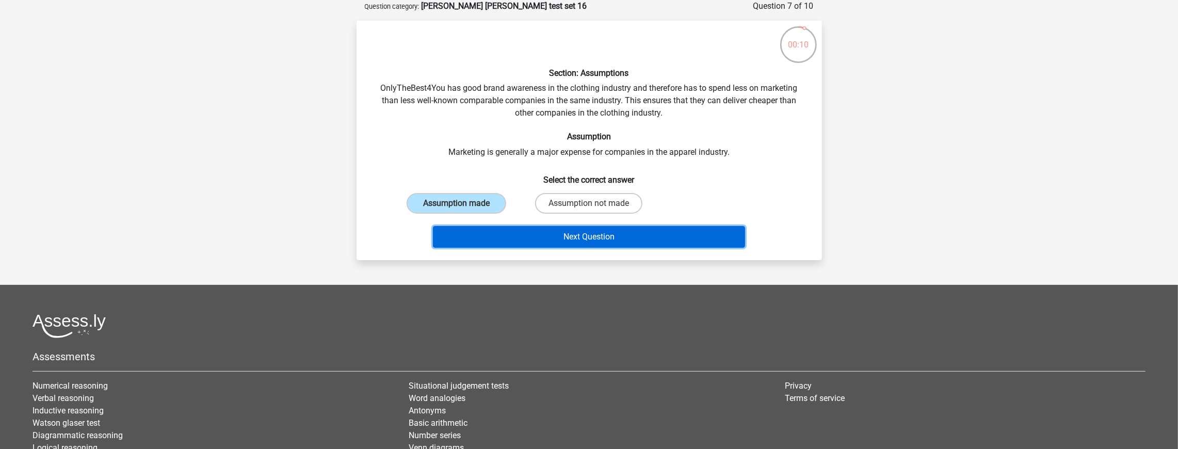
click at [535, 227] on button "Next Question" at bounding box center [589, 237] width 312 height 22
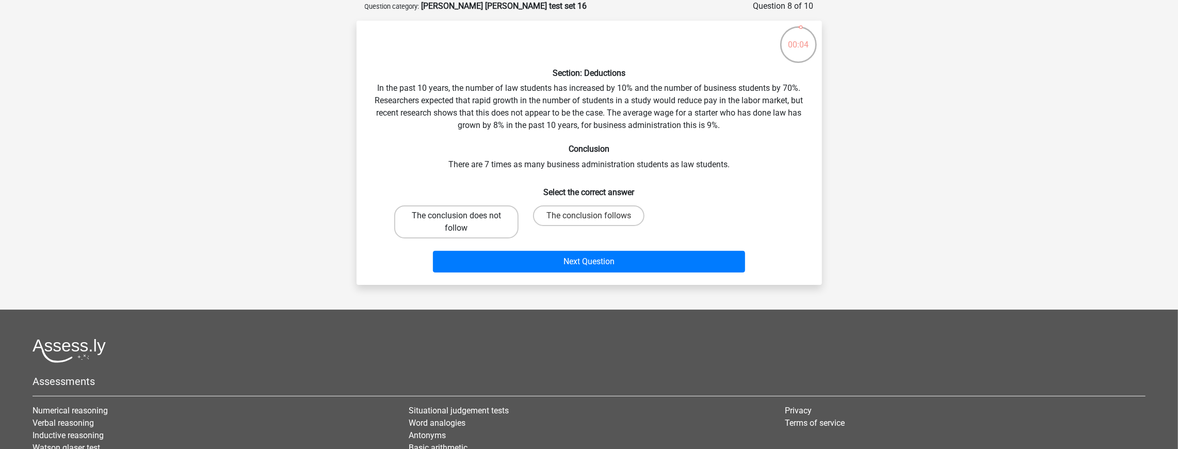
click at [507, 222] on label "The conclusion does not follow" at bounding box center [456, 221] width 124 height 33
click at [463, 222] on input "The conclusion does not follow" at bounding box center [459, 219] width 7 height 7
radio input "true"
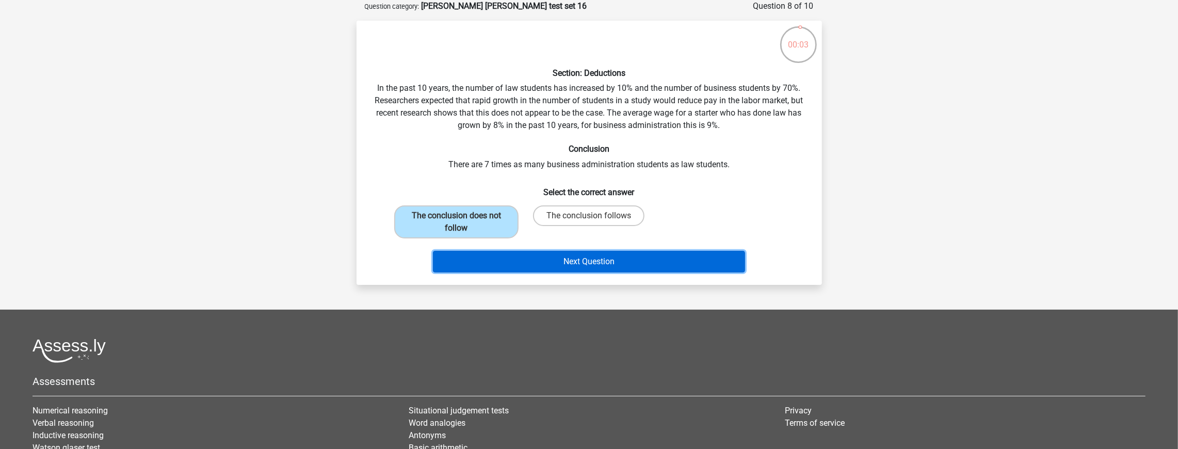
click at [551, 260] on button "Next Question" at bounding box center [589, 262] width 312 height 22
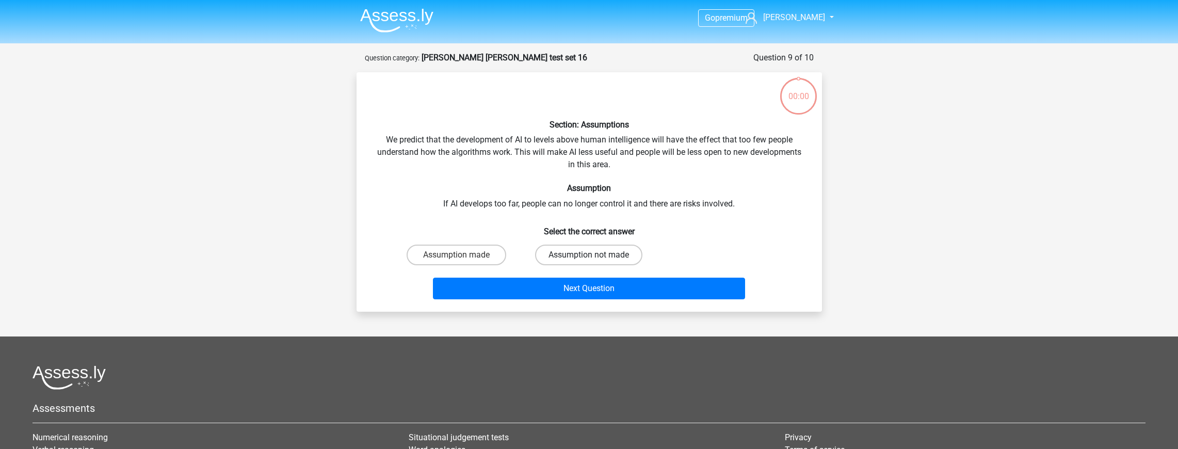
scroll to position [52, 0]
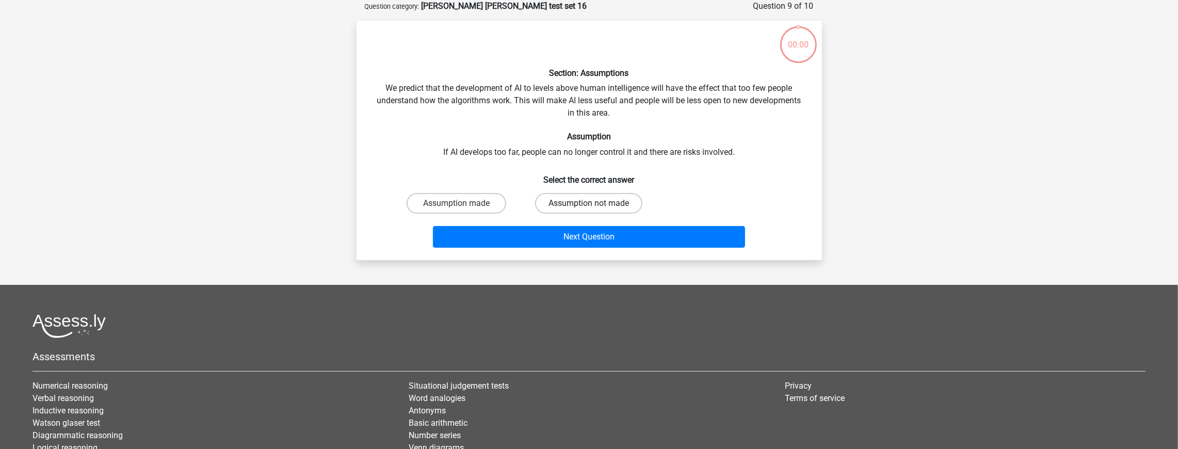
click at [572, 199] on label "Assumption not made" at bounding box center [588, 203] width 107 height 21
click at [589, 203] on input "Assumption not made" at bounding box center [592, 206] width 7 height 7
radio input "true"
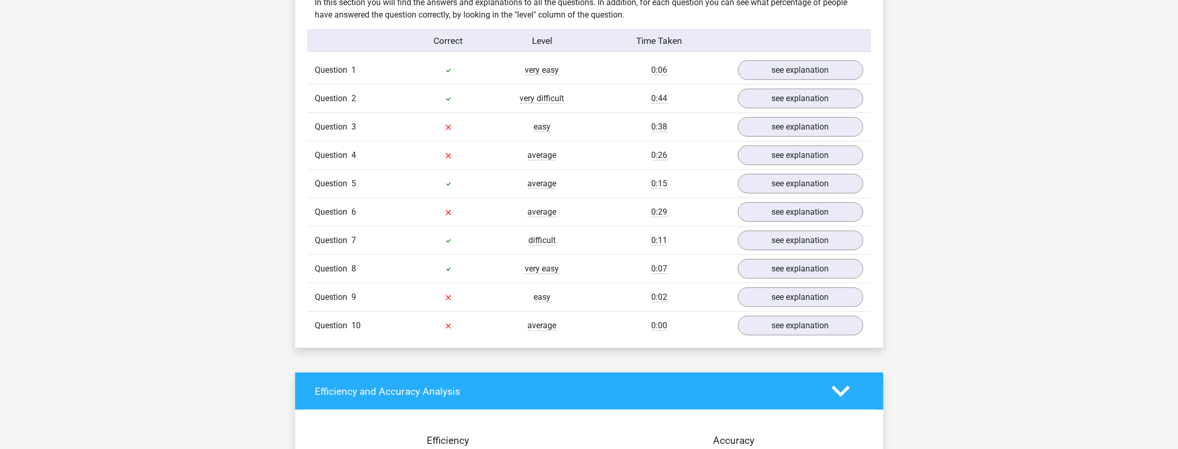
scroll to position [826, 0]
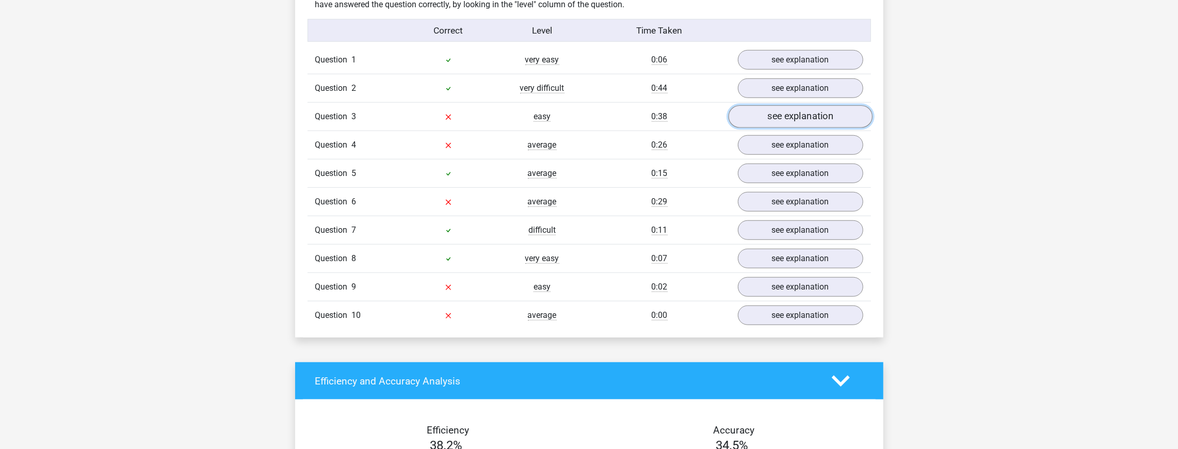
click at [778, 107] on link "see explanation" at bounding box center [800, 116] width 144 height 23
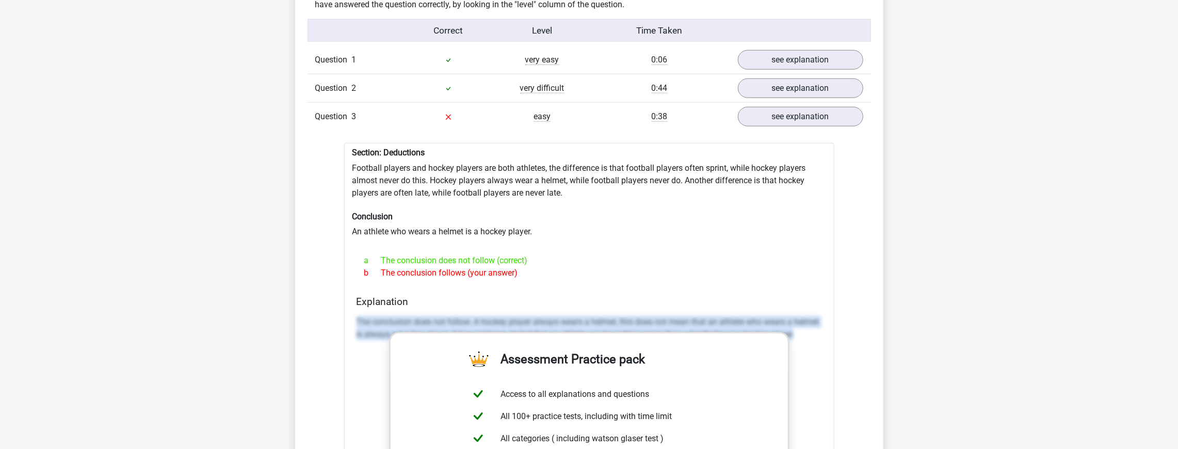
drag, startPoint x: 353, startPoint y: 320, endPoint x: 794, endPoint y: 329, distance: 441.3
copy p "The conclusion does not follow. A hockey player always wears a helmet, this doe…"
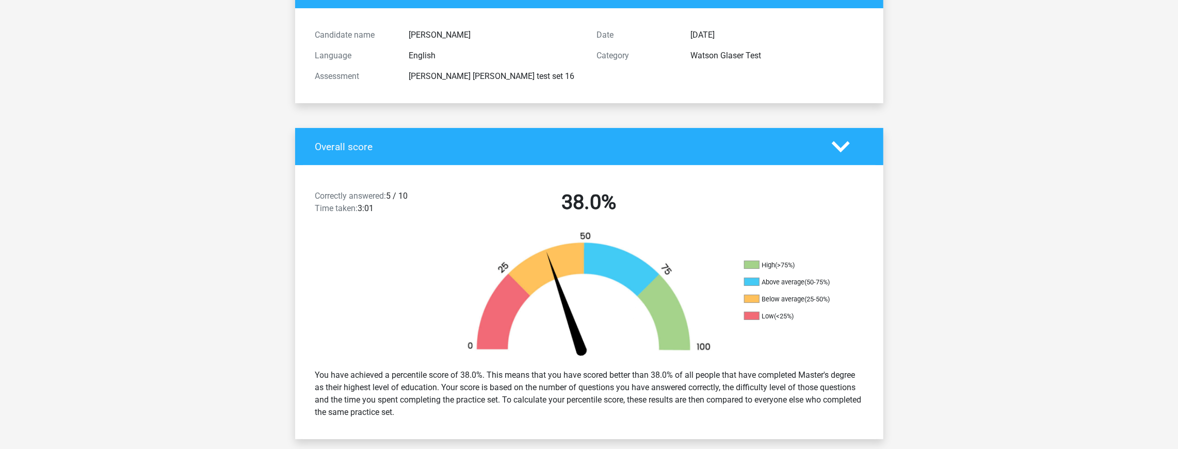
scroll to position [0, 0]
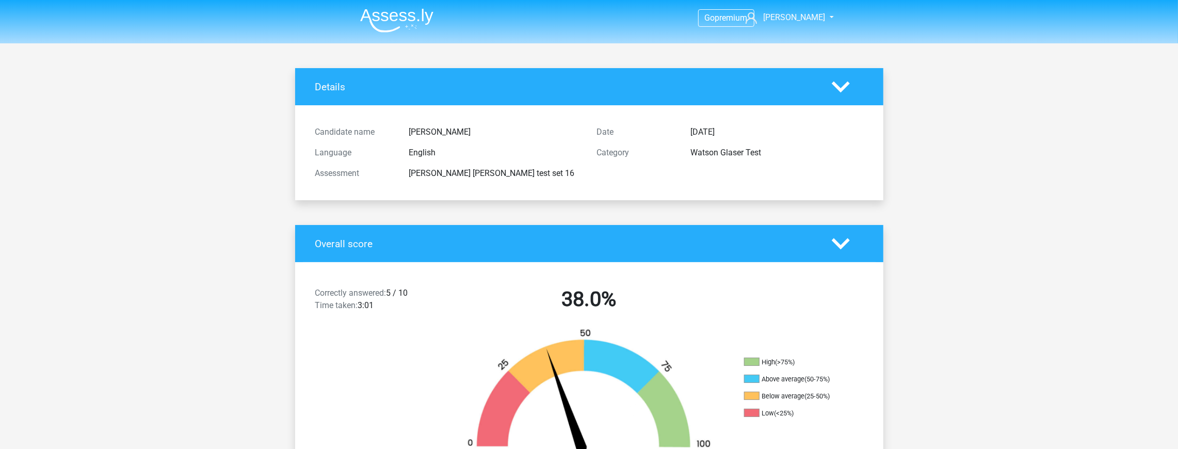
click at [384, 19] on img at bounding box center [396, 20] width 73 height 24
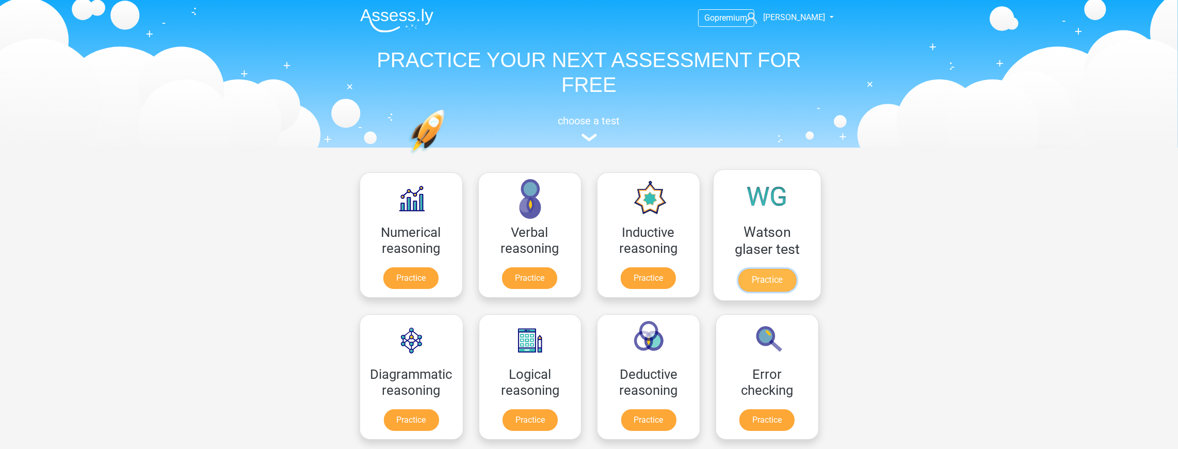
click at [759, 274] on link "Practice" at bounding box center [767, 280] width 58 height 23
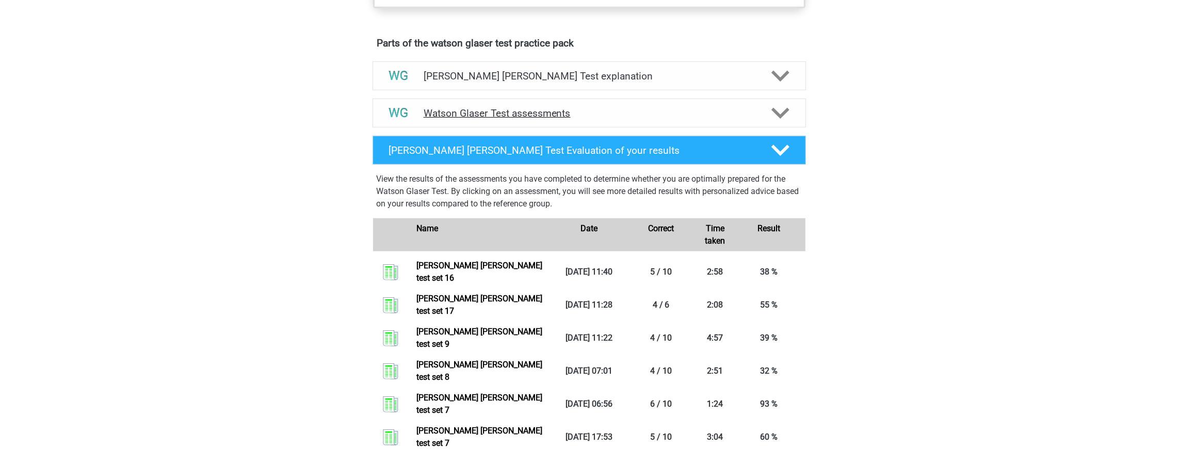
scroll to position [516, 0]
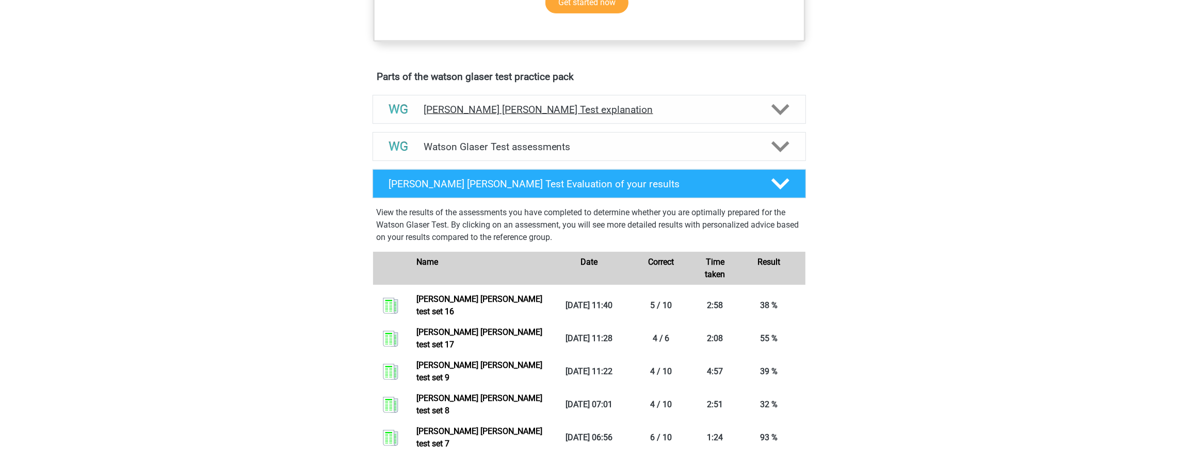
click at [539, 116] on h4 "Watson Glaser Test explanation" at bounding box center [589, 110] width 331 height 12
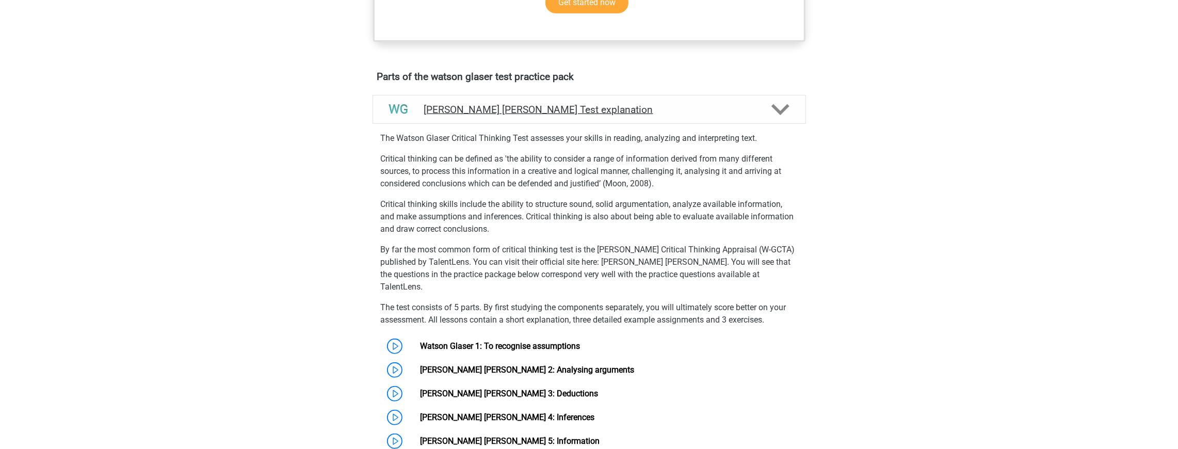
click at [610, 112] on div "Watson Glaser Test explanation" at bounding box center [589, 109] width 433 height 29
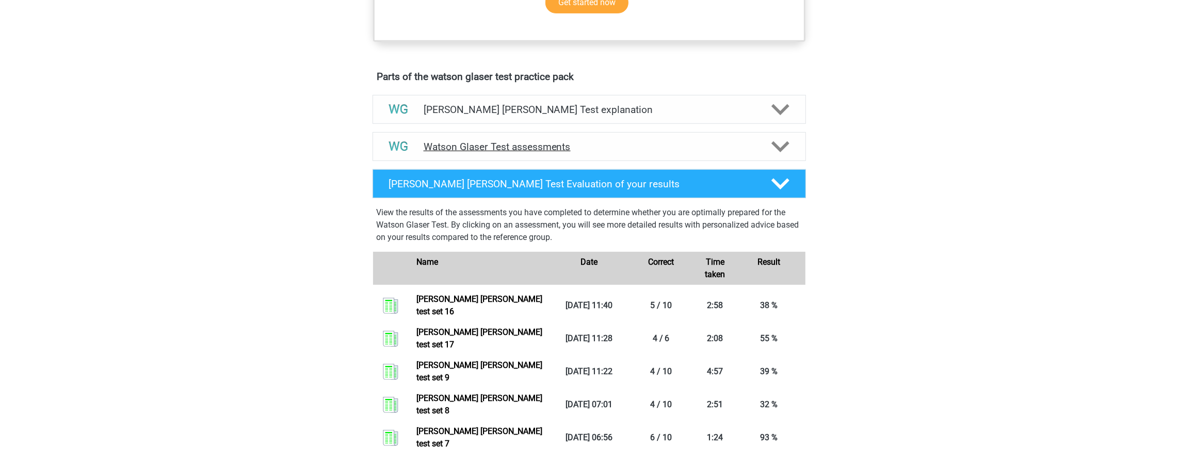
click at [591, 153] on h4 "Watson Glaser Test assessments" at bounding box center [589, 147] width 331 height 12
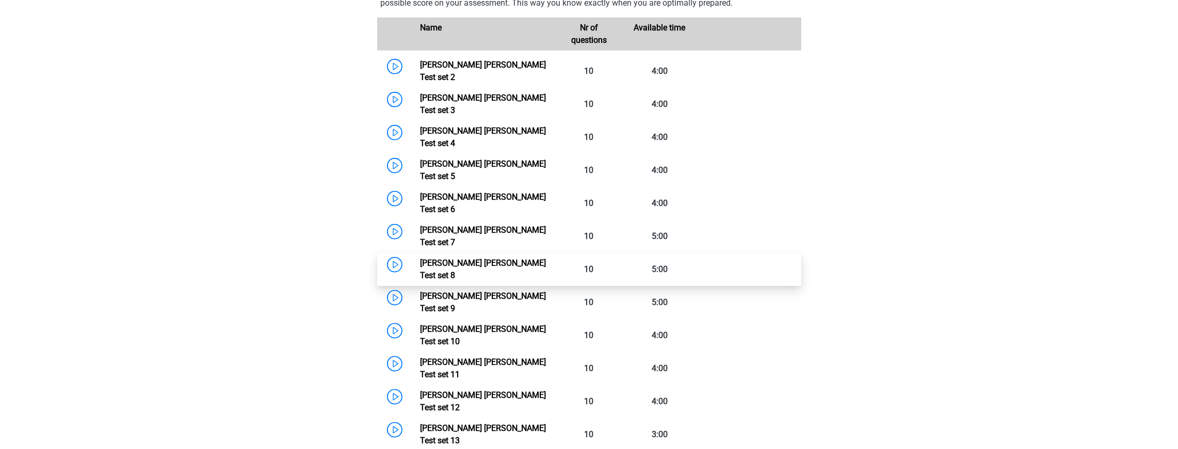
scroll to position [826, 0]
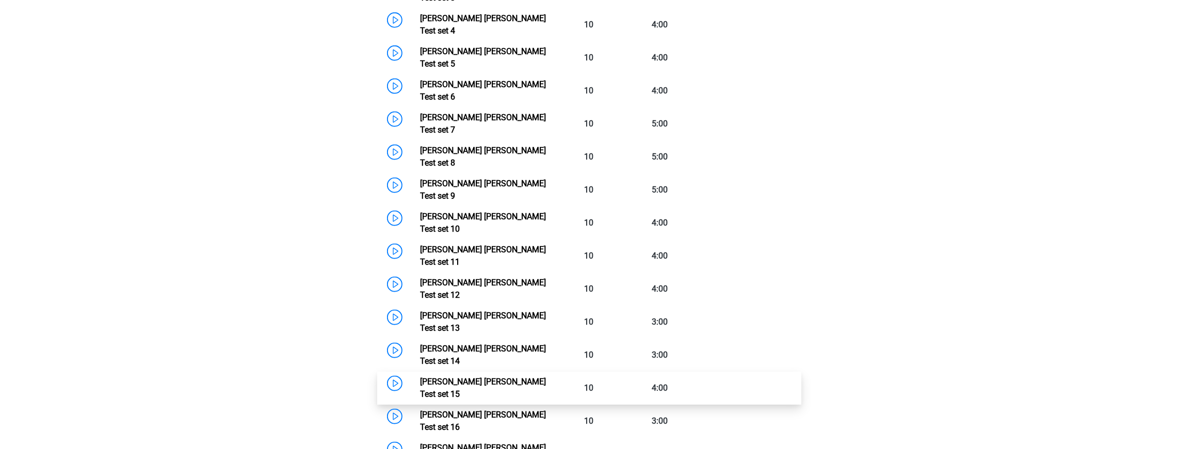
click at [518, 377] on link "Watson Glaser Test set 15" at bounding box center [483, 388] width 126 height 22
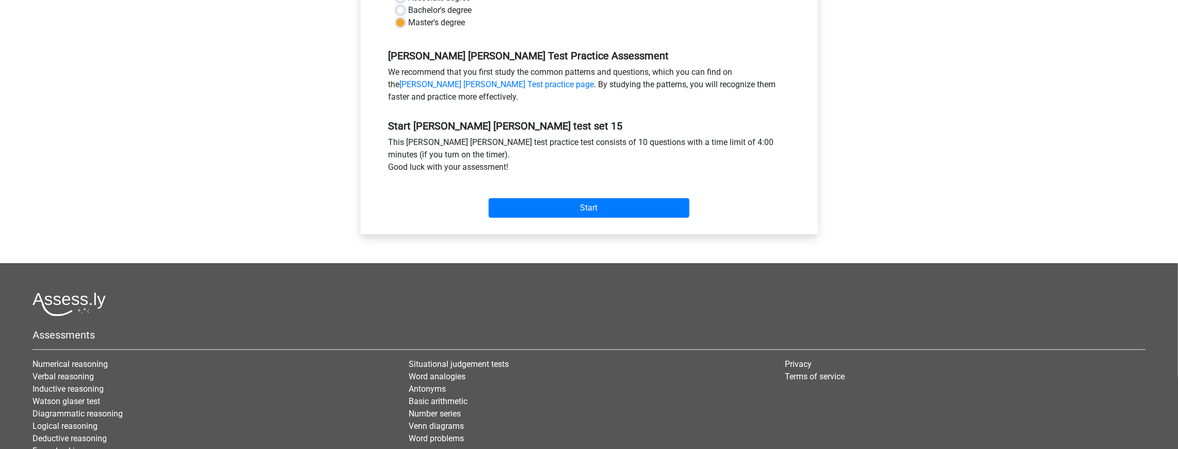
scroll to position [310, 0]
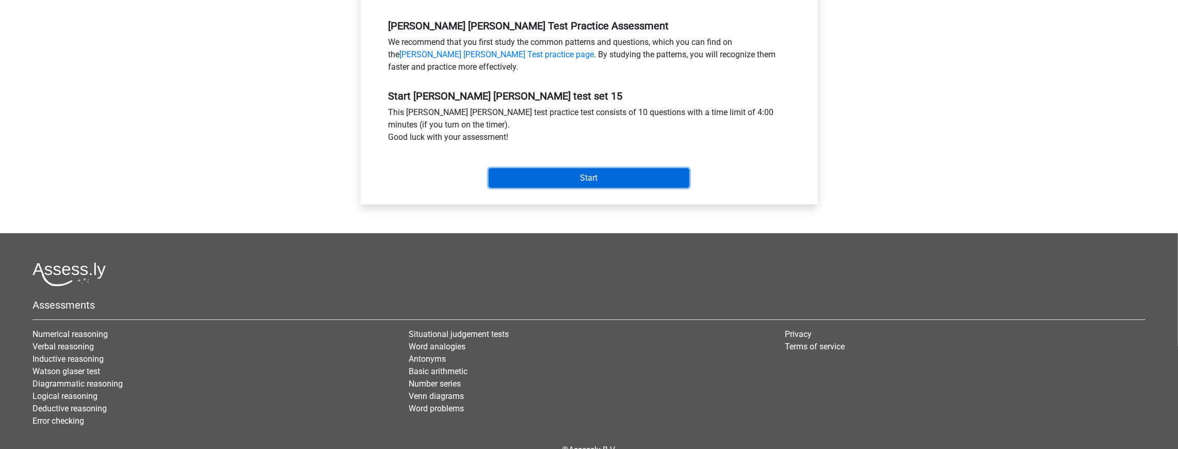
click at [604, 179] on input "Start" at bounding box center [589, 178] width 201 height 20
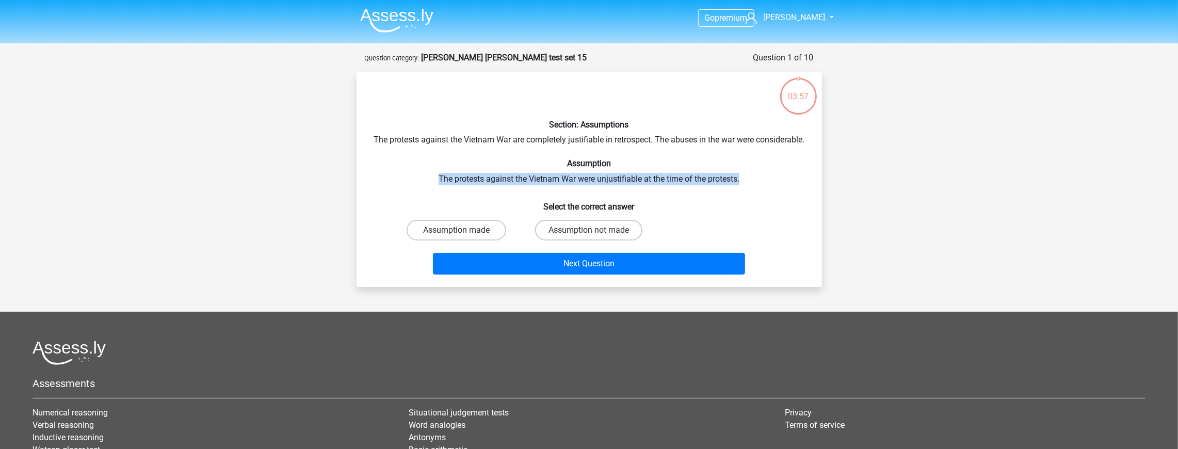
drag, startPoint x: 415, startPoint y: 189, endPoint x: 757, endPoint y: 198, distance: 341.2
click at [750, 196] on div "Section: Assumptions The protests against the Vietnam War are completely justif…" at bounding box center [589, 180] width 457 height 198
click at [757, 198] on div "Section: Assumptions The protests against the Vietnam War are completely justif…" at bounding box center [589, 180] width 457 height 198
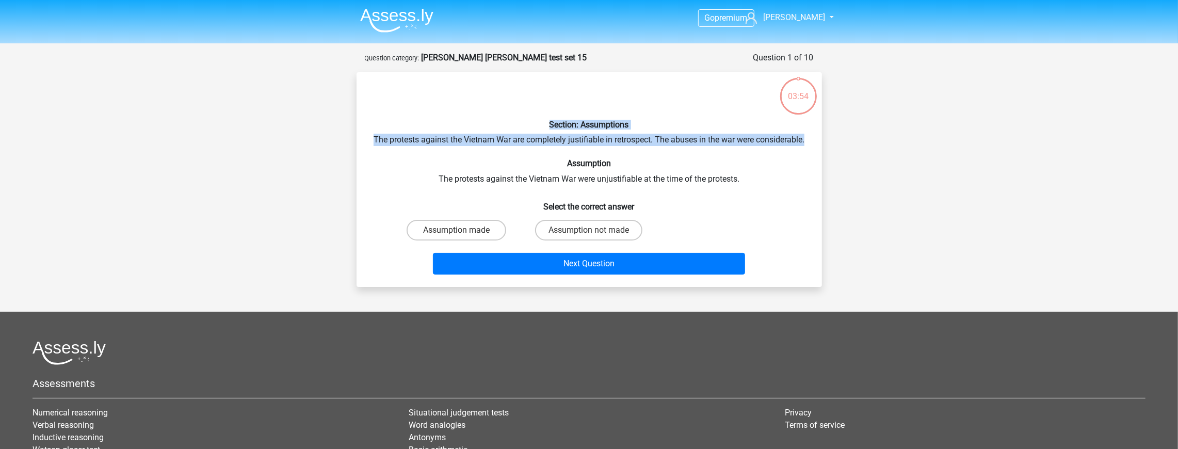
drag, startPoint x: 625, startPoint y: 155, endPoint x: 398, endPoint y: 130, distance: 228.5
click at [398, 130] on div "Section: Assumptions The protests against the Vietnam War are completely justif…" at bounding box center [589, 180] width 457 height 198
click at [397, 130] on h6 "Section: Assumptions" at bounding box center [589, 125] width 432 height 10
drag, startPoint x: 390, startPoint y: 136, endPoint x: 681, endPoint y: 137, distance: 291.0
click at [681, 137] on div "Section: Assumptions The protests against the Vietnam War are completely justif…" at bounding box center [589, 180] width 457 height 198
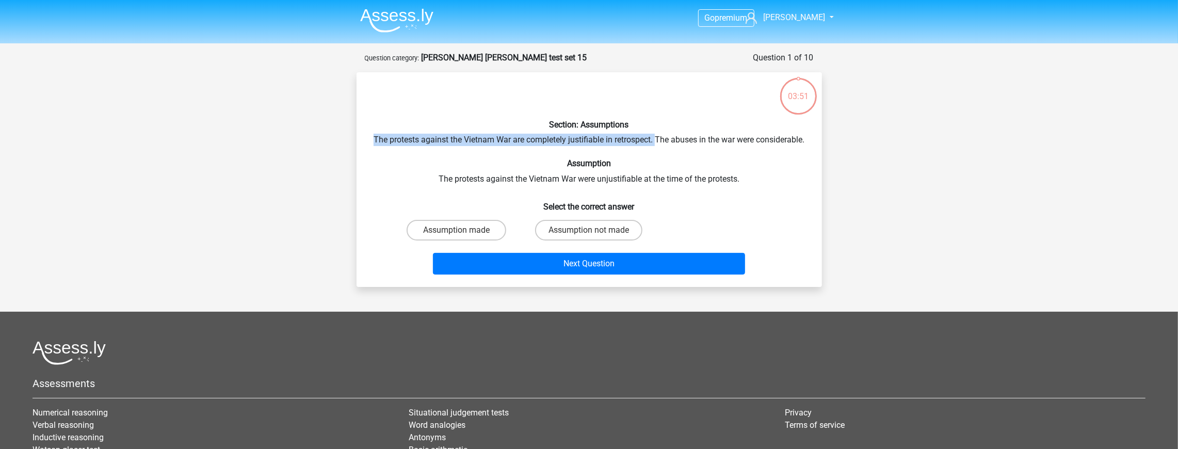
click at [681, 137] on div "Section: Assumptions The protests against the Vietnam War are completely justif…" at bounding box center [589, 180] width 457 height 198
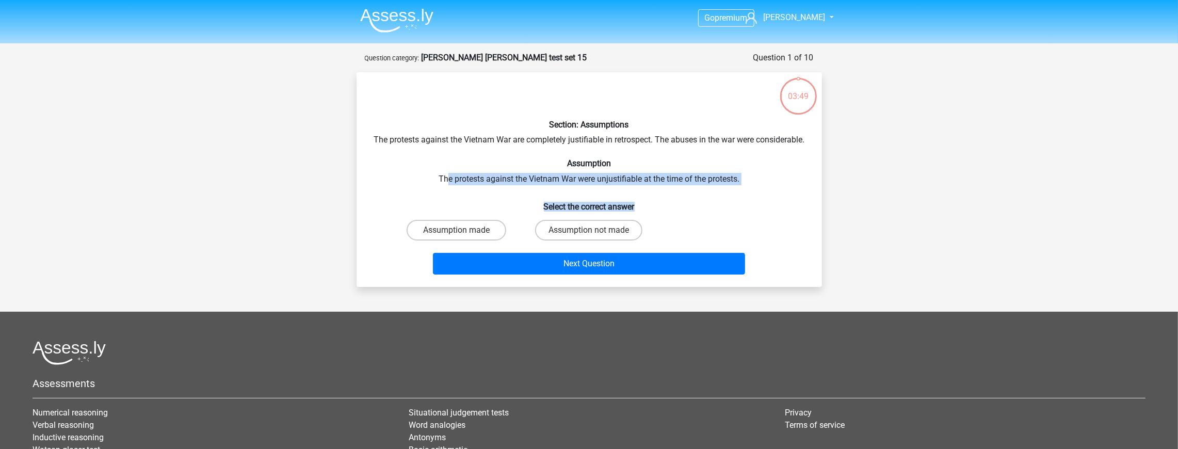
drag, startPoint x: 763, startPoint y: 201, endPoint x: 447, endPoint y: 183, distance: 316.3
click at [447, 183] on div "Section: Assumptions The protests against the Vietnam War are completely justif…" at bounding box center [589, 180] width 457 height 198
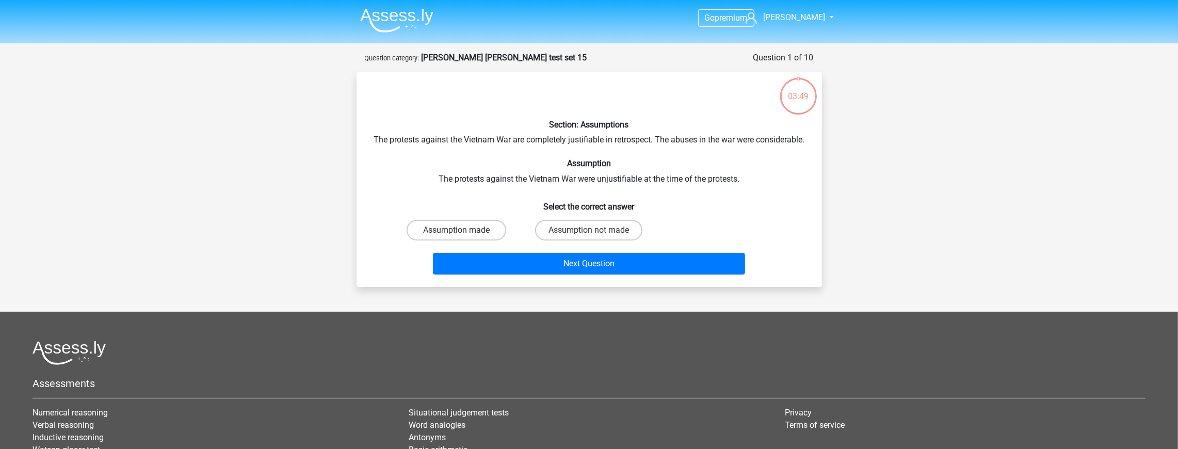
click at [445, 228] on div "Assumption made" at bounding box center [456, 230] width 133 height 29
drag, startPoint x: 543, startPoint y: 141, endPoint x: 677, endPoint y: 131, distance: 134.1
click at [677, 131] on div "Section: Assumptions The protests against the Vietnam War are completely justif…" at bounding box center [589, 180] width 457 height 198
click at [675, 140] on div "Section: Assumptions The protests against the Vietnam War are completely justif…" at bounding box center [589, 180] width 457 height 198
drag, startPoint x: 675, startPoint y: 140, endPoint x: 552, endPoint y: 141, distance: 122.8
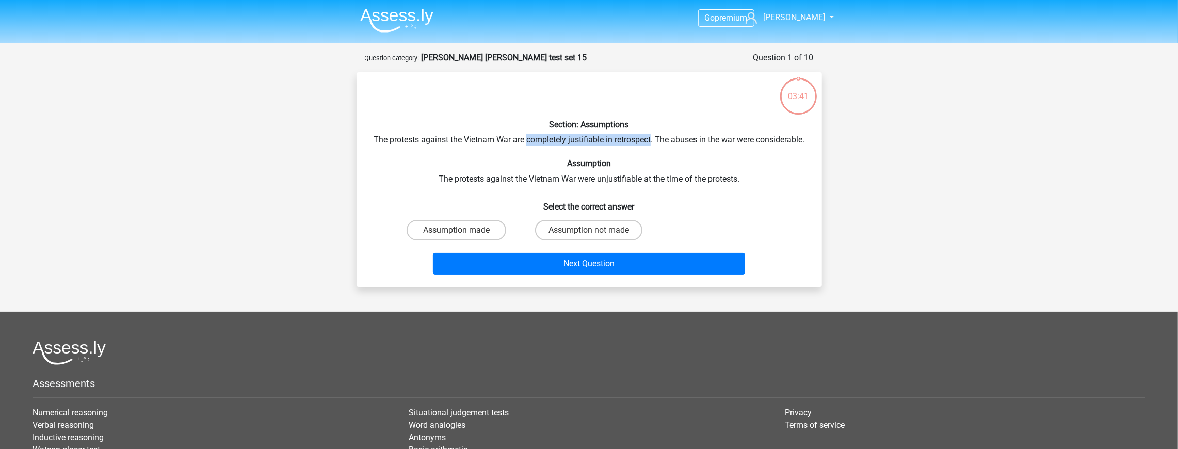
click at [552, 141] on div "Section: Assumptions The protests against the Vietnam War are completely justif…" at bounding box center [589, 180] width 457 height 198
drag, startPoint x: 552, startPoint y: 141, endPoint x: 675, endPoint y: 138, distance: 123.4
click at [675, 138] on div "Section: Assumptions The protests against the Vietnam War are completely justif…" at bounding box center [589, 180] width 457 height 198
click at [666, 138] on div "Section: Assumptions The protests against the Vietnam War are completely justif…" at bounding box center [589, 180] width 457 height 198
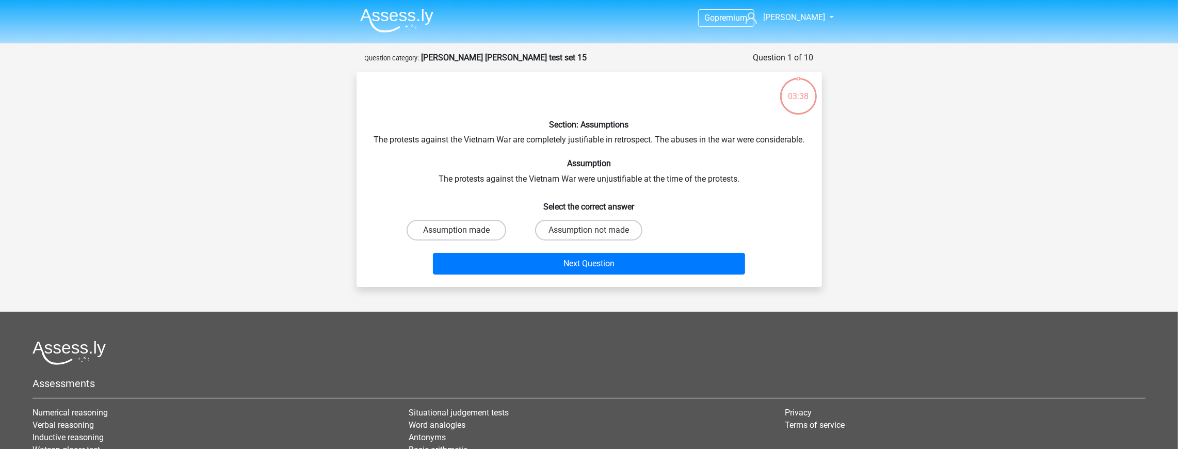
click at [506, 153] on div "Section: Assumptions The protests against the Vietnam War are completely justif…" at bounding box center [589, 180] width 457 height 198
drag, startPoint x: 551, startPoint y: 139, endPoint x: 680, endPoint y: 140, distance: 128.5
click at [680, 140] on div "Section: Assumptions The protests against the Vietnam War are completely justif…" at bounding box center [589, 180] width 457 height 198
click at [451, 239] on label "Assumption made" at bounding box center [457, 230] width 100 height 21
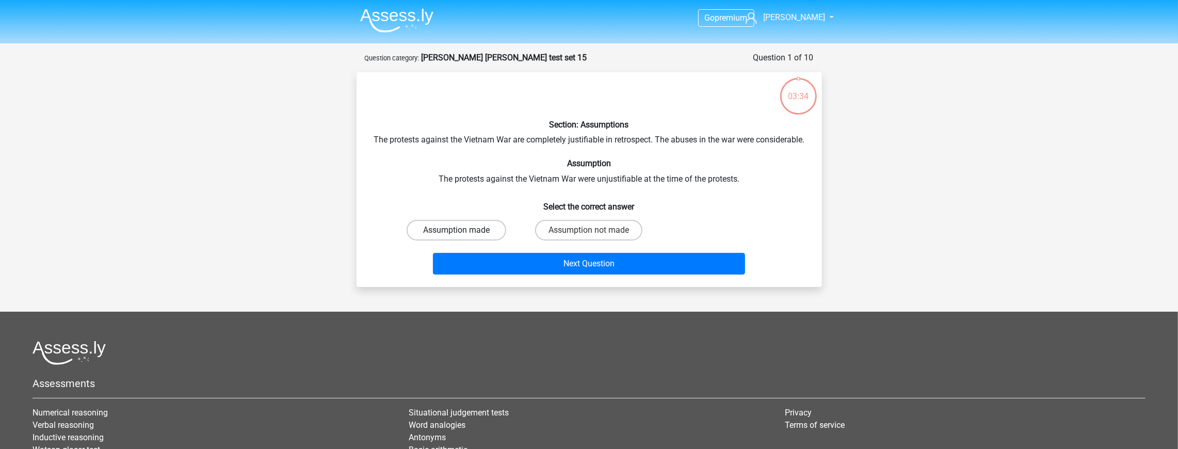
click at [456, 237] on input "Assumption made" at bounding box center [459, 233] width 7 height 7
radio input "true"
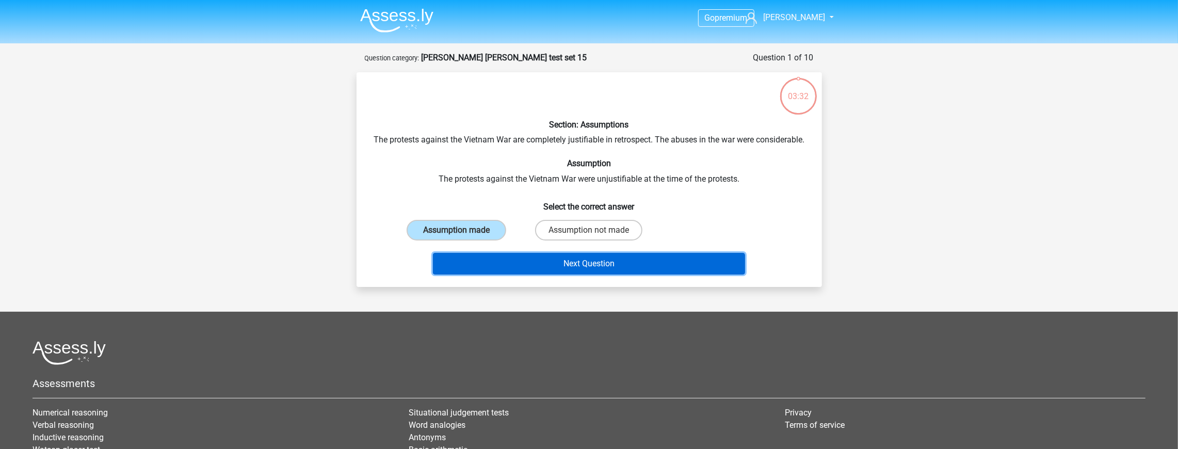
click at [536, 267] on button "Next Question" at bounding box center [589, 264] width 312 height 22
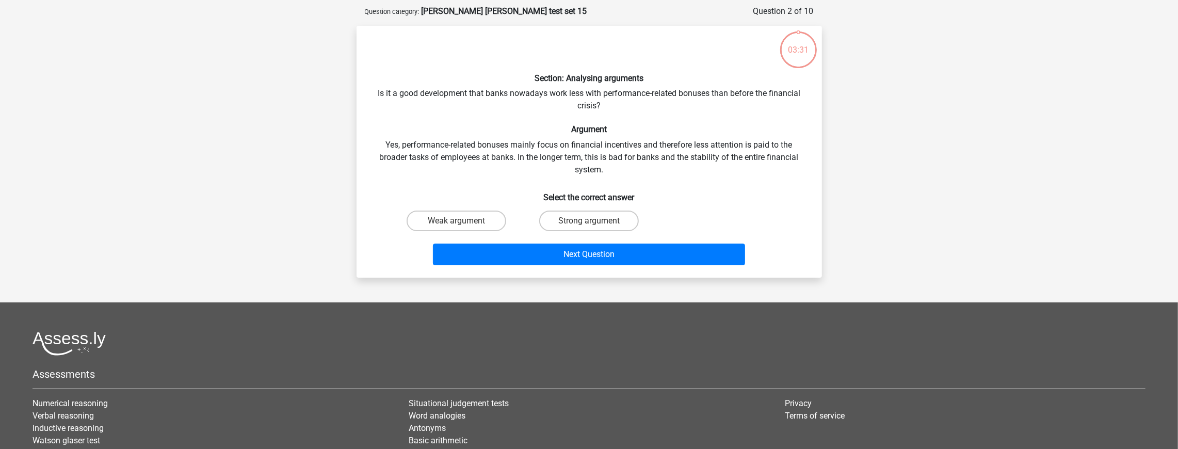
scroll to position [52, 0]
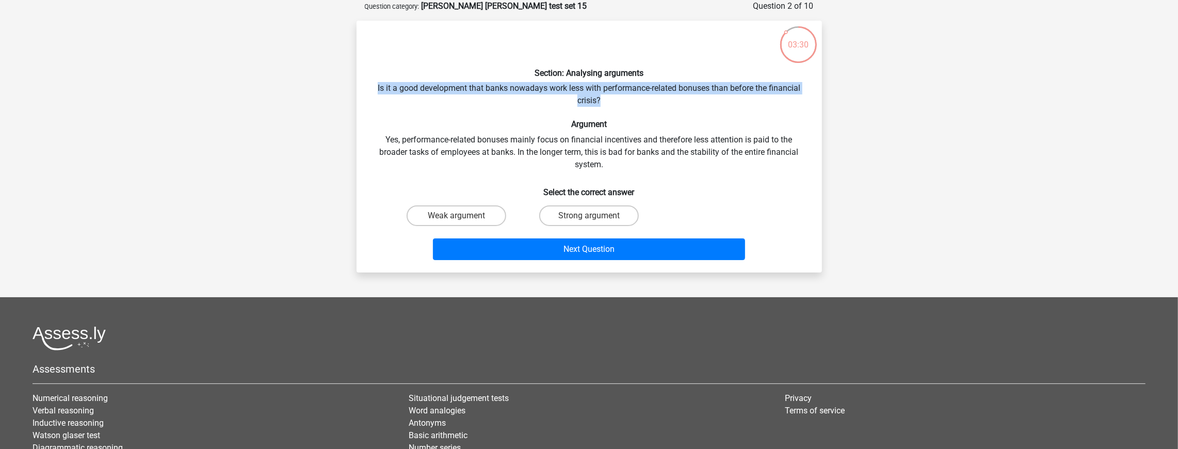
drag, startPoint x: 362, startPoint y: 83, endPoint x: 695, endPoint y: 102, distance: 332.9
click at [695, 102] on div "Section: Analysing arguments Is it a good development that banks nowadays work …" at bounding box center [589, 146] width 457 height 235
click at [680, 104] on div "Section: Analysing arguments Is it a good development that banks nowadays work …" at bounding box center [589, 146] width 457 height 235
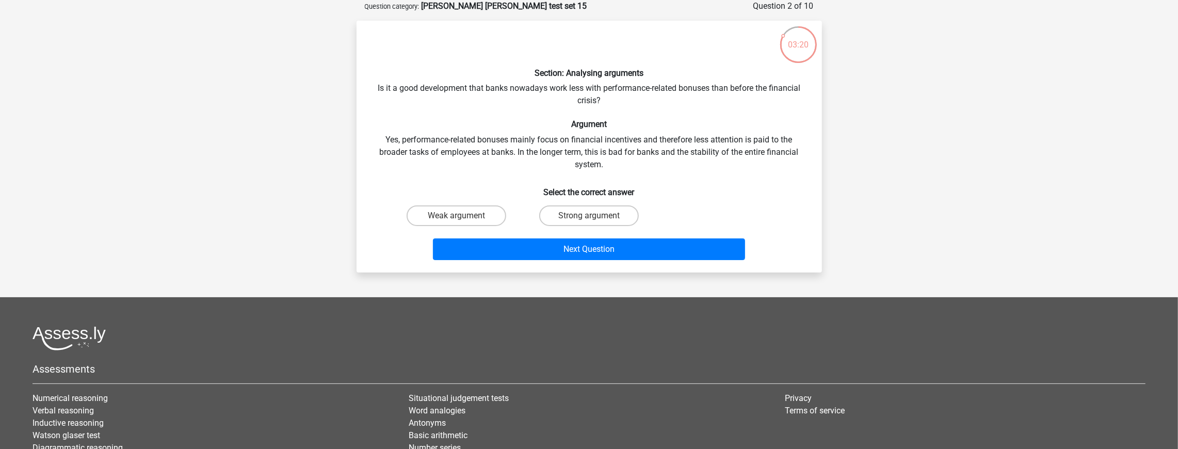
click at [577, 226] on div "Strong argument" at bounding box center [589, 215] width 133 height 29
click at [583, 216] on label "Strong argument" at bounding box center [589, 215] width 100 height 21
click at [589, 216] on input "Strong argument" at bounding box center [592, 219] width 7 height 7
radio input "true"
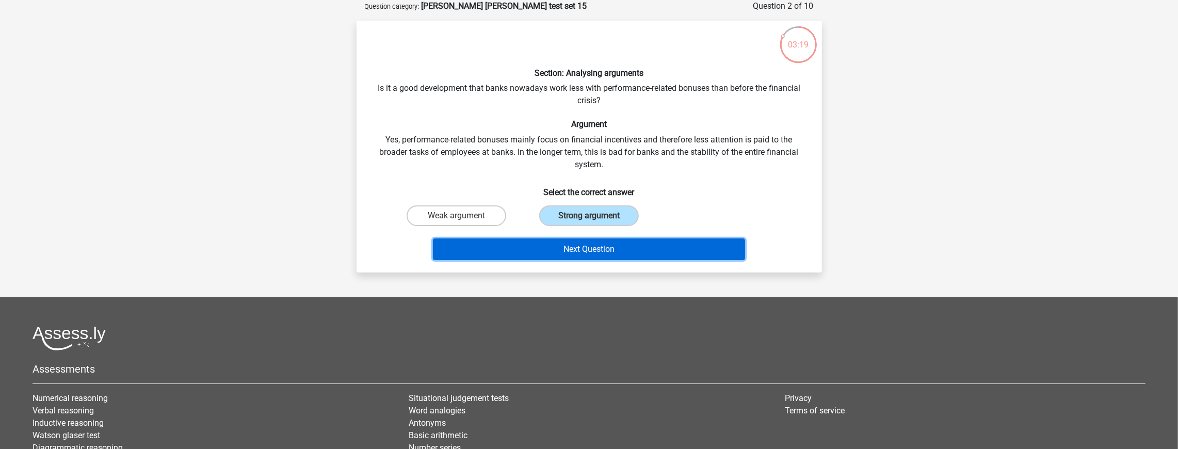
click at [582, 246] on button "Next Question" at bounding box center [589, 249] width 312 height 22
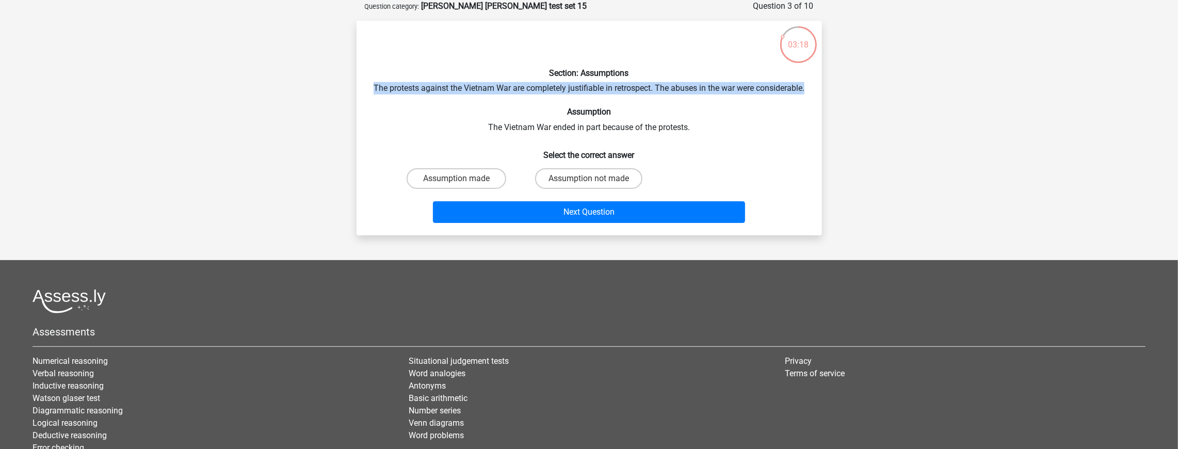
drag, startPoint x: 384, startPoint y: 86, endPoint x: 709, endPoint y: 102, distance: 325.5
click at [709, 102] on div "Section: Assumptions The protests against the Vietnam War are completely justif…" at bounding box center [589, 128] width 457 height 198
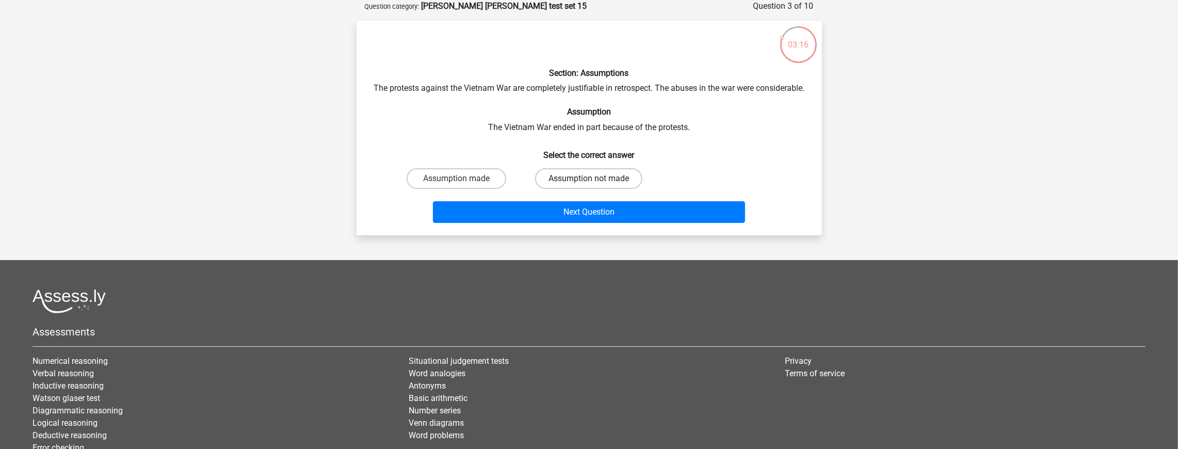
click at [568, 189] on label "Assumption not made" at bounding box center [588, 178] width 107 height 21
click at [589, 185] on input "Assumption not made" at bounding box center [592, 182] width 7 height 7
radio input "true"
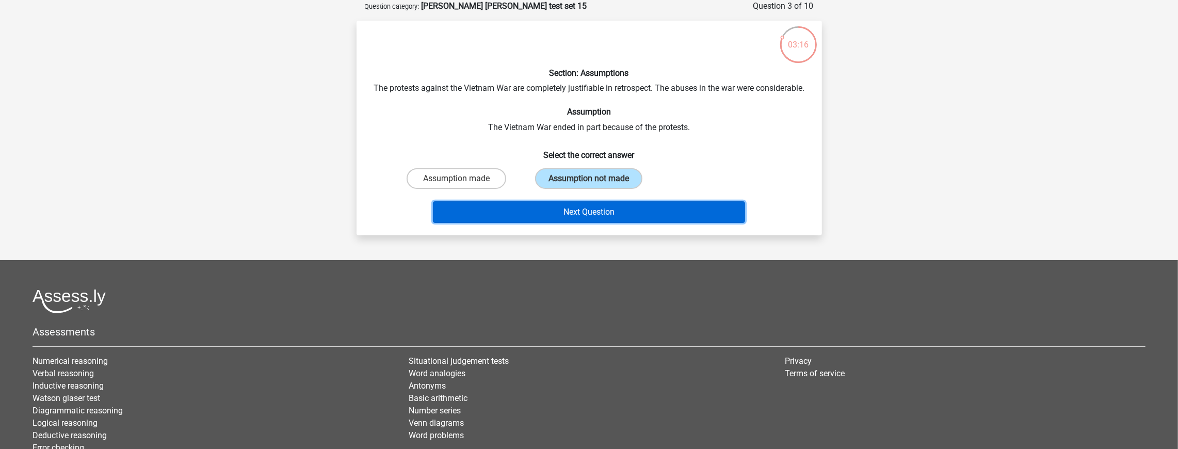
click at [564, 218] on button "Next Question" at bounding box center [589, 212] width 312 height 22
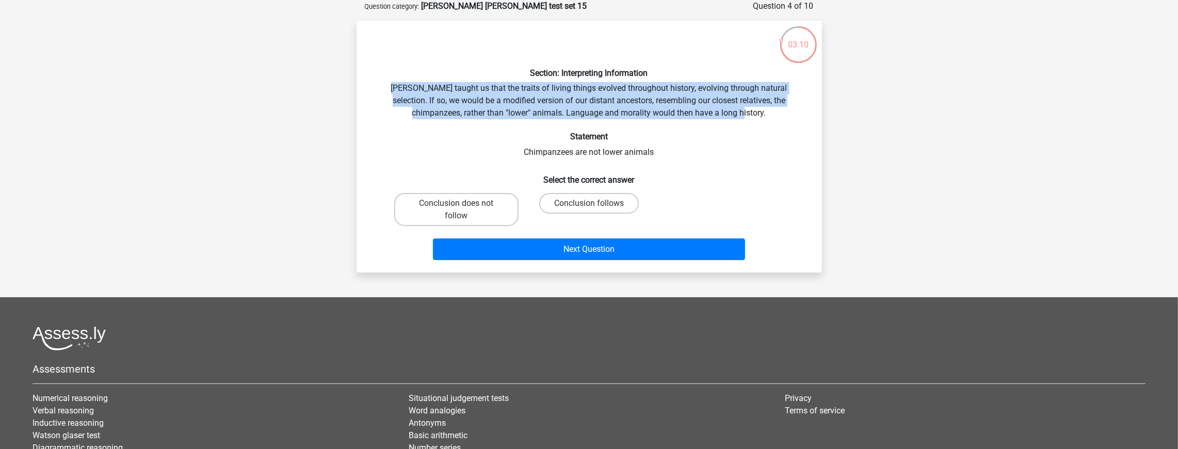
drag, startPoint x: 368, startPoint y: 89, endPoint x: 798, endPoint y: 111, distance: 430.5
click at [798, 111] on div "Section: Interpreting Information Darwin taught us that the traits of living th…" at bounding box center [589, 146] width 457 height 235
click at [797, 111] on div "Section: Interpreting Information Darwin taught us that the traits of living th…" at bounding box center [589, 146] width 457 height 235
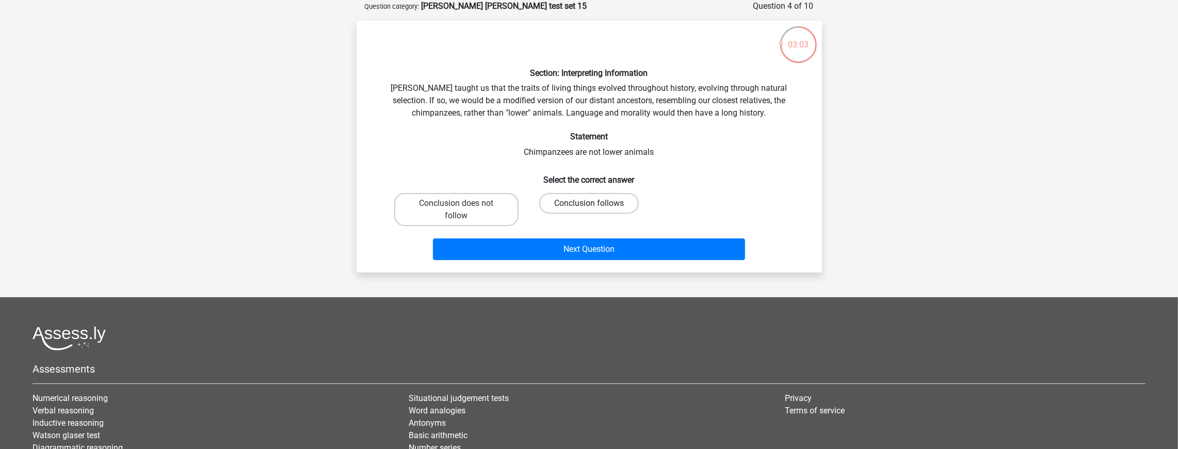
click at [594, 202] on label "Conclusion follows" at bounding box center [589, 203] width 100 height 21
click at [594, 203] on input "Conclusion follows" at bounding box center [592, 206] width 7 height 7
radio input "true"
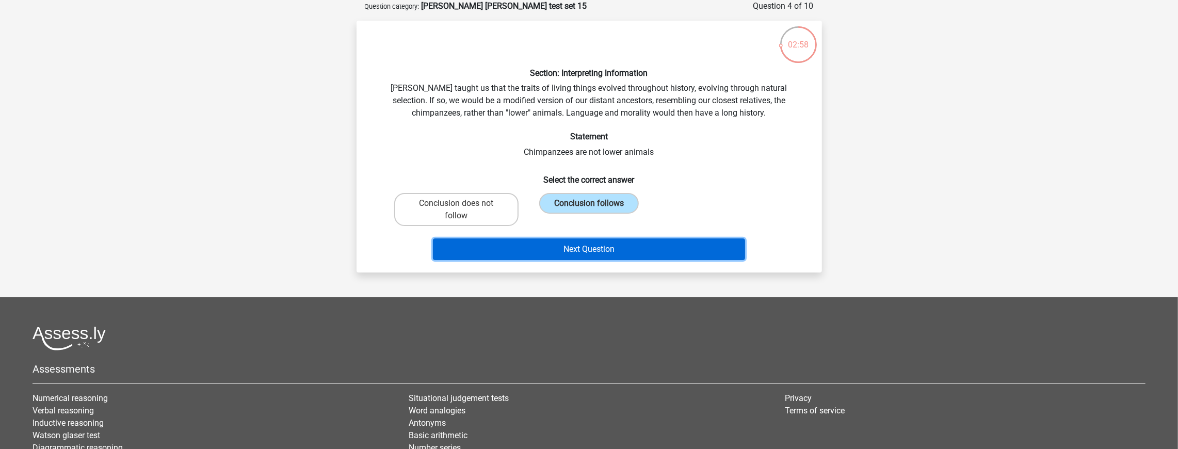
click at [583, 252] on button "Next Question" at bounding box center [589, 249] width 312 height 22
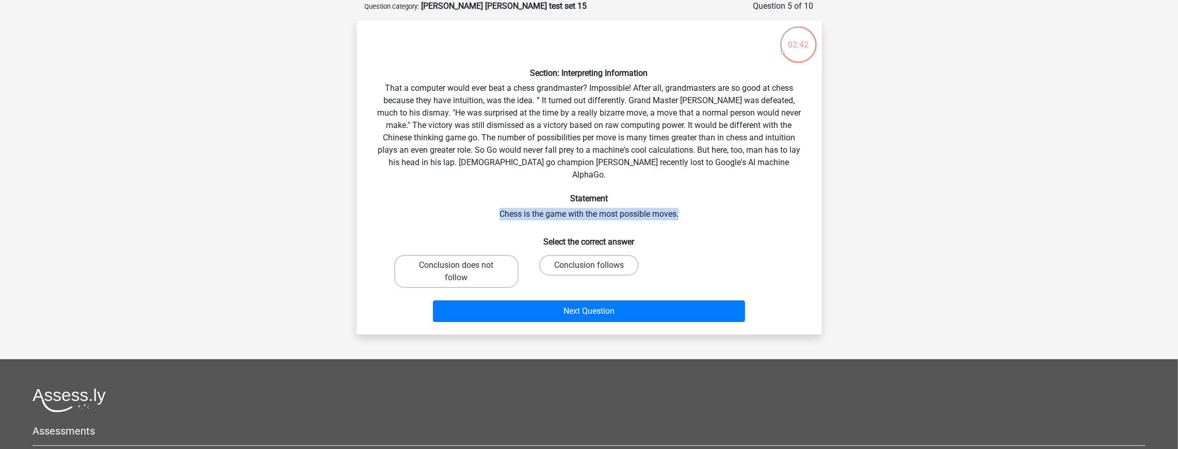
drag, startPoint x: 502, startPoint y: 201, endPoint x: 705, endPoint y: 202, distance: 203.8
click at [705, 202] on div "Section: Interpreting Information That a computer would ever beat a chess grand…" at bounding box center [589, 177] width 457 height 297
click at [480, 259] on label "Conclusion does not follow" at bounding box center [456, 271] width 124 height 33
click at [463, 265] on input "Conclusion does not follow" at bounding box center [459, 268] width 7 height 7
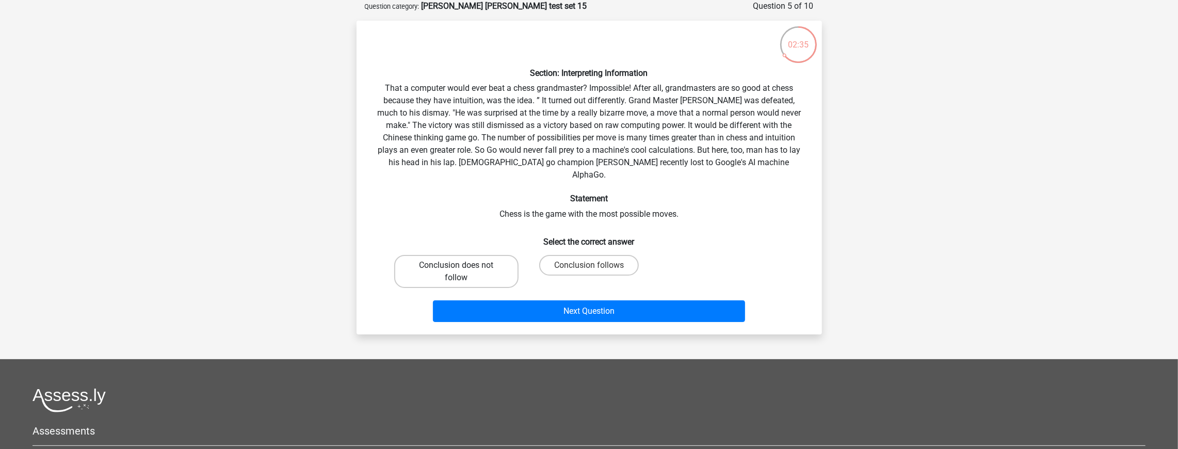
radio input "true"
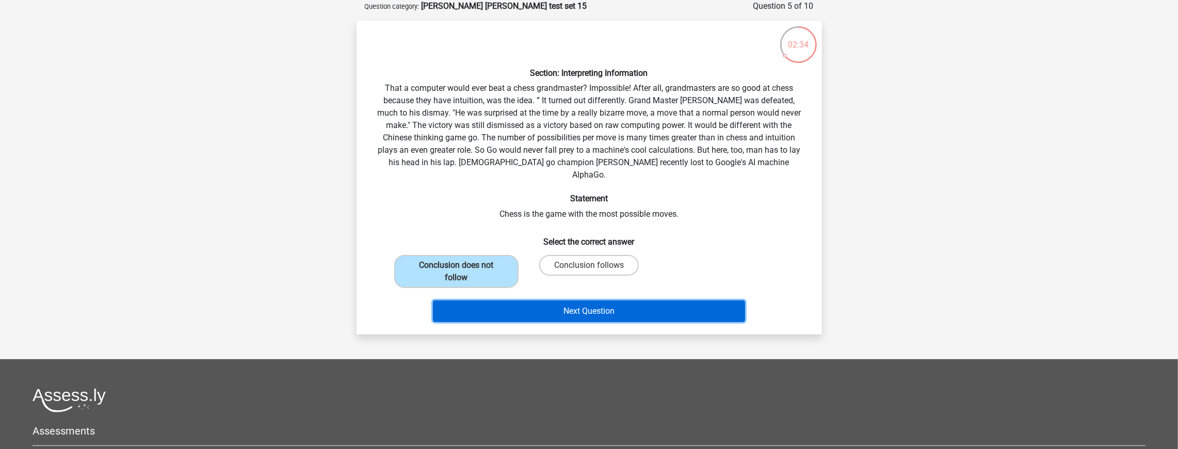
drag, startPoint x: 521, startPoint y: 295, endPoint x: 575, endPoint y: 252, distance: 69.1
click at [521, 300] on button "Next Question" at bounding box center [589, 311] width 312 height 22
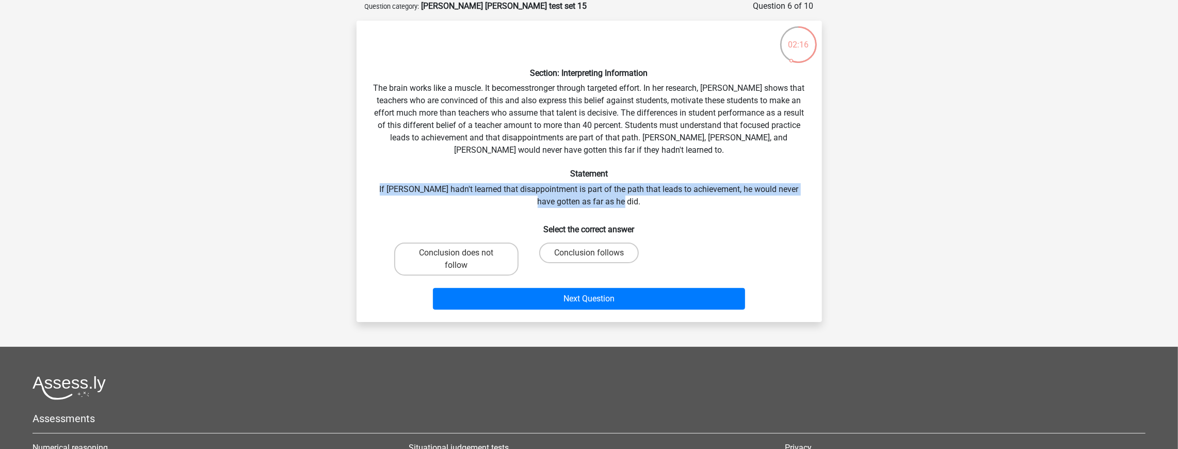
drag, startPoint x: 375, startPoint y: 187, endPoint x: 700, endPoint y: 201, distance: 324.9
click at [700, 201] on div "Section: Interpreting Information The brain works like a muscle. It becomesstro…" at bounding box center [589, 171] width 457 height 285
click at [699, 201] on div "Section: Interpreting Information The brain works like a muscle. It becomesstro…" at bounding box center [589, 171] width 457 height 285
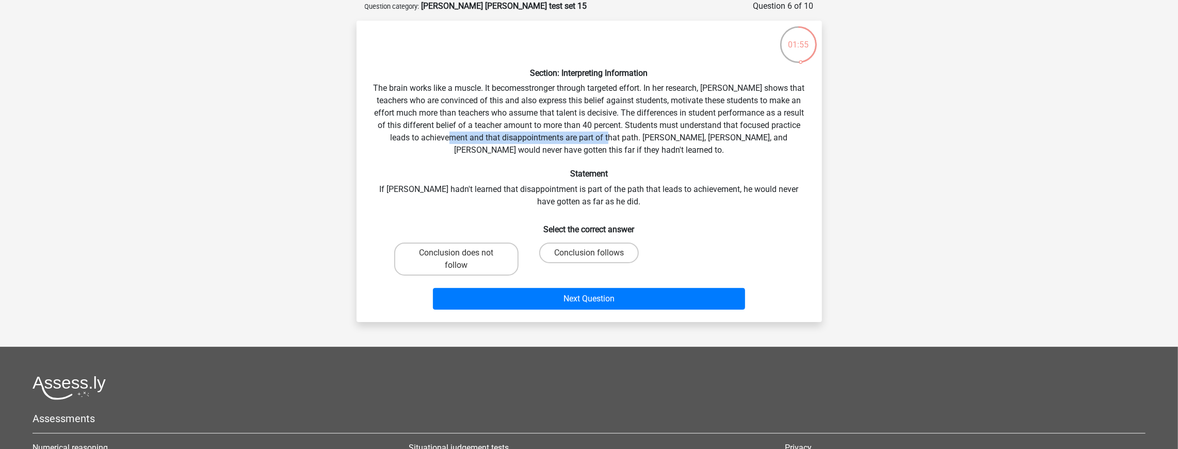
drag, startPoint x: 661, startPoint y: 138, endPoint x: 507, endPoint y: 138, distance: 153.8
click at [507, 138] on div "Section: Interpreting Information The brain works like a muscle. It becomesstro…" at bounding box center [589, 171] width 457 height 285
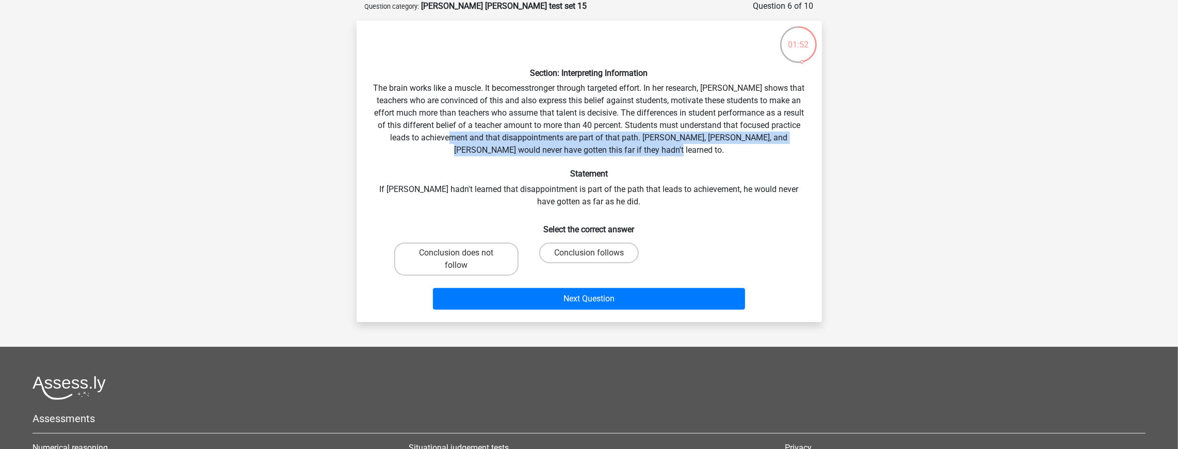
drag, startPoint x: 507, startPoint y: 138, endPoint x: 728, endPoint y: 153, distance: 221.3
click at [728, 153] on div "Section: Interpreting Information The brain works like a muscle. It becomesstro…" at bounding box center [589, 171] width 457 height 285
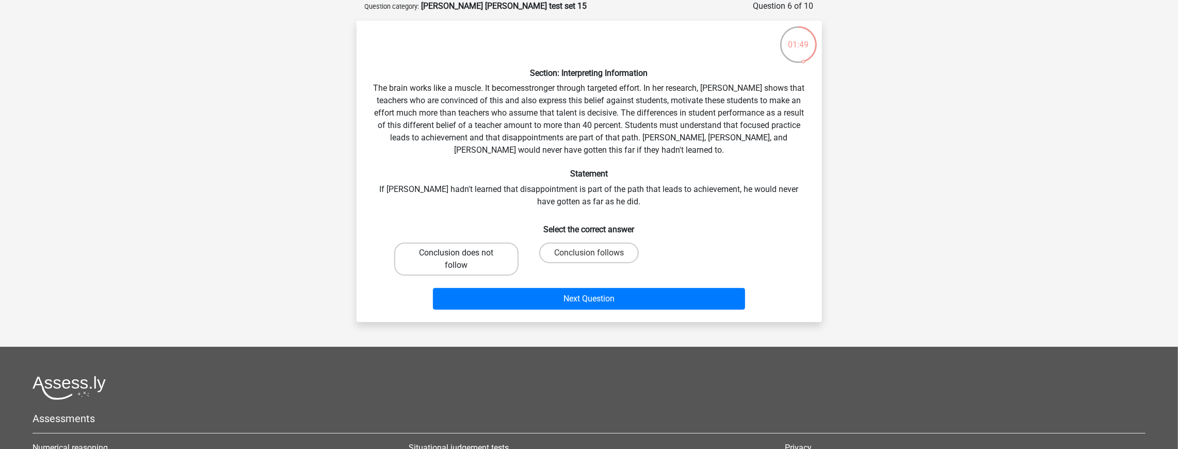
click at [506, 253] on label "Conclusion does not follow" at bounding box center [456, 259] width 124 height 33
click at [463, 253] on input "Conclusion does not follow" at bounding box center [459, 256] width 7 height 7
radio input "true"
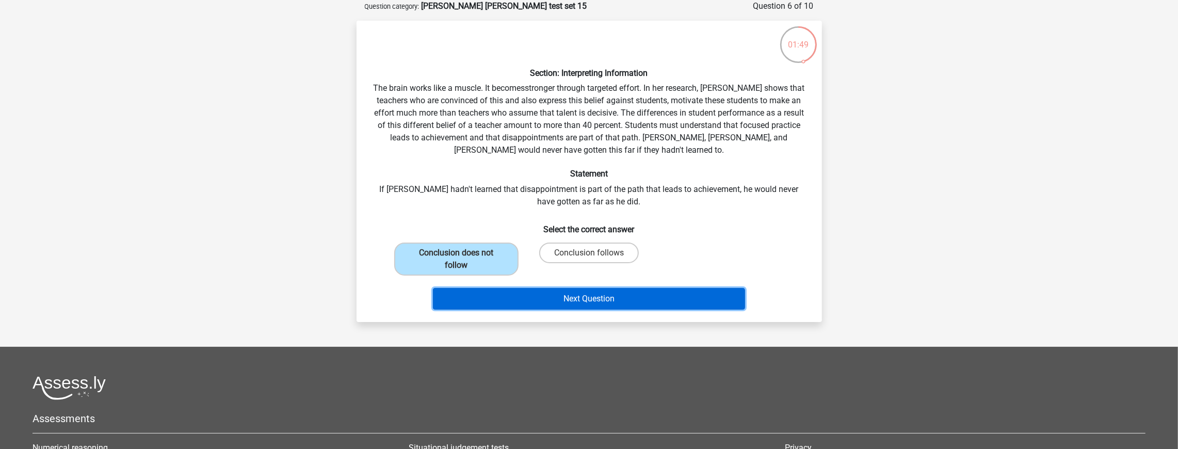
click at [567, 295] on button "Next Question" at bounding box center [589, 299] width 312 height 22
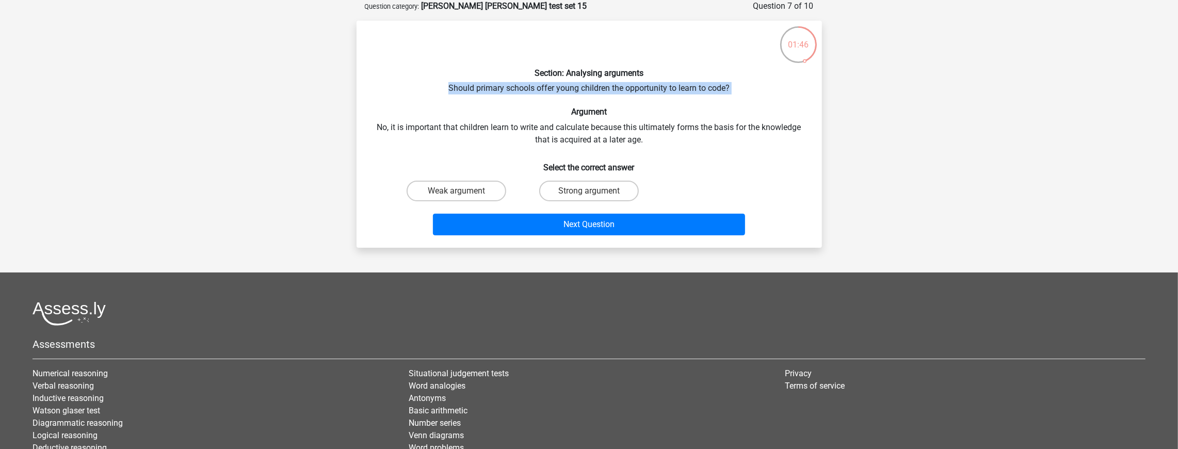
drag, startPoint x: 439, startPoint y: 100, endPoint x: 758, endPoint y: 78, distance: 320.2
click at [758, 78] on div "Section: Analysing arguments Should primary schools offer young children the op…" at bounding box center [589, 134] width 457 height 211
click at [744, 84] on div "Section: Analysing arguments Should primary schools offer young children the op…" at bounding box center [589, 134] width 457 height 211
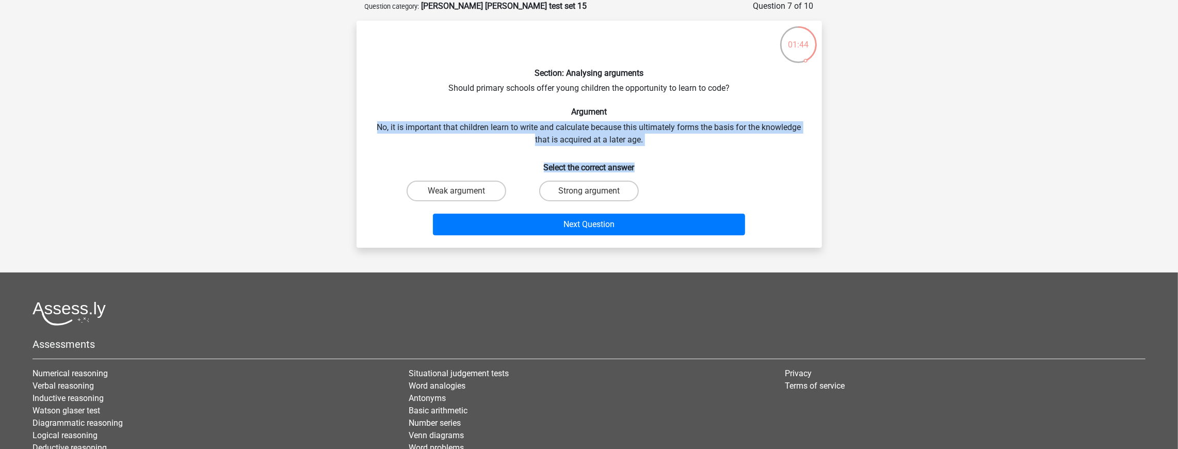
drag, startPoint x: 667, startPoint y: 150, endPoint x: 704, endPoint y: 109, distance: 55.1
click at [704, 109] on div "Section: Analysing arguments Should primary schools offer young children the op…" at bounding box center [589, 134] width 457 height 211
click at [704, 109] on h6 "Argument" at bounding box center [589, 112] width 432 height 10
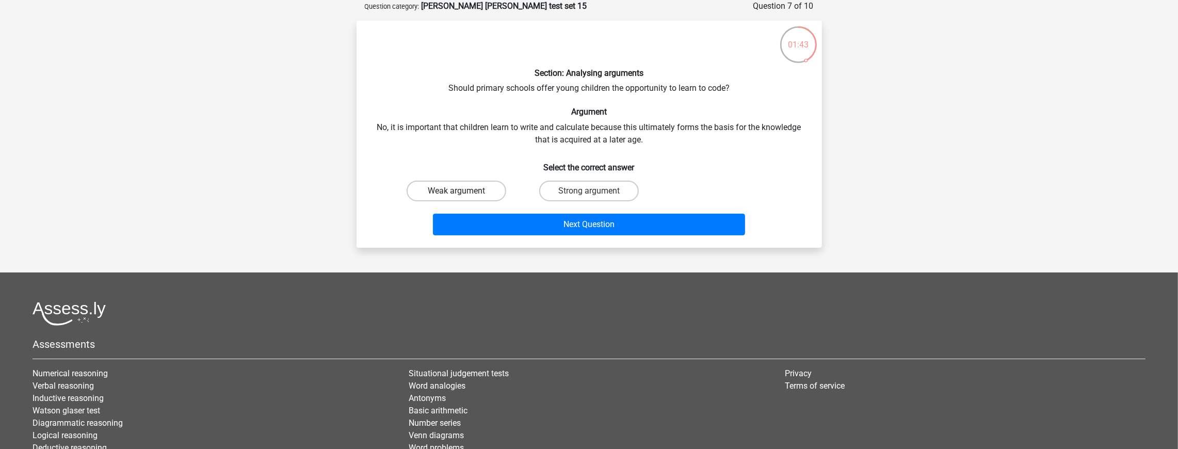
click at [474, 192] on label "Weak argument" at bounding box center [457, 191] width 100 height 21
click at [463, 192] on input "Weak argument" at bounding box center [459, 194] width 7 height 7
radio input "true"
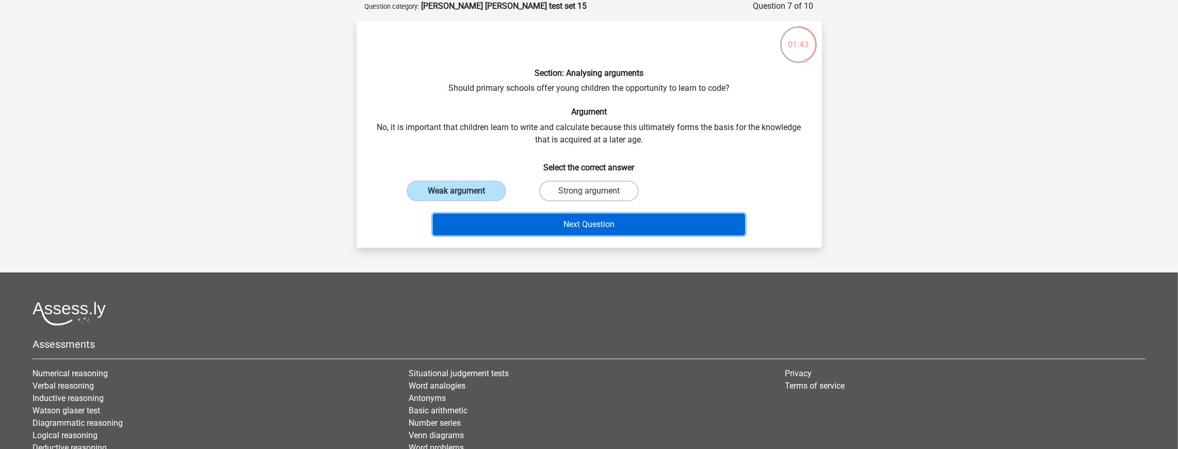
click at [530, 217] on button "Next Question" at bounding box center [589, 225] width 312 height 22
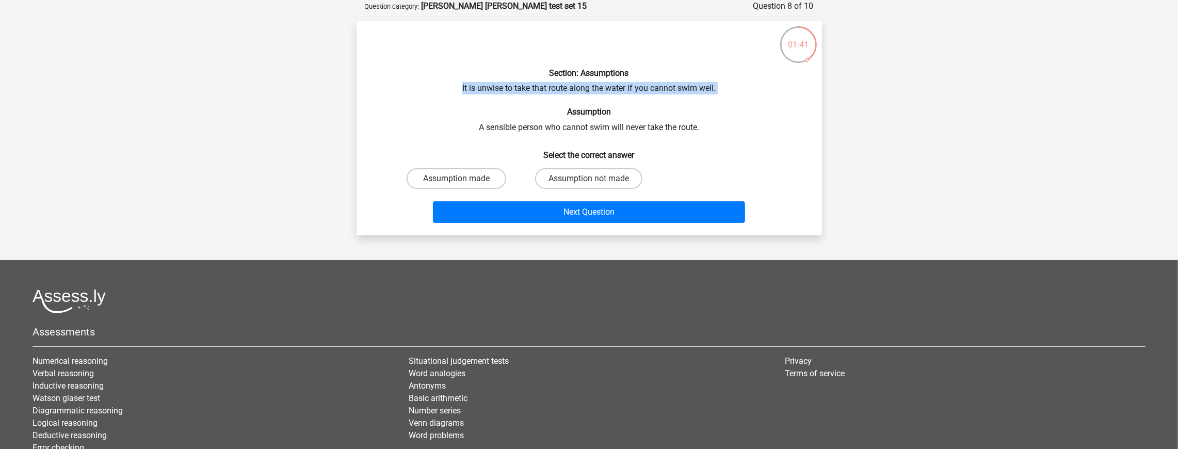
drag, startPoint x: 466, startPoint y: 95, endPoint x: 714, endPoint y: 63, distance: 249.8
click at [714, 63] on div "Section: Assumptions It is unwise to take that route along the water if you can…" at bounding box center [589, 128] width 457 height 198
click at [734, 84] on div "Section: Assumptions It is unwise to take that route along the water if you can…" at bounding box center [589, 128] width 457 height 198
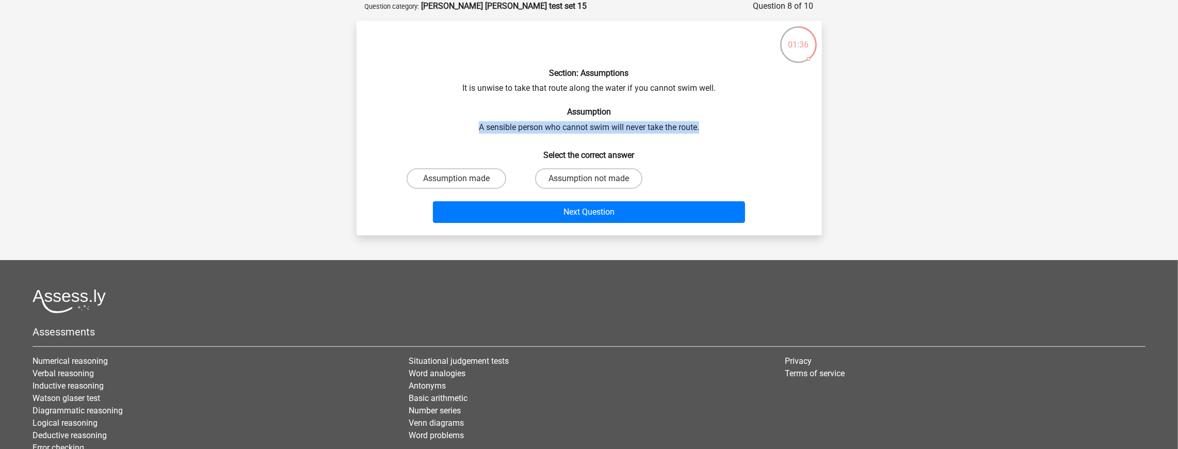
drag, startPoint x: 721, startPoint y: 127, endPoint x: 727, endPoint y: 109, distance: 18.3
click at [727, 109] on div "Section: Assumptions It is unwise to take that route along the water if you can…" at bounding box center [589, 128] width 457 height 198
click at [494, 176] on label "Assumption made" at bounding box center [457, 178] width 100 height 21
click at [463, 179] on input "Assumption made" at bounding box center [459, 182] width 7 height 7
radio input "true"
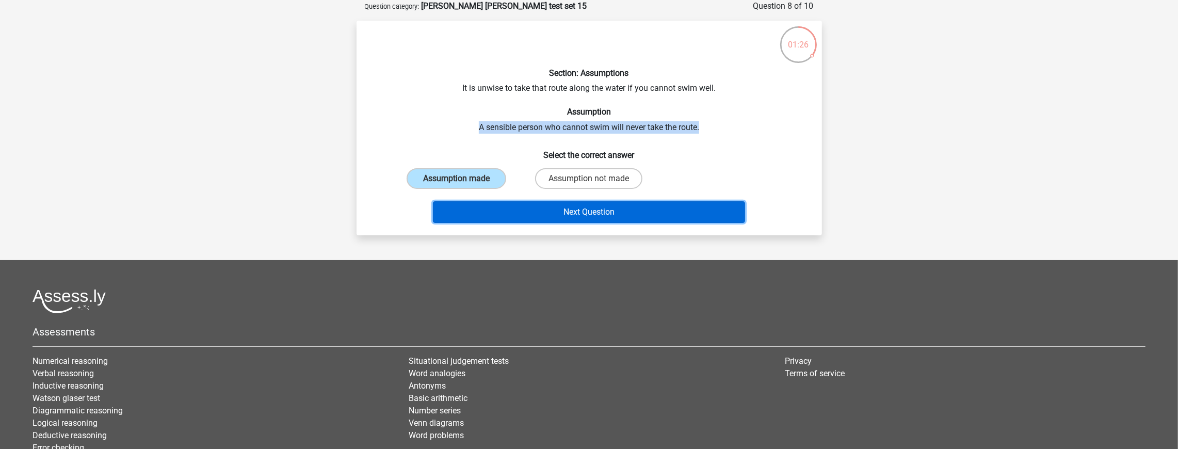
click at [549, 208] on button "Next Question" at bounding box center [589, 212] width 312 height 22
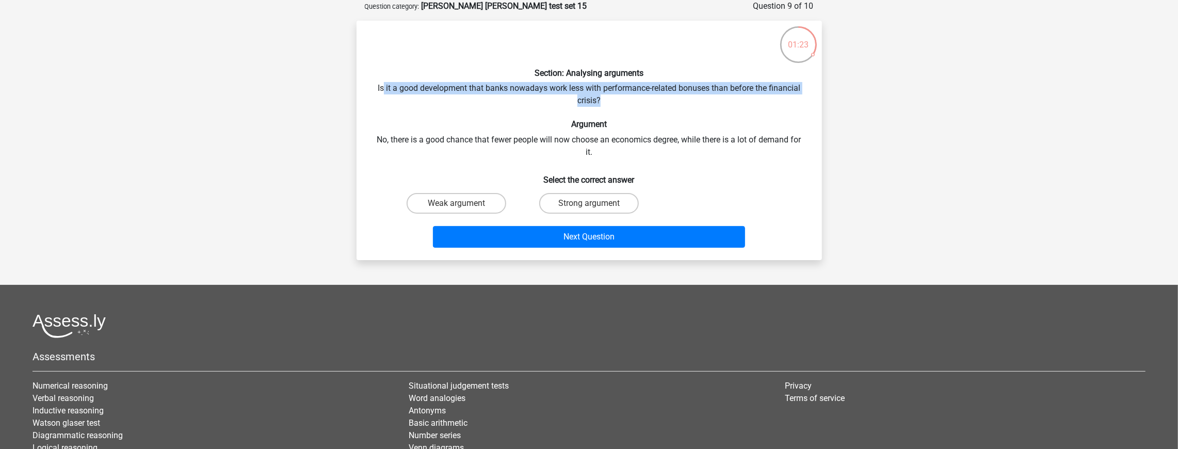
drag, startPoint x: 380, startPoint y: 89, endPoint x: 785, endPoint y: 95, distance: 405.1
click at [785, 95] on div "Section: Analysing arguments Is it a good development that banks nowadays work …" at bounding box center [589, 140] width 457 height 223
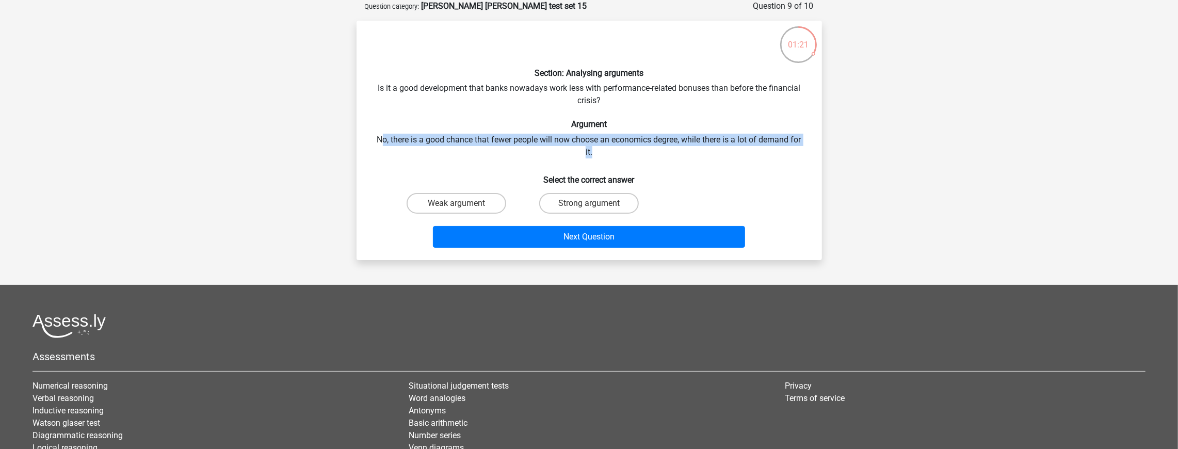
drag, startPoint x: 386, startPoint y: 134, endPoint x: 678, endPoint y: 149, distance: 292.4
click at [678, 149] on div "Section: Analysing arguments Is it a good development that banks nowadays work …" at bounding box center [589, 140] width 457 height 223
click at [677, 149] on div "Section: Analysing arguments Is it a good development that banks nowadays work …" at bounding box center [589, 140] width 457 height 223
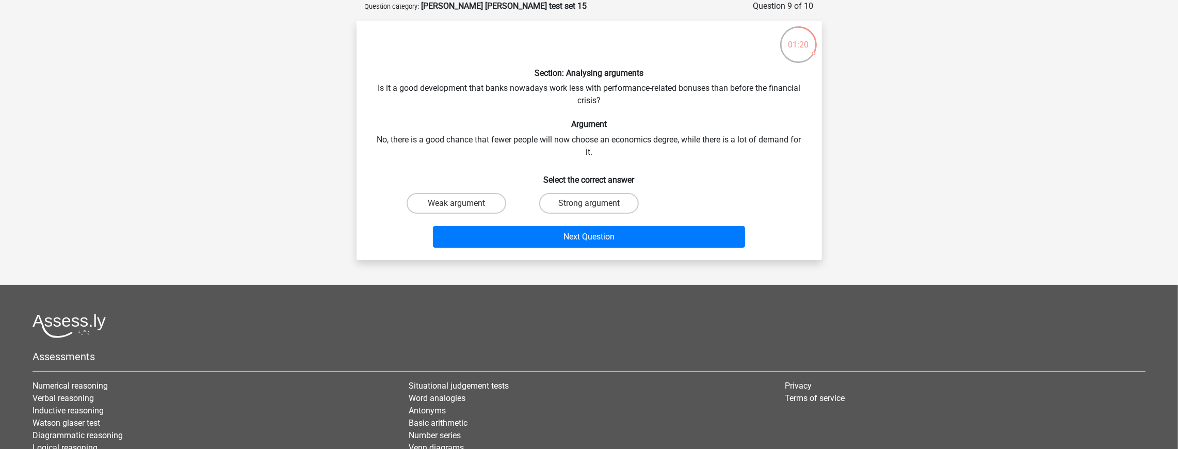
click at [604, 170] on h6 "Select the correct answer" at bounding box center [589, 176] width 432 height 18
click at [487, 197] on label "Weak argument" at bounding box center [457, 203] width 100 height 21
click at [463, 203] on input "Weak argument" at bounding box center [459, 206] width 7 height 7
radio input "true"
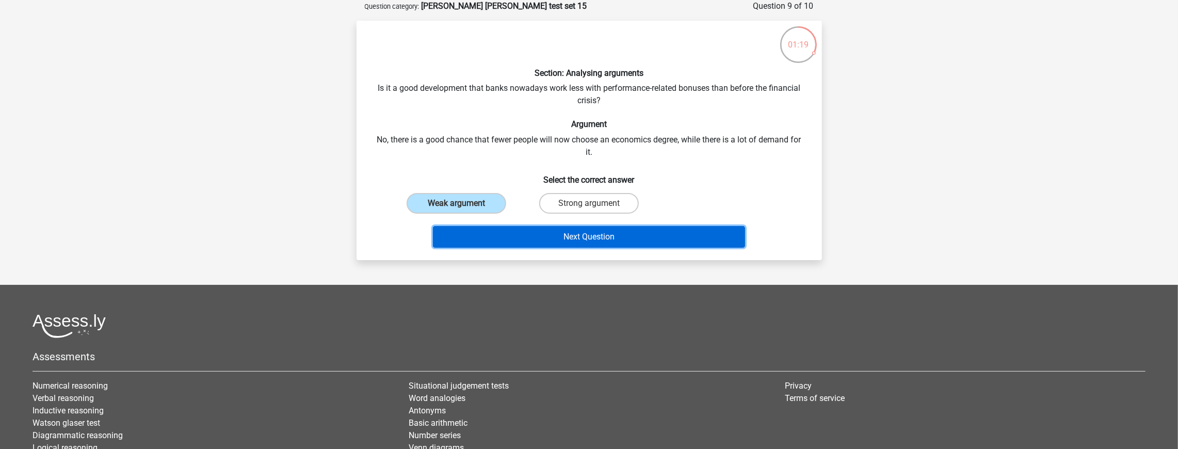
click at [537, 233] on button "Next Question" at bounding box center [589, 237] width 312 height 22
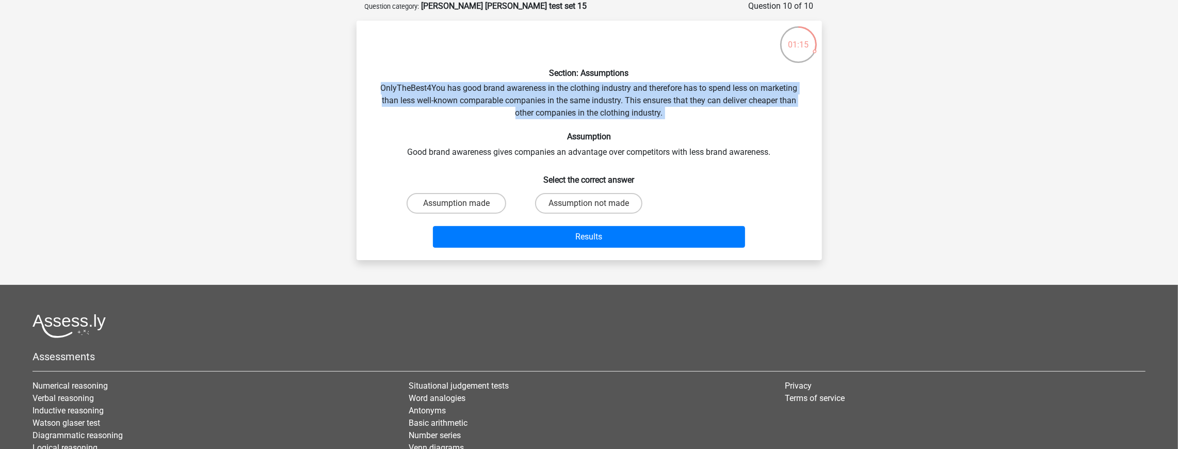
drag, startPoint x: 356, startPoint y: 79, endPoint x: 811, endPoint y: 120, distance: 457.4
click at [811, 120] on div "01:15 Question 10 of 10 Question category: watson glaser test set 15 Section: A…" at bounding box center [589, 130] width 482 height 260
click at [811, 120] on div "Section: Assumptions OnlyTheBest4You has good brand awareness in the clothing i…" at bounding box center [589, 140] width 457 height 223
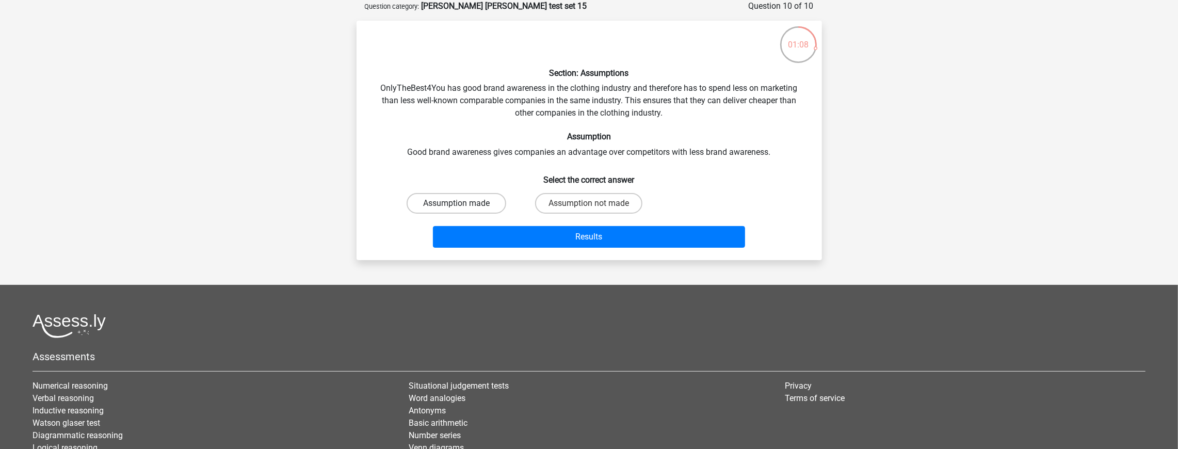
click at [458, 200] on label "Assumption made" at bounding box center [457, 203] width 100 height 21
click at [458, 203] on input "Assumption made" at bounding box center [459, 206] width 7 height 7
radio input "true"
click at [571, 259] on div "Section: Assumptions OnlyTheBest4You has good brand awareness in the clothing i…" at bounding box center [589, 140] width 465 height 239
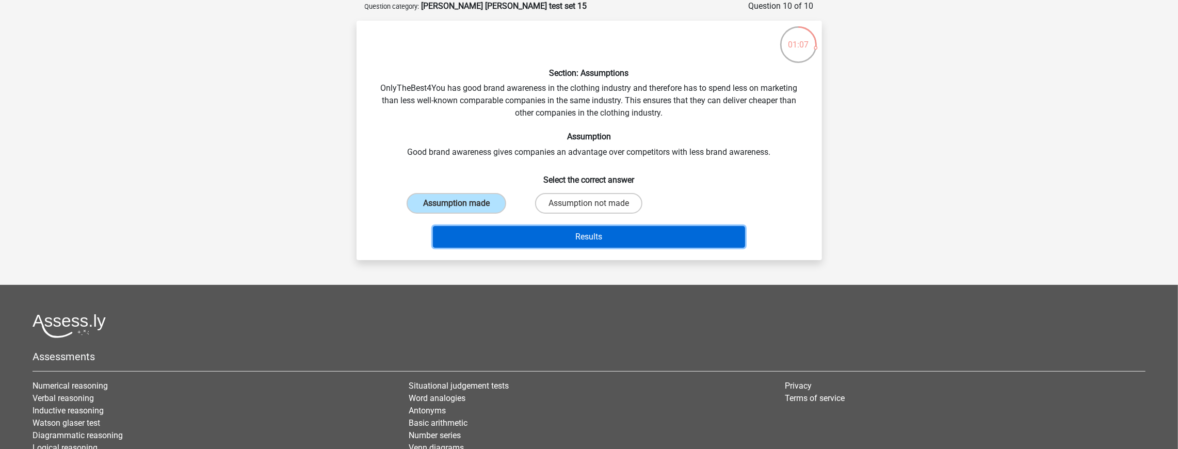
click at [596, 235] on button "Results" at bounding box center [589, 237] width 312 height 22
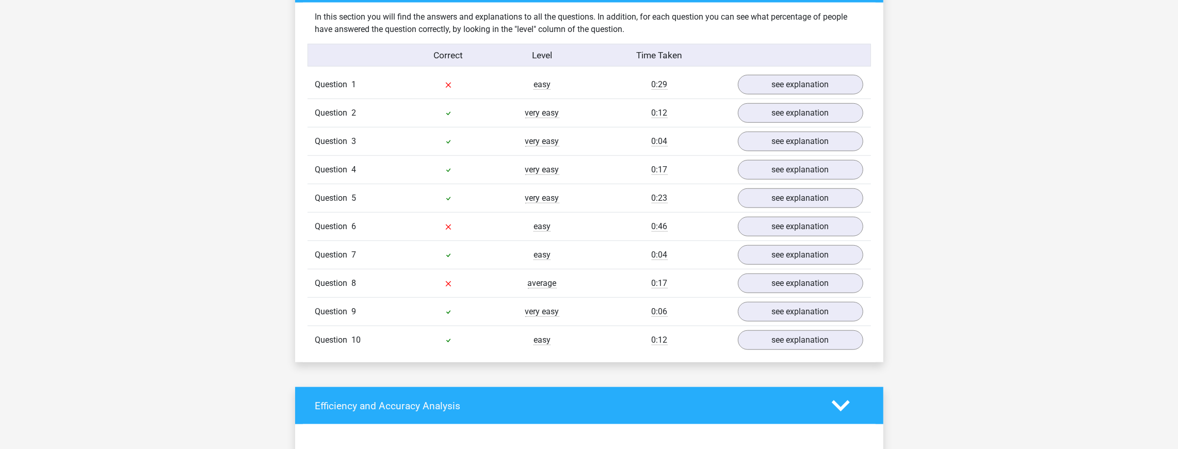
scroll to position [722, 0]
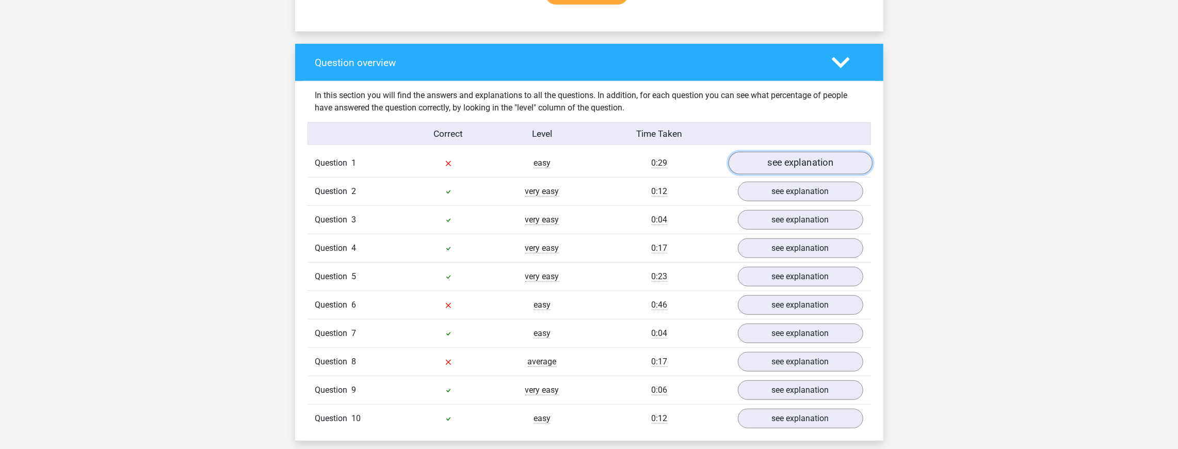
click at [804, 154] on link "see explanation" at bounding box center [800, 163] width 144 height 23
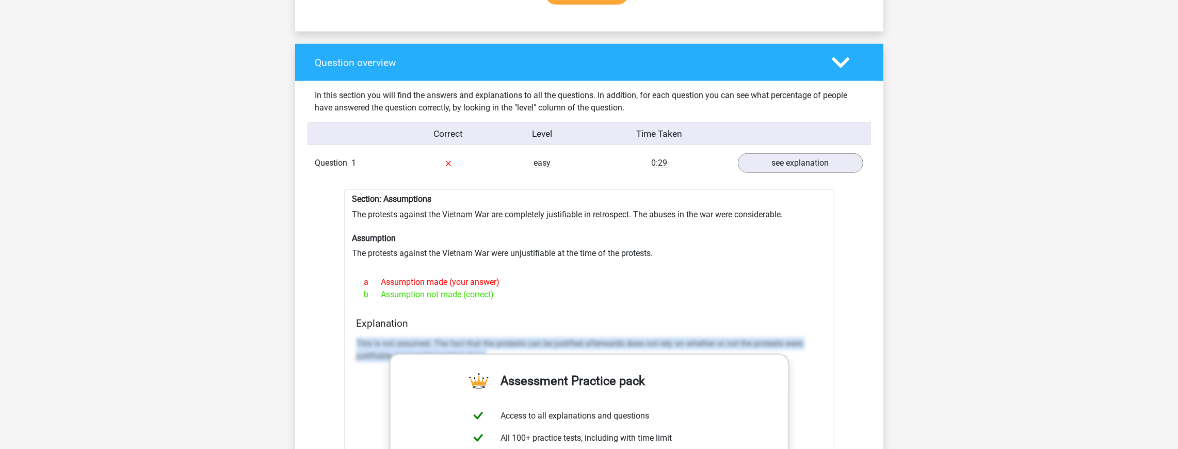
drag, startPoint x: 359, startPoint y: 342, endPoint x: 798, endPoint y: 353, distance: 438.8
click at [798, 353] on p "This is not assumed. The fact that the protests can be justified afterwards doe…" at bounding box center [589, 349] width 465 height 25
copy p "This is not assumed. The fact that the protests can be justified afterwards doe…"
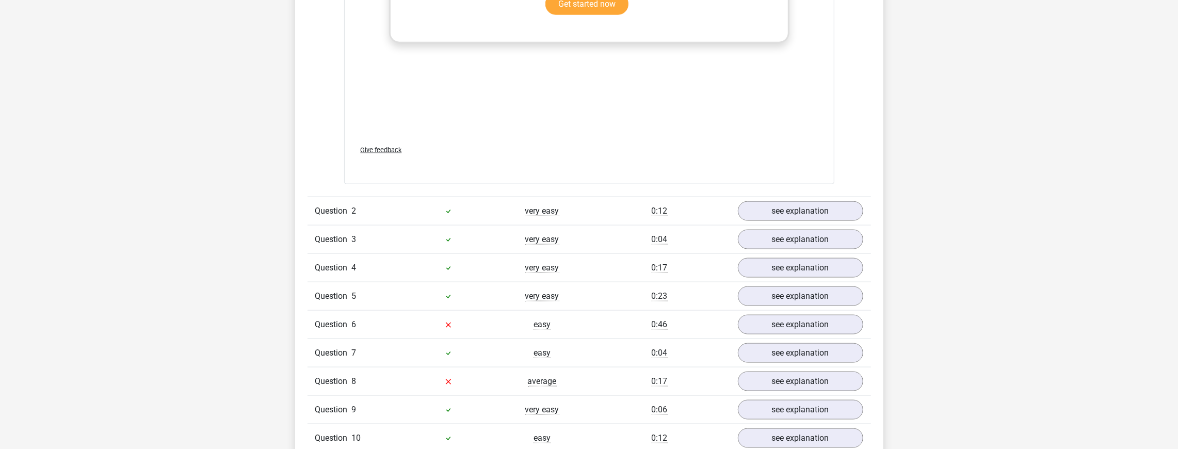
scroll to position [1238, 0]
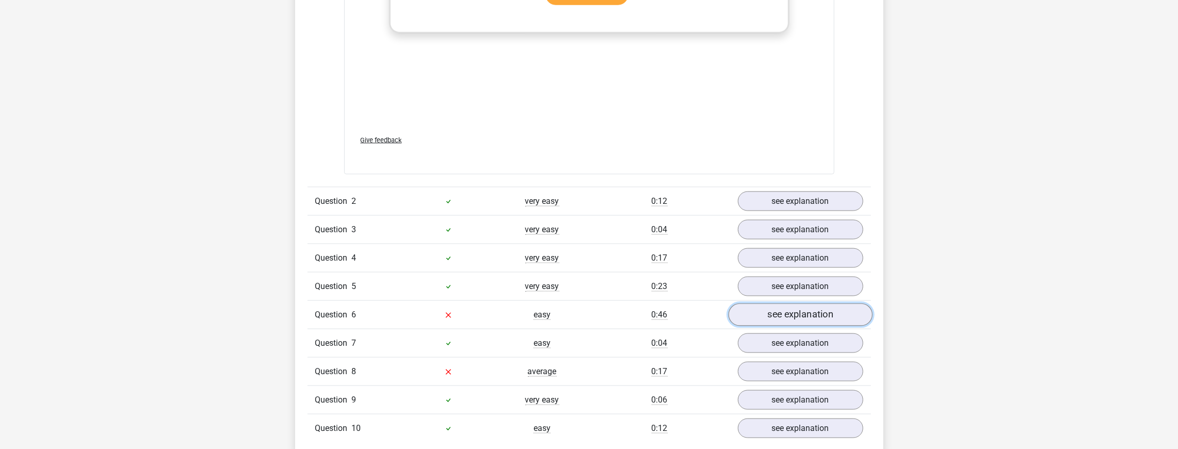
click at [780, 309] on link "see explanation" at bounding box center [800, 314] width 144 height 23
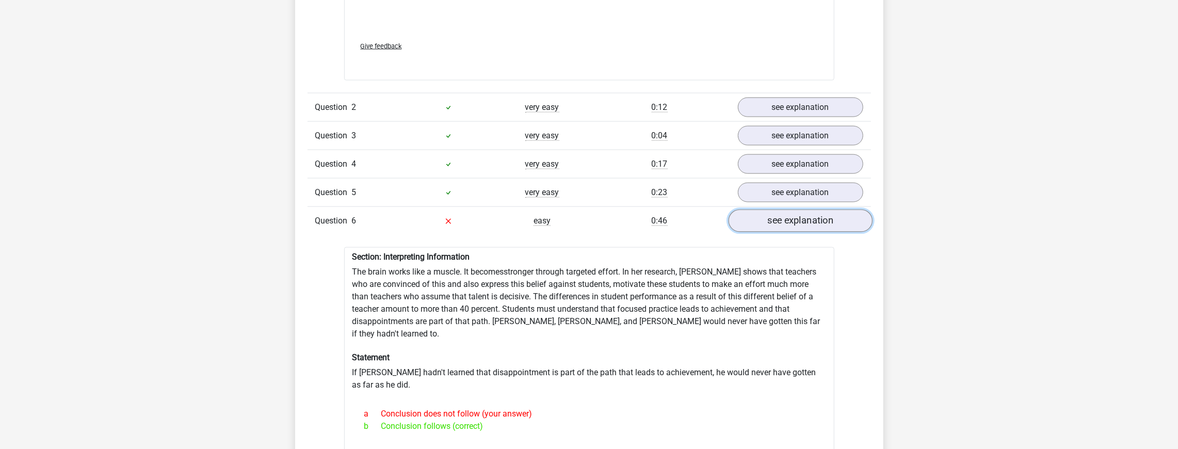
scroll to position [1342, 0]
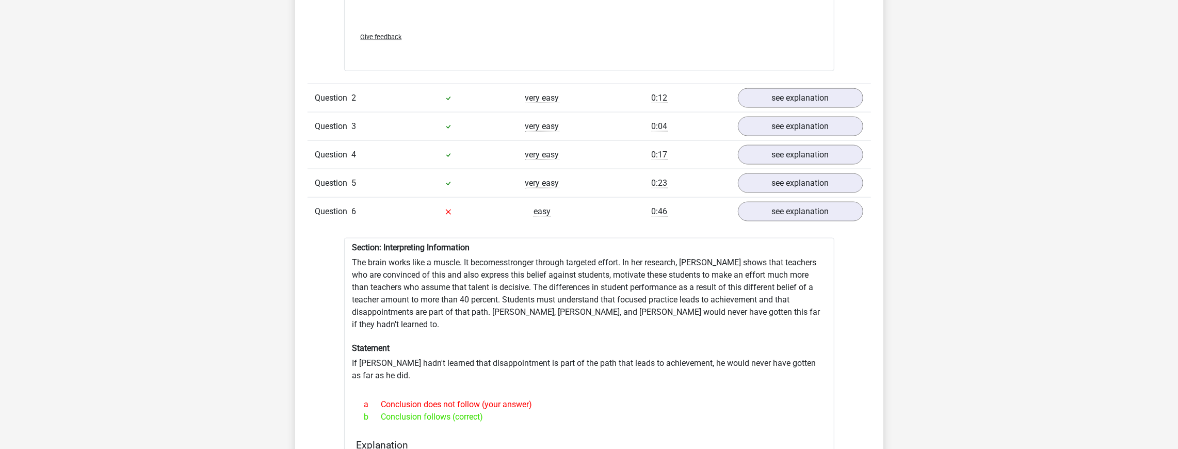
drag, startPoint x: 587, startPoint y: 389, endPoint x: 371, endPoint y: 391, distance: 216.2
drag, startPoint x: 371, startPoint y: 391, endPoint x: 385, endPoint y: 379, distance: 18.7
click at [372, 394] on div "a Conclusion does not follow (your answer) b Conclusion follows (correct)" at bounding box center [589, 410] width 465 height 33
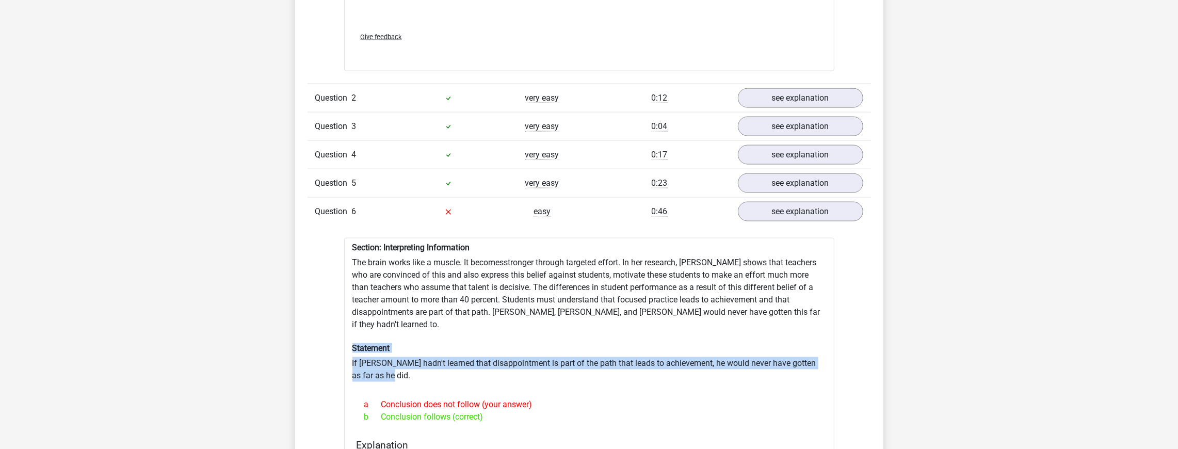
drag, startPoint x: 346, startPoint y: 343, endPoint x: 473, endPoint y: 376, distance: 131.0
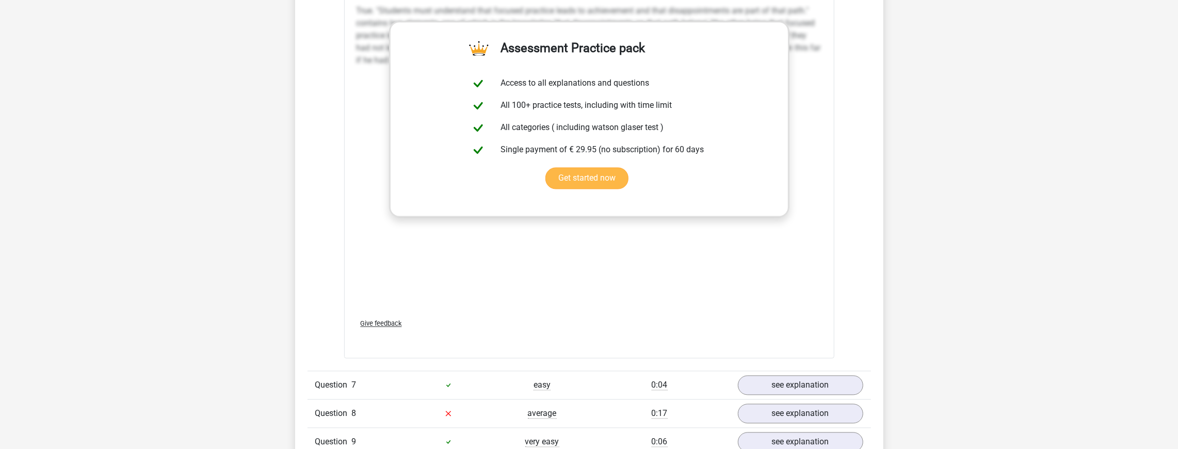
scroll to position [1755, 0]
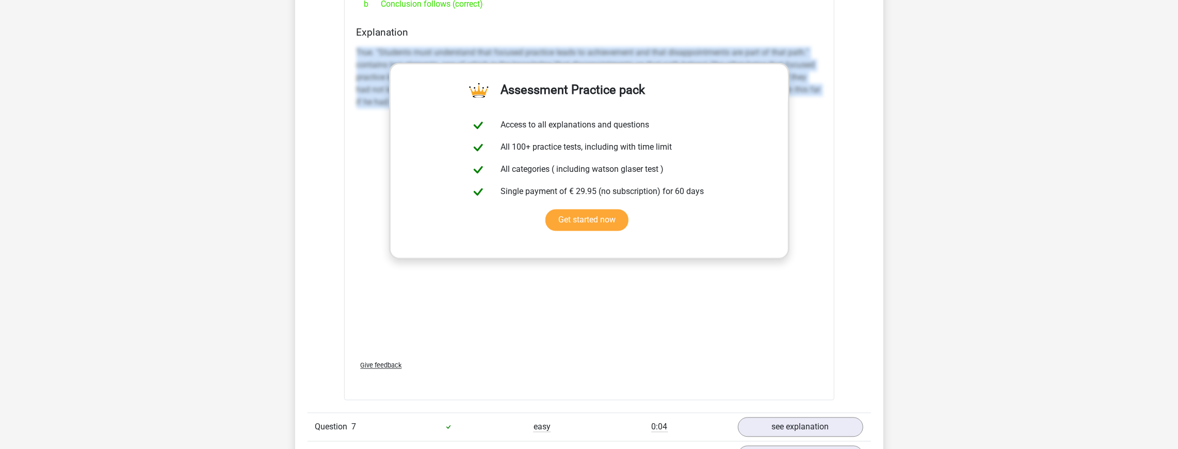
drag, startPoint x: 342, startPoint y: 44, endPoint x: 382, endPoint y: 108, distance: 76.0
copy p "True. "Students must understand that focused practice leads to achievement and …"
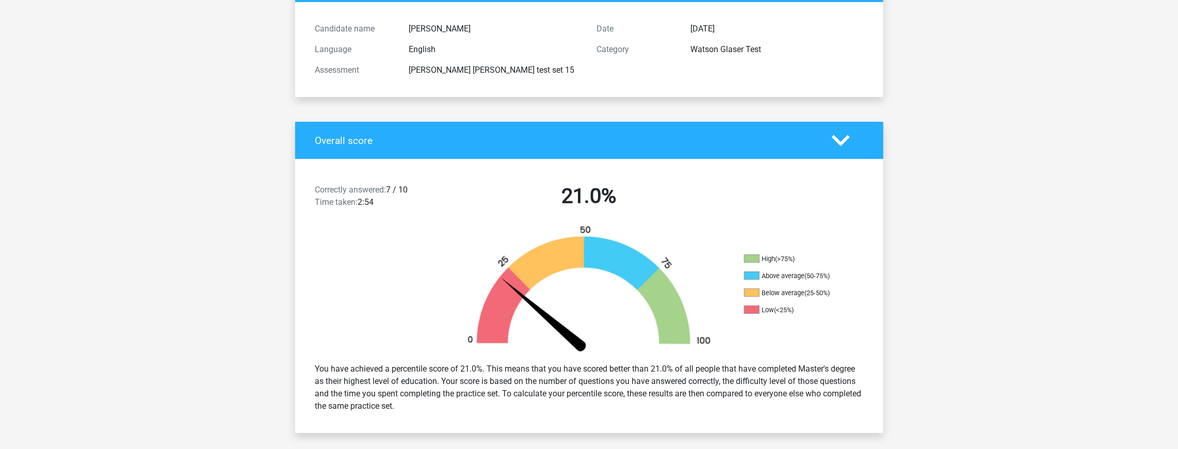
scroll to position [0, 0]
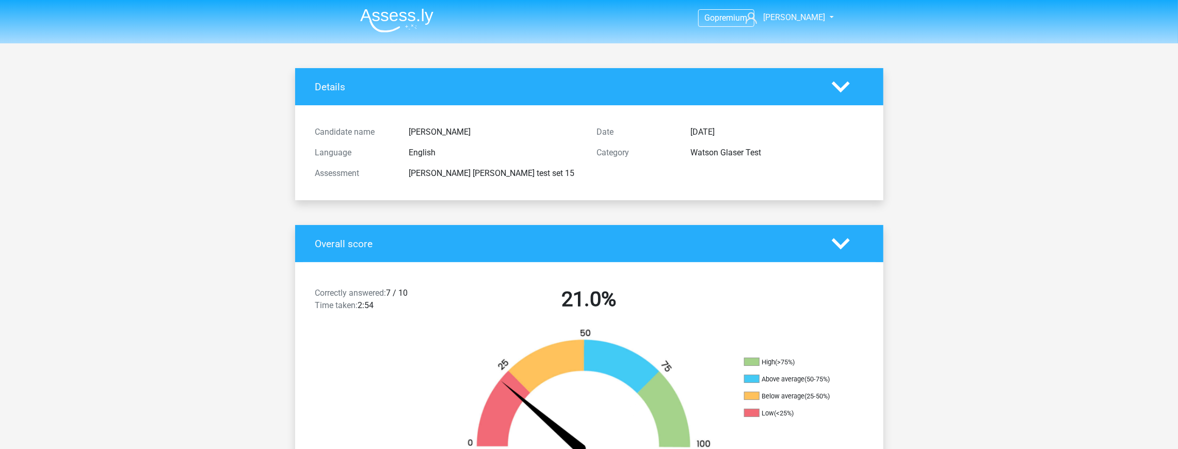
click at [408, 26] on img at bounding box center [396, 20] width 73 height 24
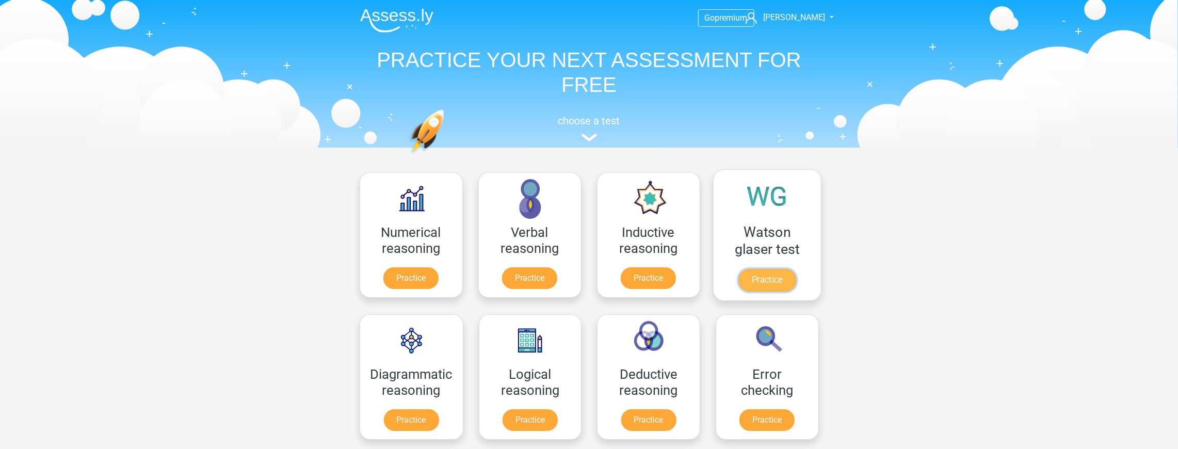
click at [780, 280] on link "Practice" at bounding box center [767, 280] width 58 height 23
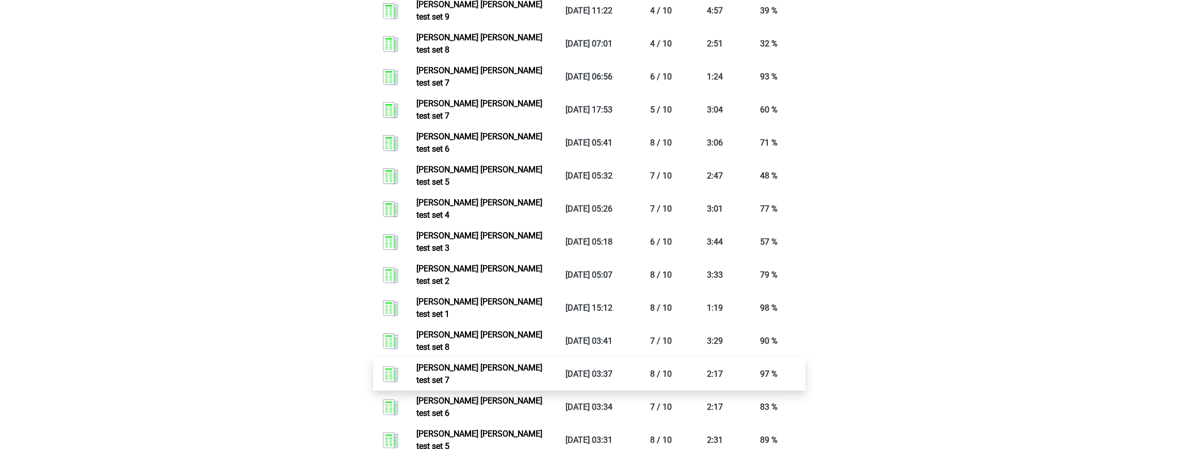
scroll to position [950, 0]
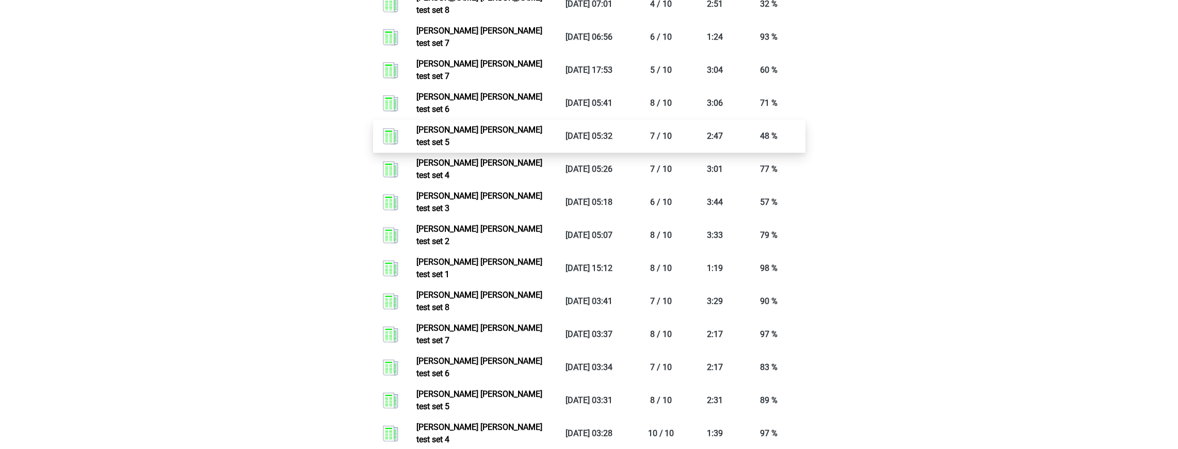
drag, startPoint x: 238, startPoint y: 141, endPoint x: 455, endPoint y: 72, distance: 227.5
click at [238, 141] on div "Go premium [PERSON_NAME] [EMAIL_ADDRESS][DOMAIN_NAME]" at bounding box center [589, 83] width 1178 height 2066
